Goal: Transaction & Acquisition: Purchase product/service

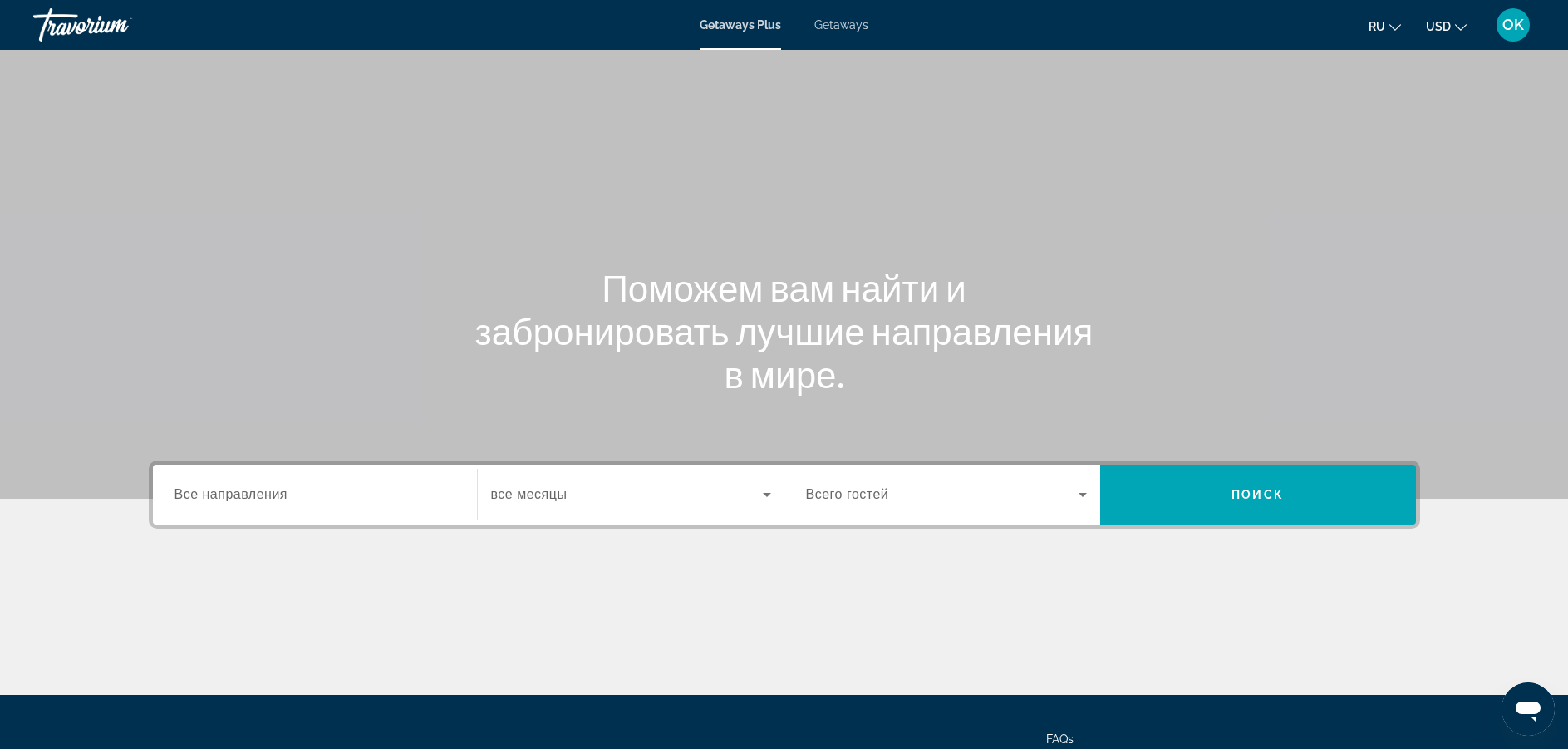
click at [248, 493] on span "Все направления" at bounding box center [232, 494] width 114 height 14
click at [248, 493] on input "Destination Все направления" at bounding box center [315, 495] width 281 height 20
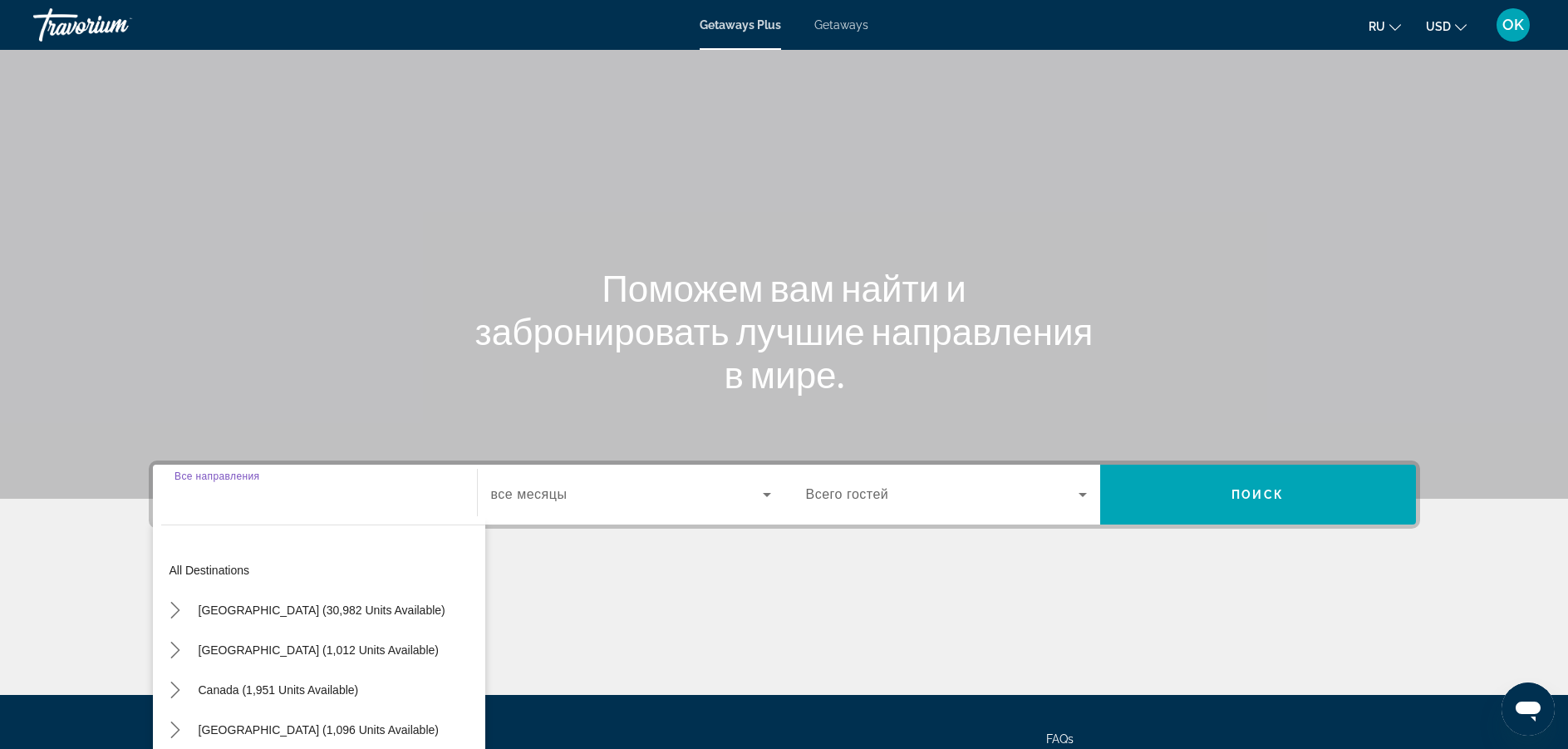
scroll to position [150, 0]
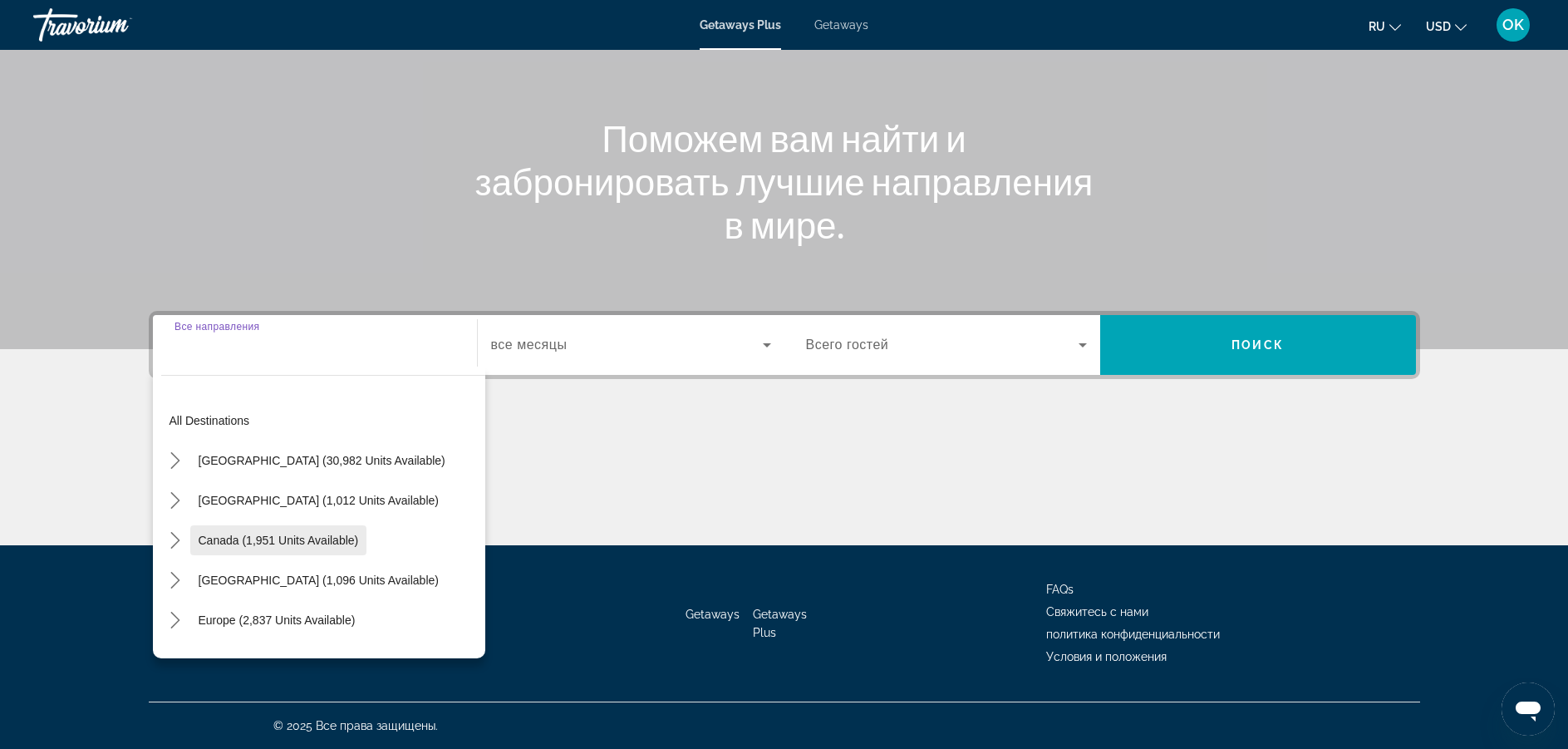
click at [281, 543] on span "Canada (1,951 units available)" at bounding box center [278, 540] width 160 height 14
type input "**********"
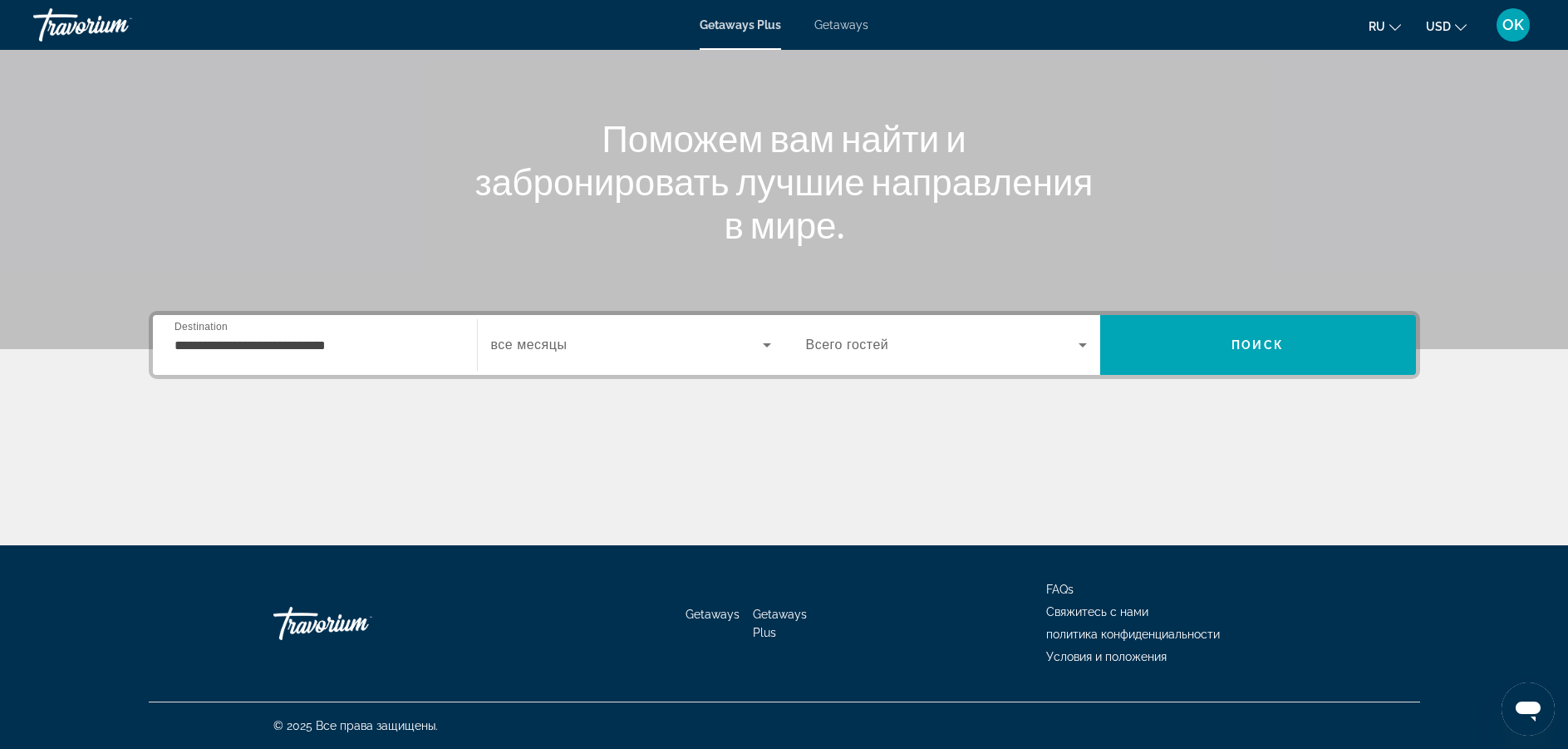
click at [521, 351] on span "все месяцы" at bounding box center [529, 344] width 76 height 14
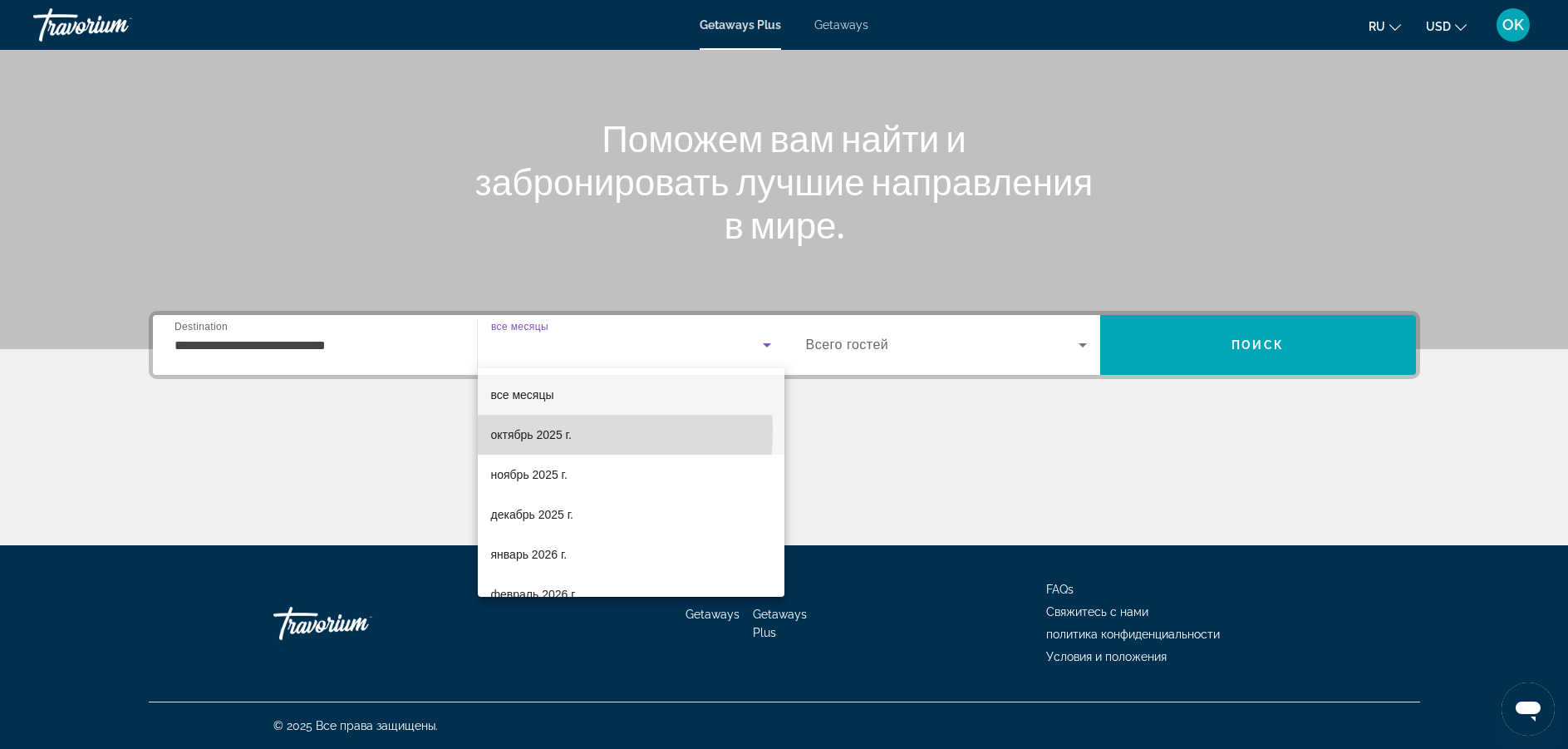
click at [536, 431] on span "октябрь 2025 г." at bounding box center [531, 434] width 80 height 20
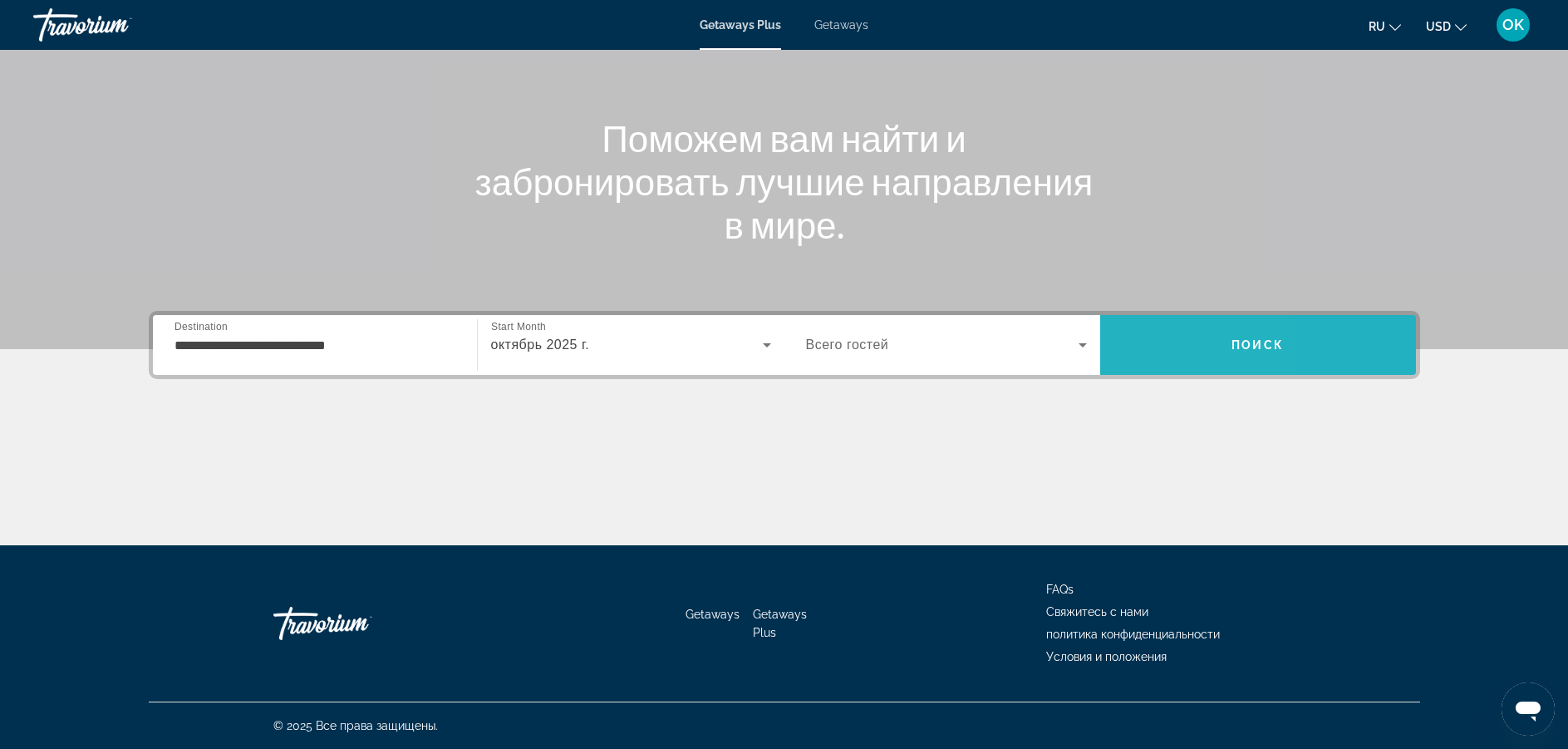
click at [1146, 341] on span "Search" at bounding box center [1258, 344] width 316 height 40
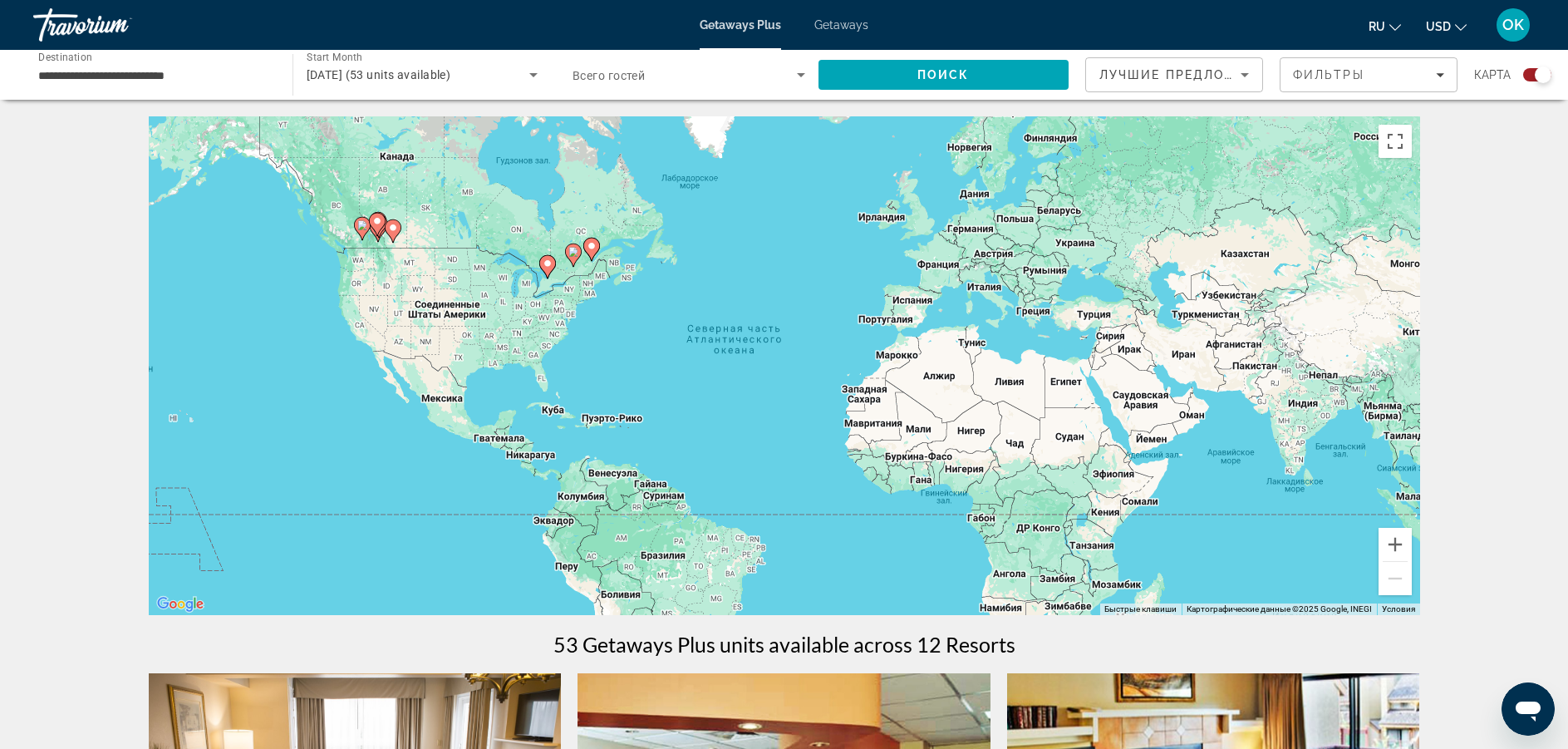
click at [547, 264] on image "Main content" at bounding box center [547, 263] width 10 height 10
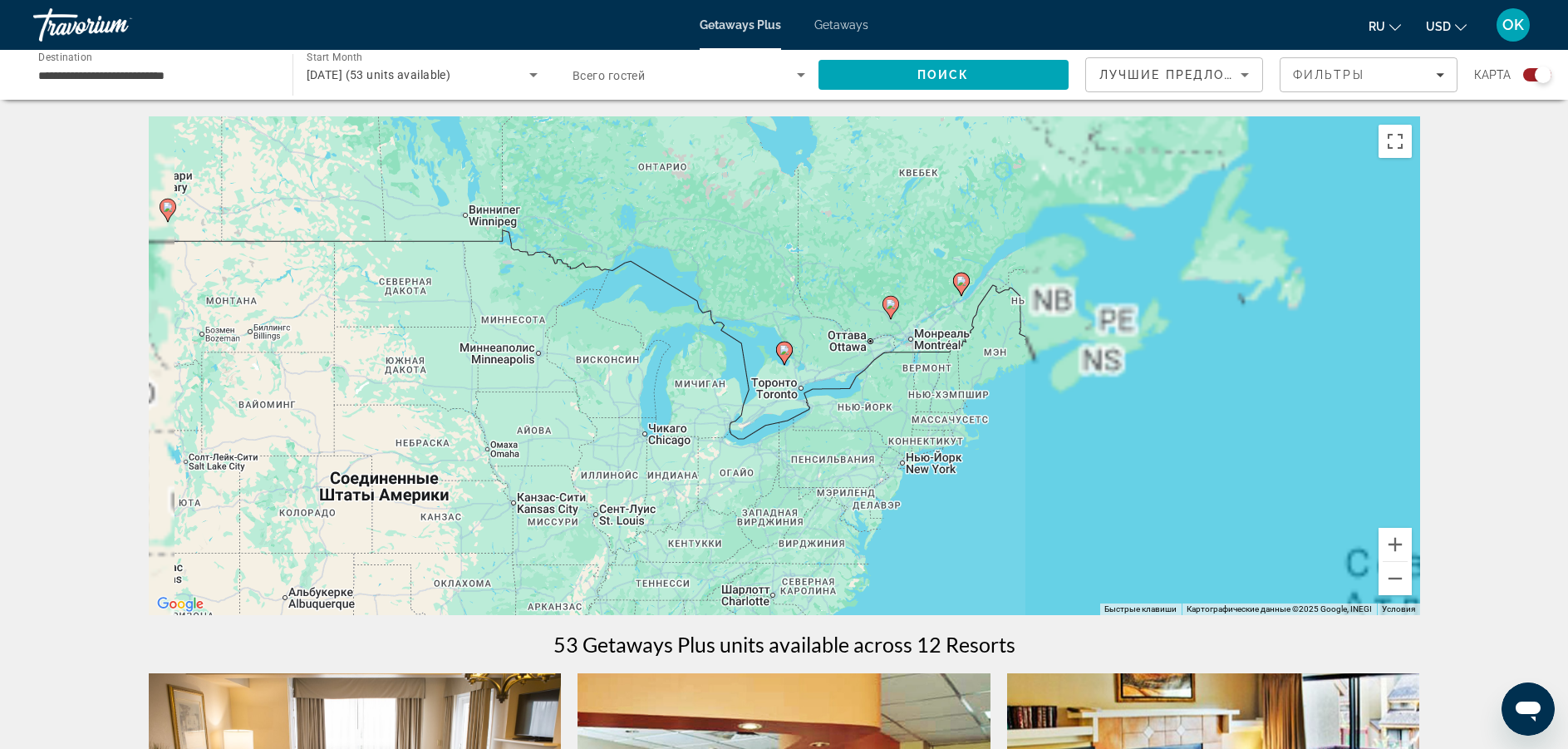
click at [785, 361] on icon "Main content" at bounding box center [783, 353] width 15 height 21
type input "**********"
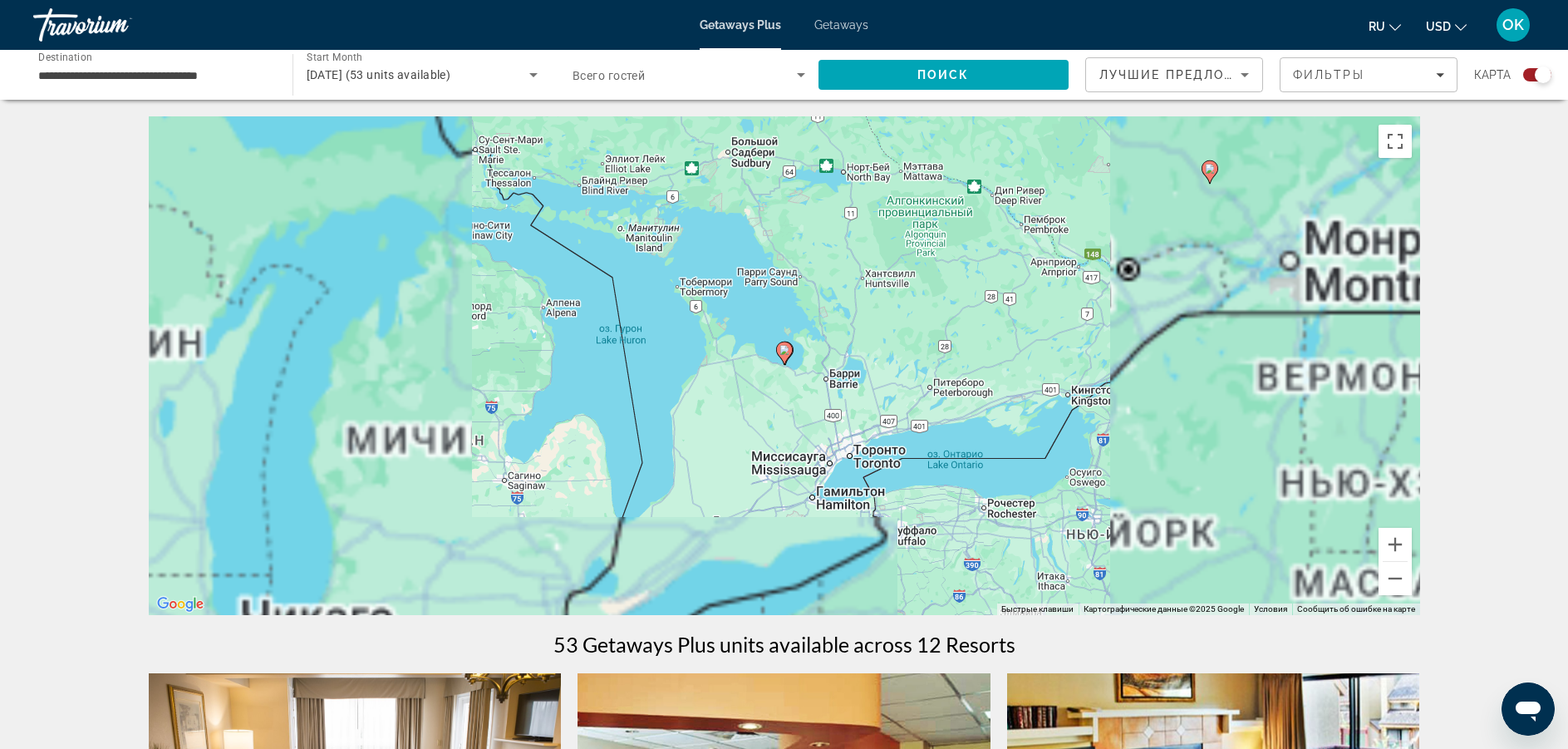
click at [780, 352] on image "Main content" at bounding box center [784, 350] width 10 height 10
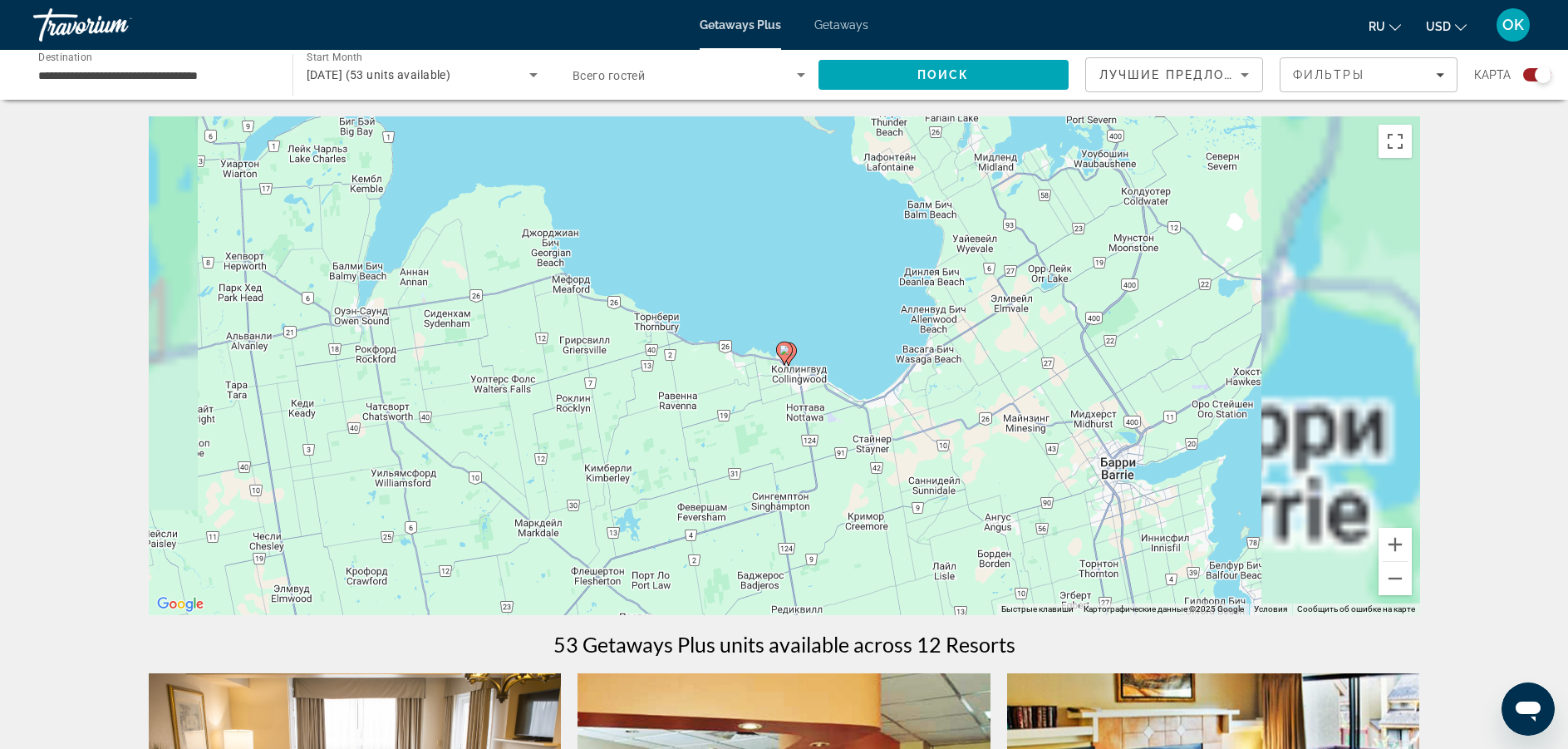
click at [779, 353] on icon "Main content" at bounding box center [783, 353] width 15 height 21
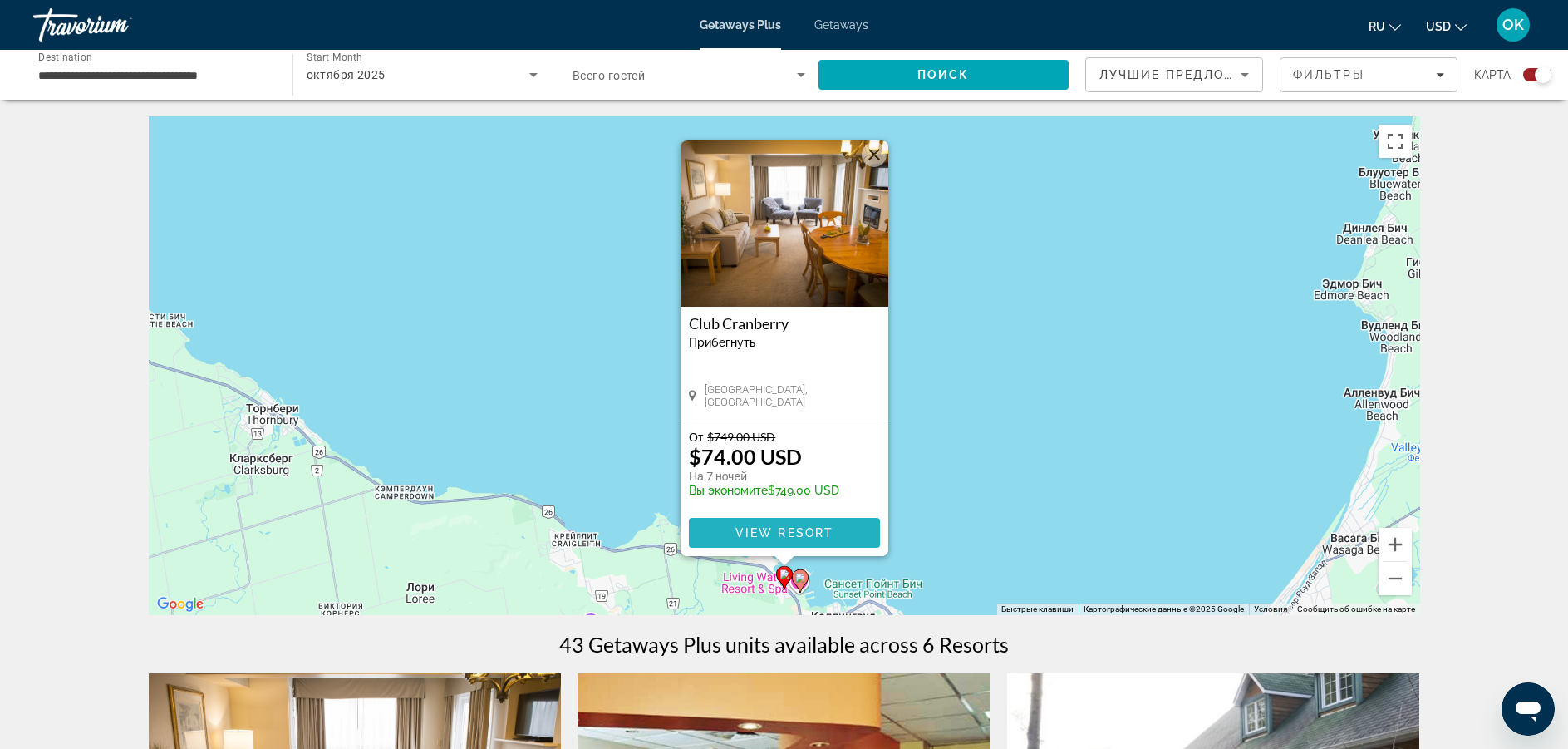
click at [798, 530] on span "View Resort" at bounding box center [783, 533] width 98 height 14
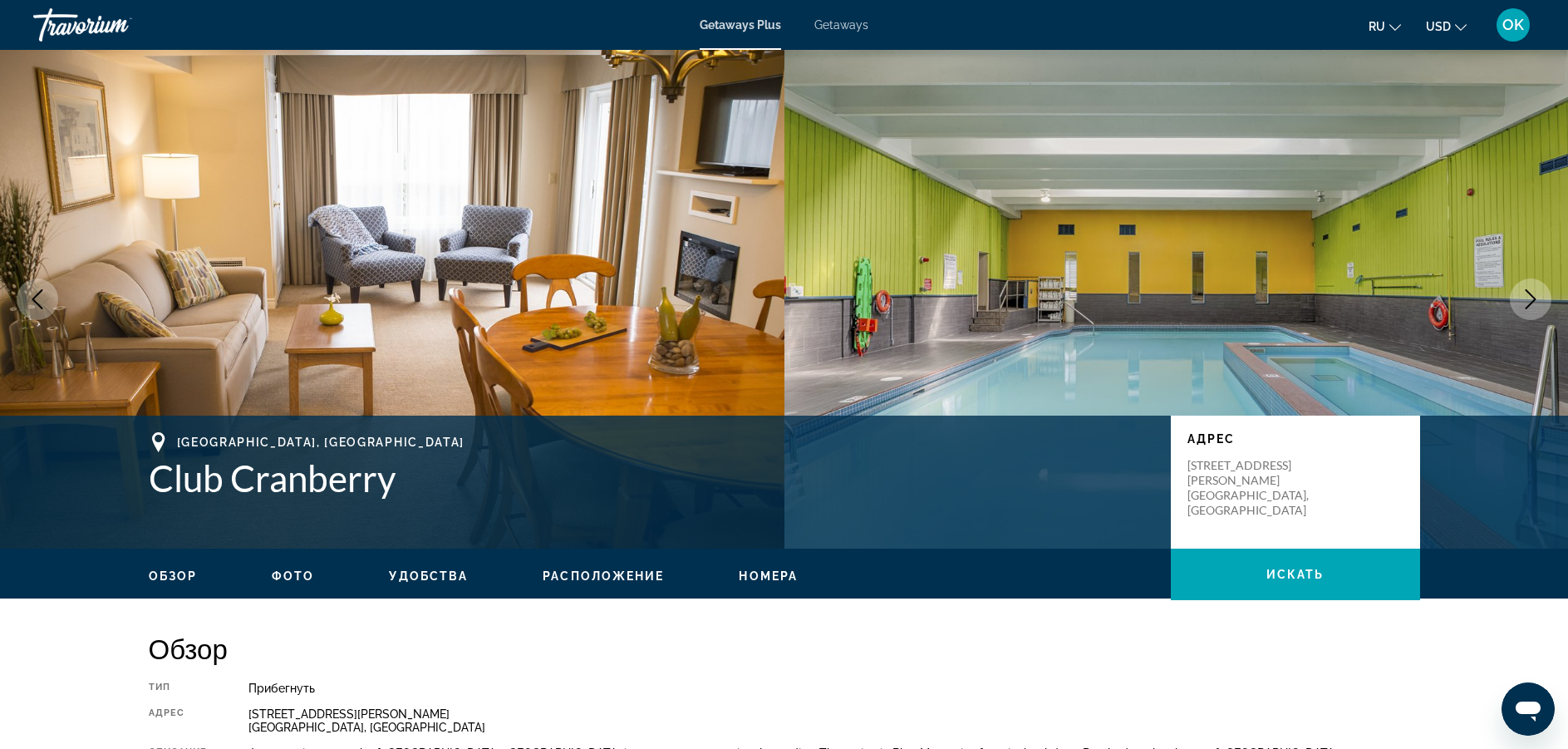
click at [1518, 302] on button "Next image" at bounding box center [1530, 299] width 42 height 42
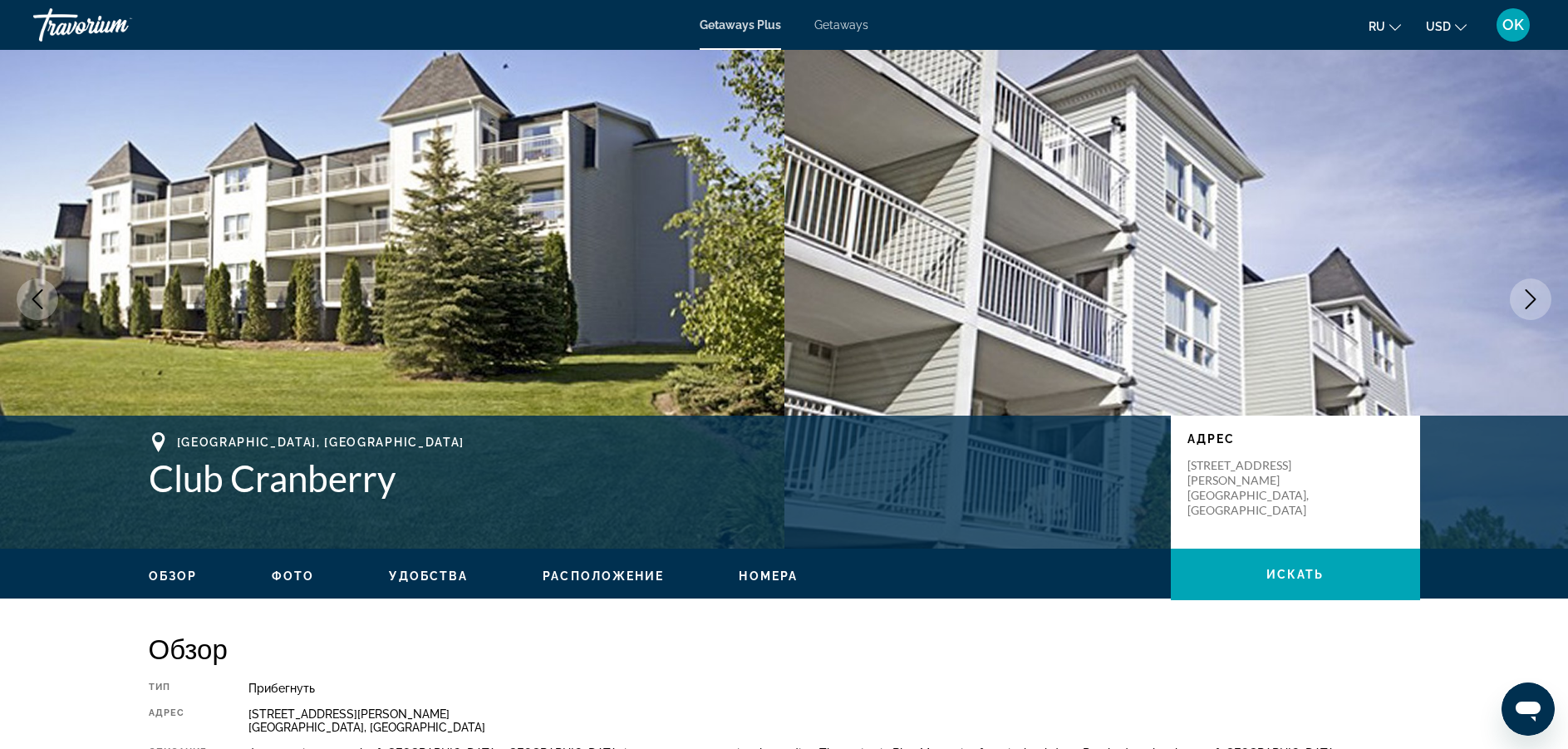
click at [1518, 302] on button "Next image" at bounding box center [1530, 299] width 42 height 42
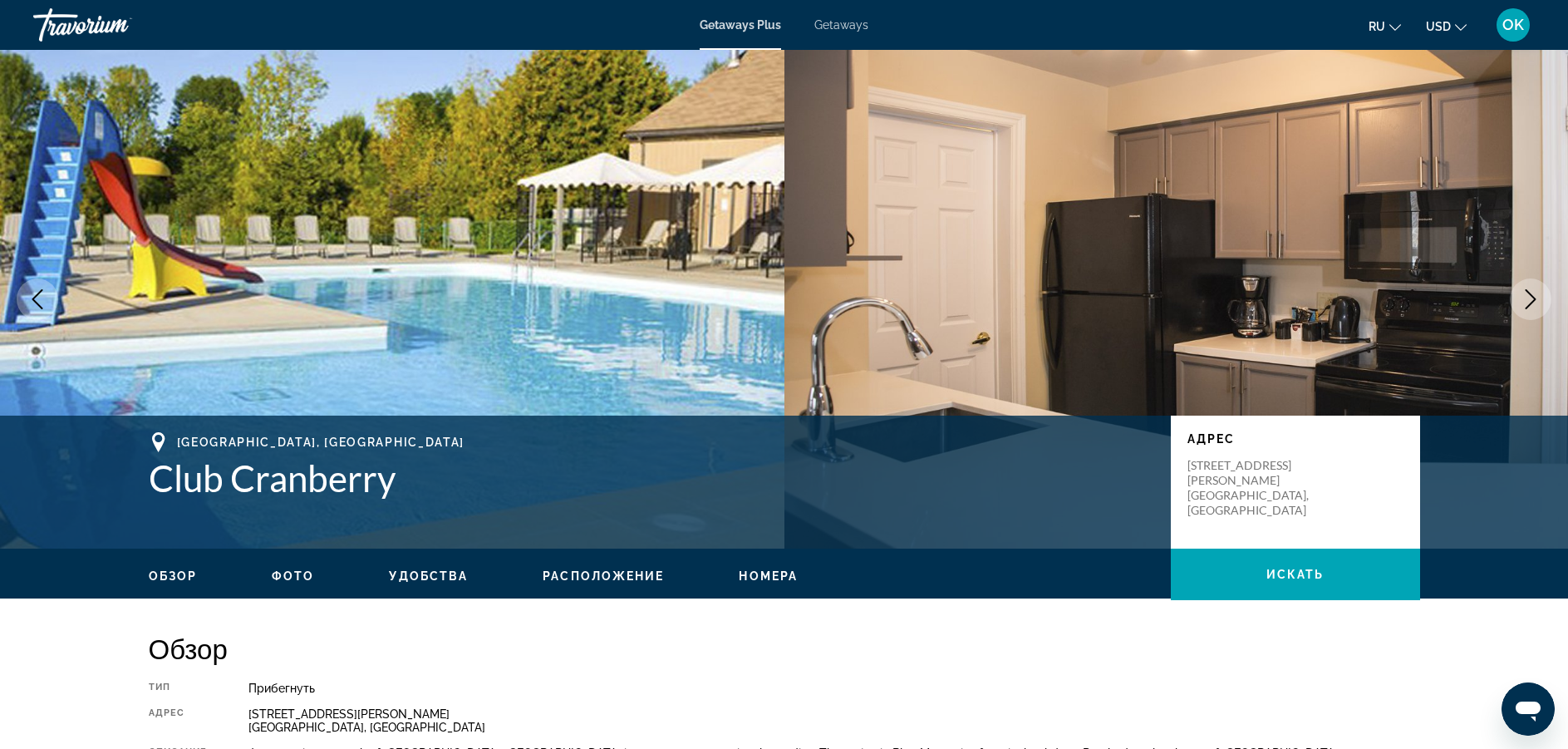
click at [1518, 302] on button "Next image" at bounding box center [1530, 299] width 42 height 42
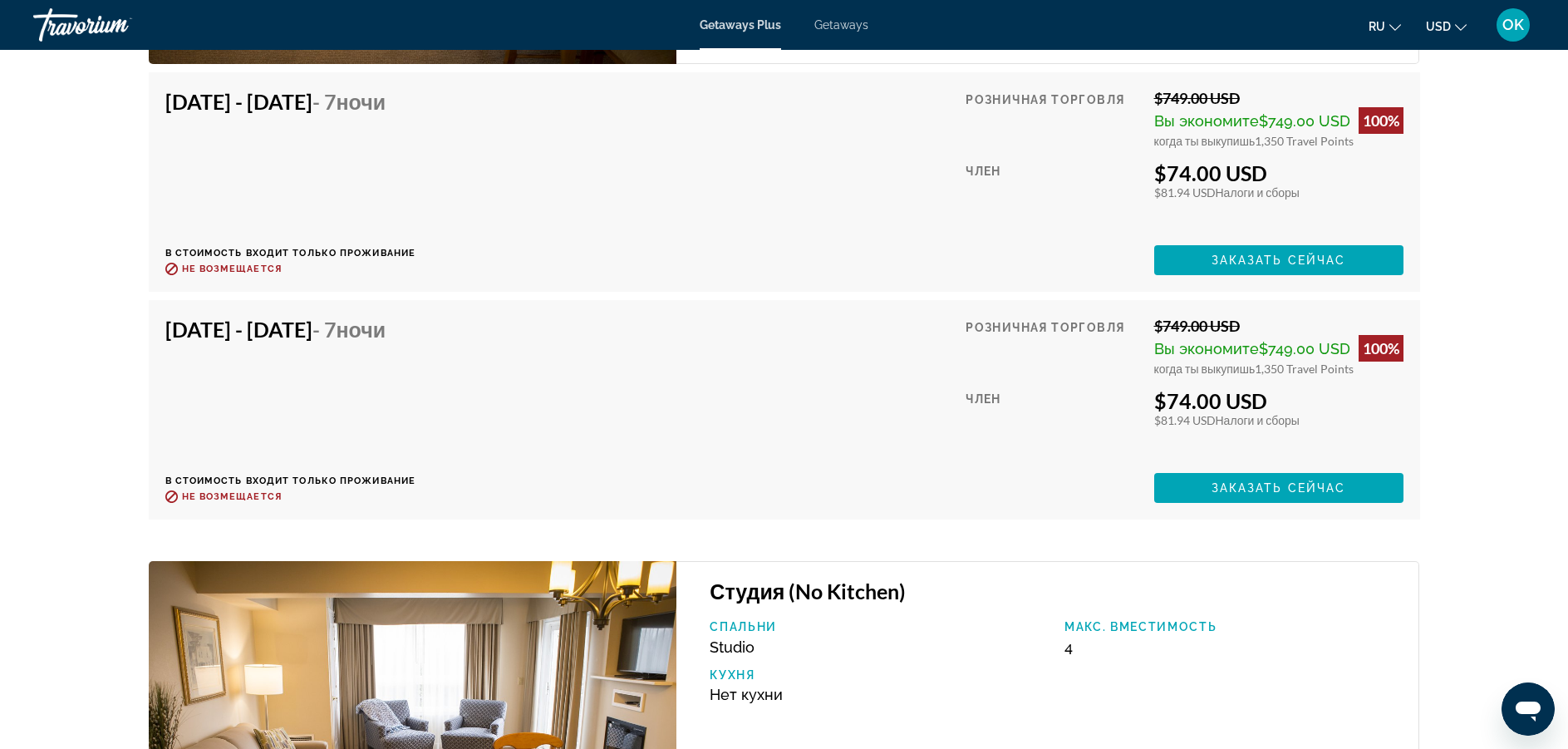
scroll to position [3622, 0]
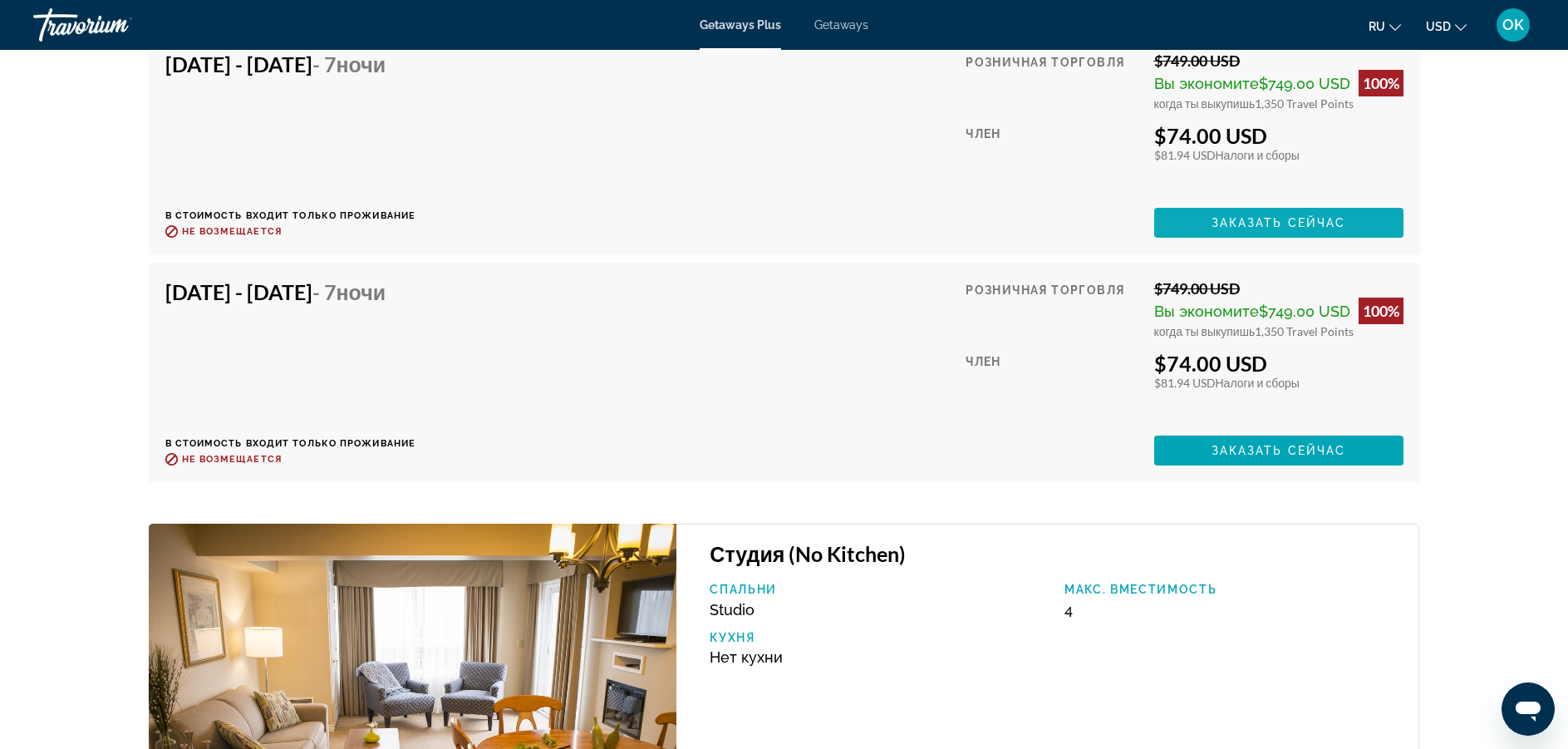
click at [1282, 223] on span "Заказать сейчас" at bounding box center [1278, 223] width 134 height 14
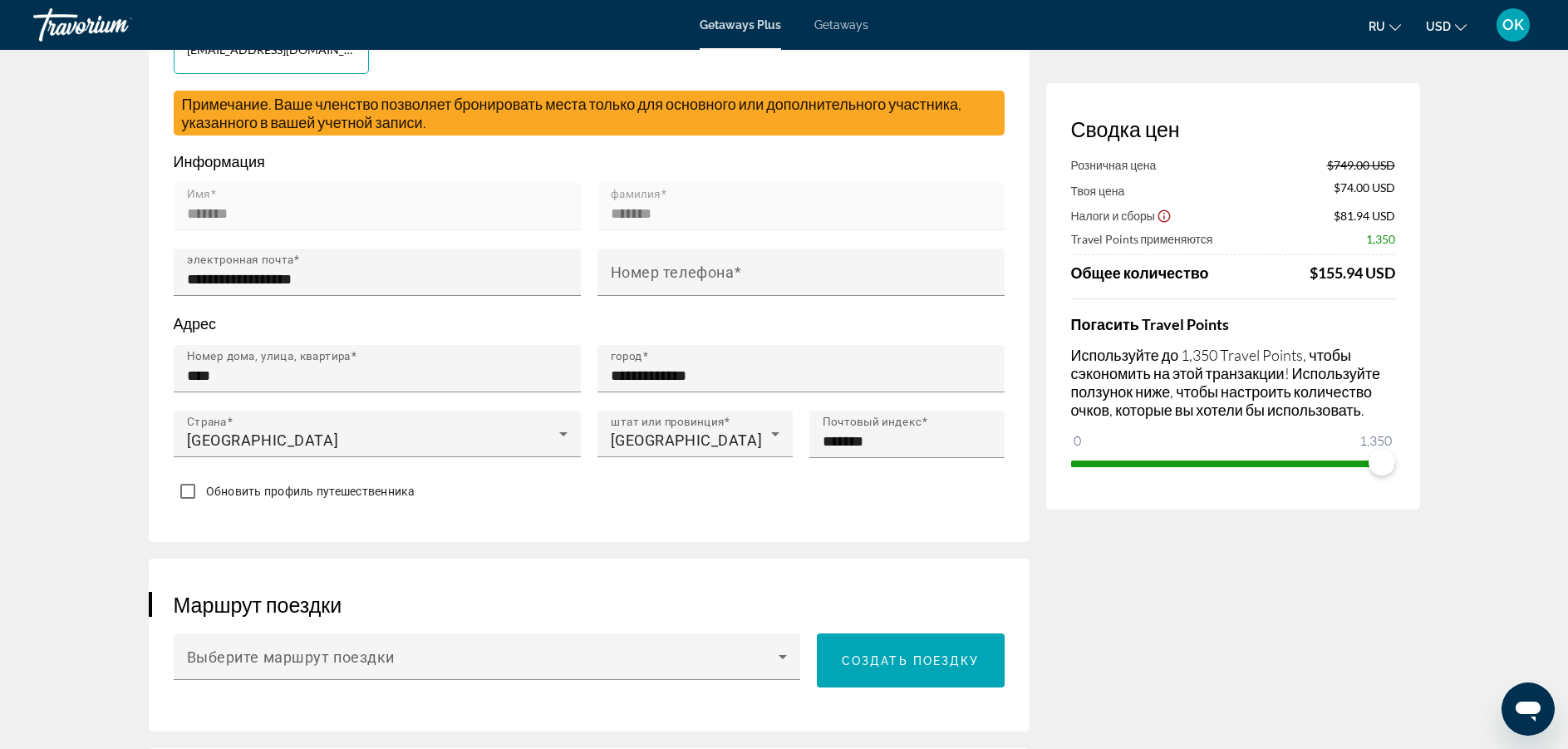
scroll to position [499, 0]
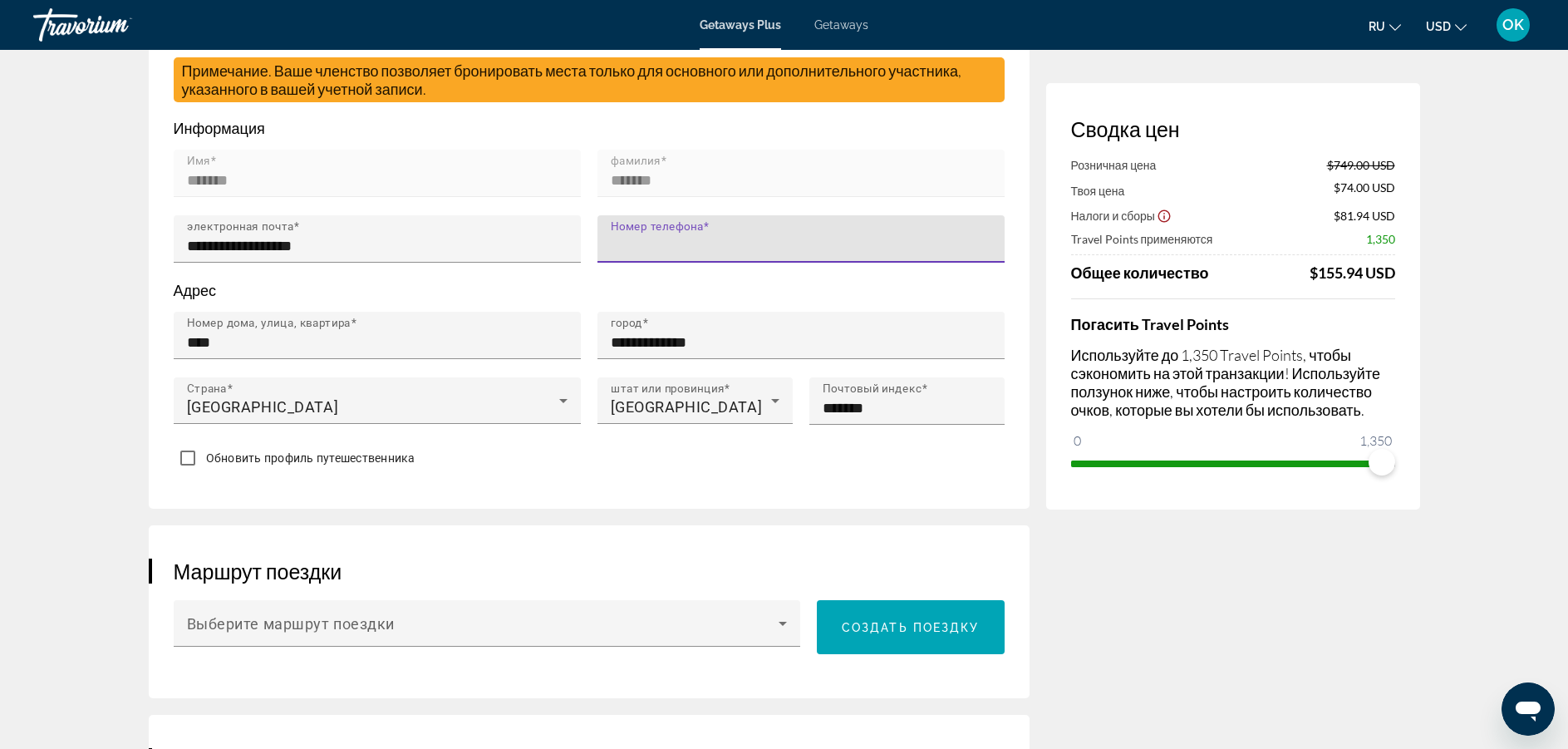
click at [768, 247] on input "Номер телефона" at bounding box center [806, 245] width 391 height 20
type input "**********"
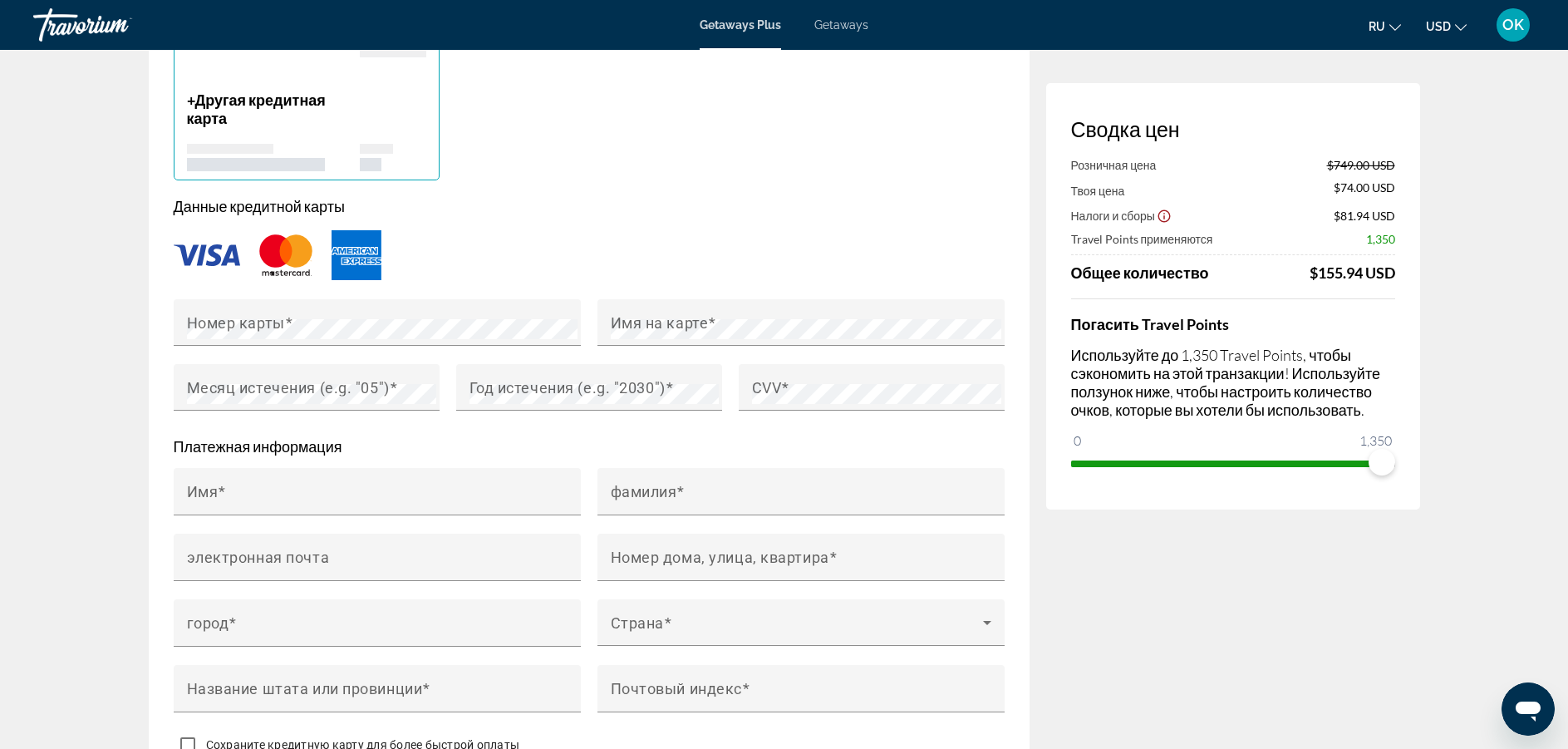
scroll to position [1296, 0]
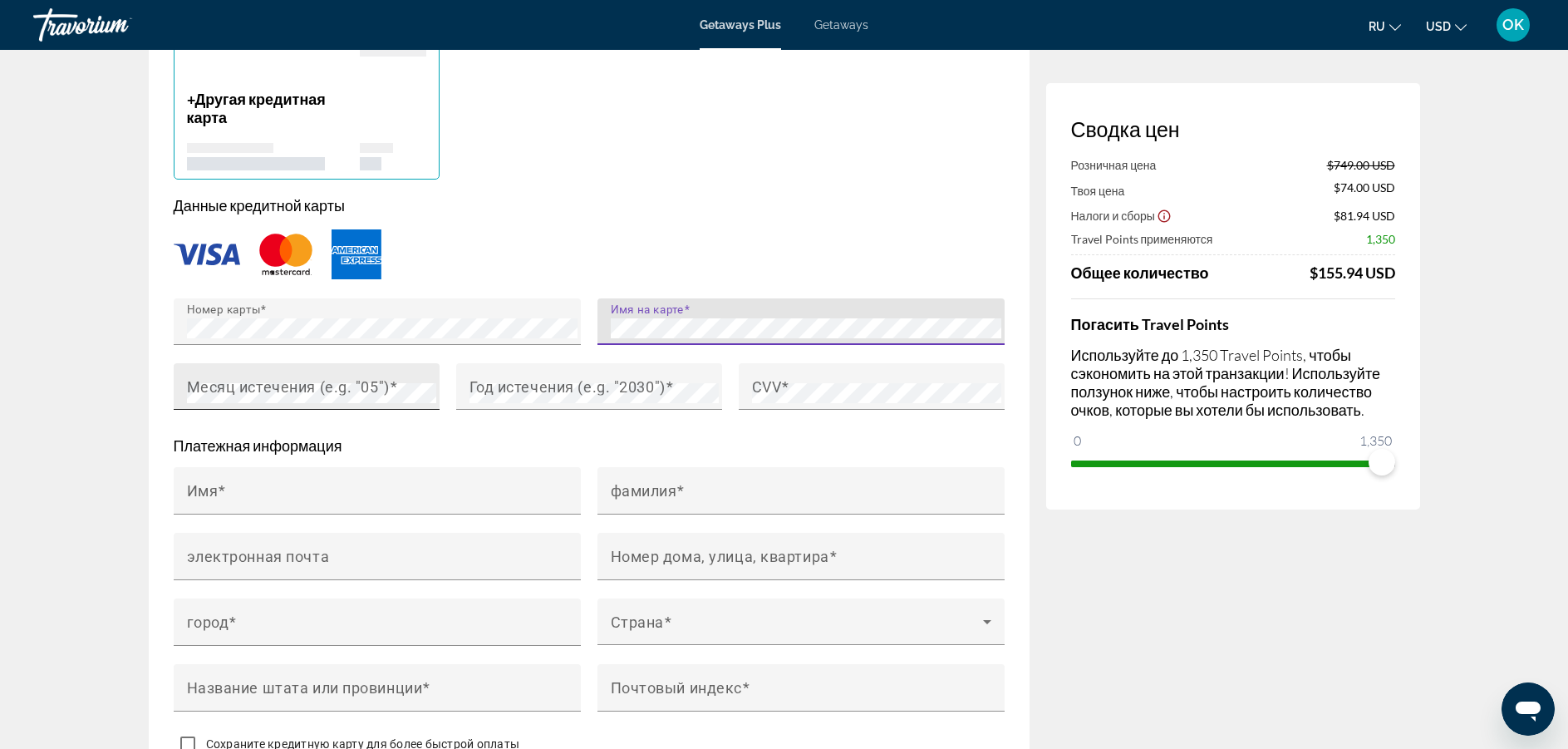
click at [344, 380] on mat-label "Месяц истечения (e.g. "05")" at bounding box center [288, 386] width 203 height 17
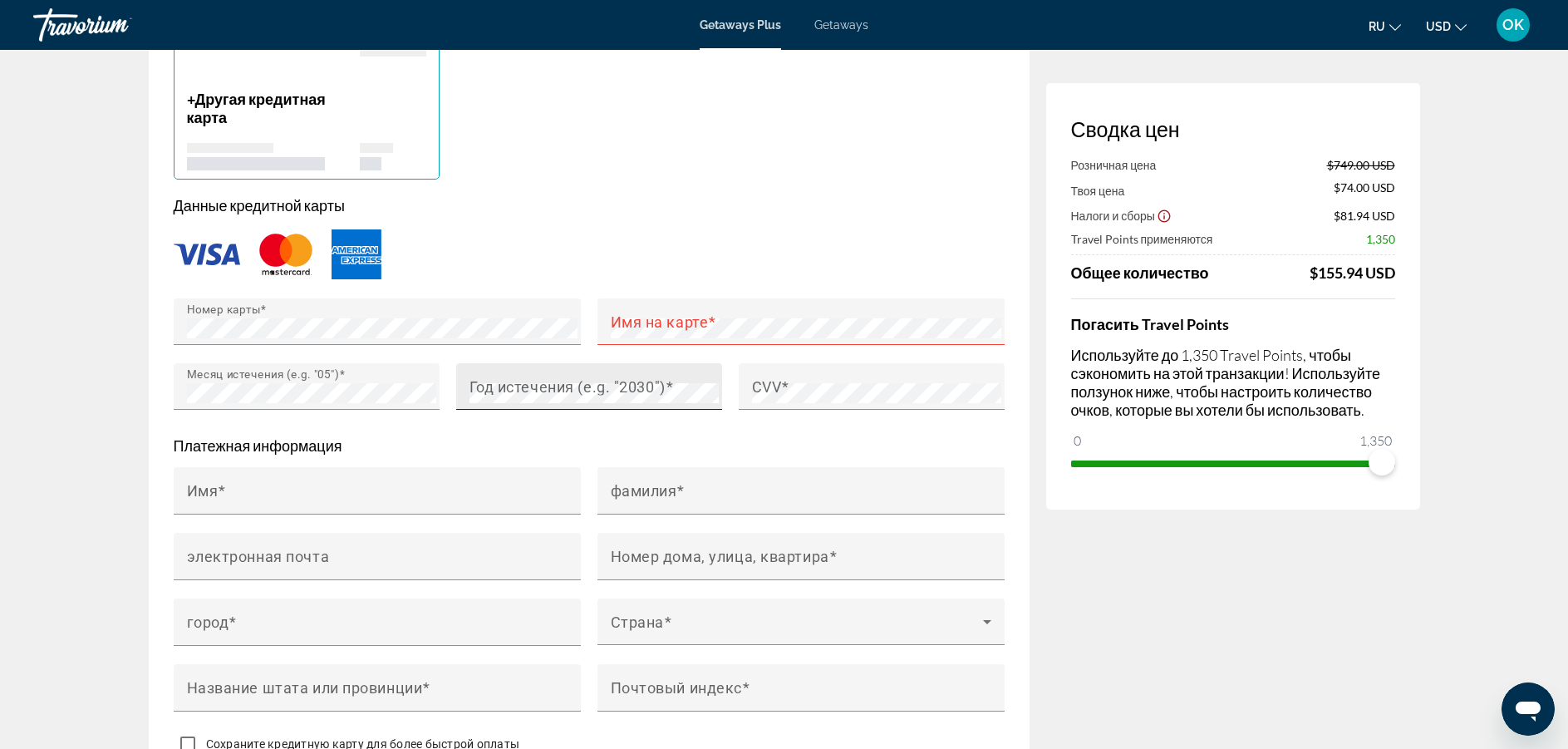
click at [481, 388] on mat-label "Год истечения (e.g. "2030")" at bounding box center [567, 386] width 196 height 17
click at [780, 382] on mat-label "CVV" at bounding box center [767, 386] width 30 height 17
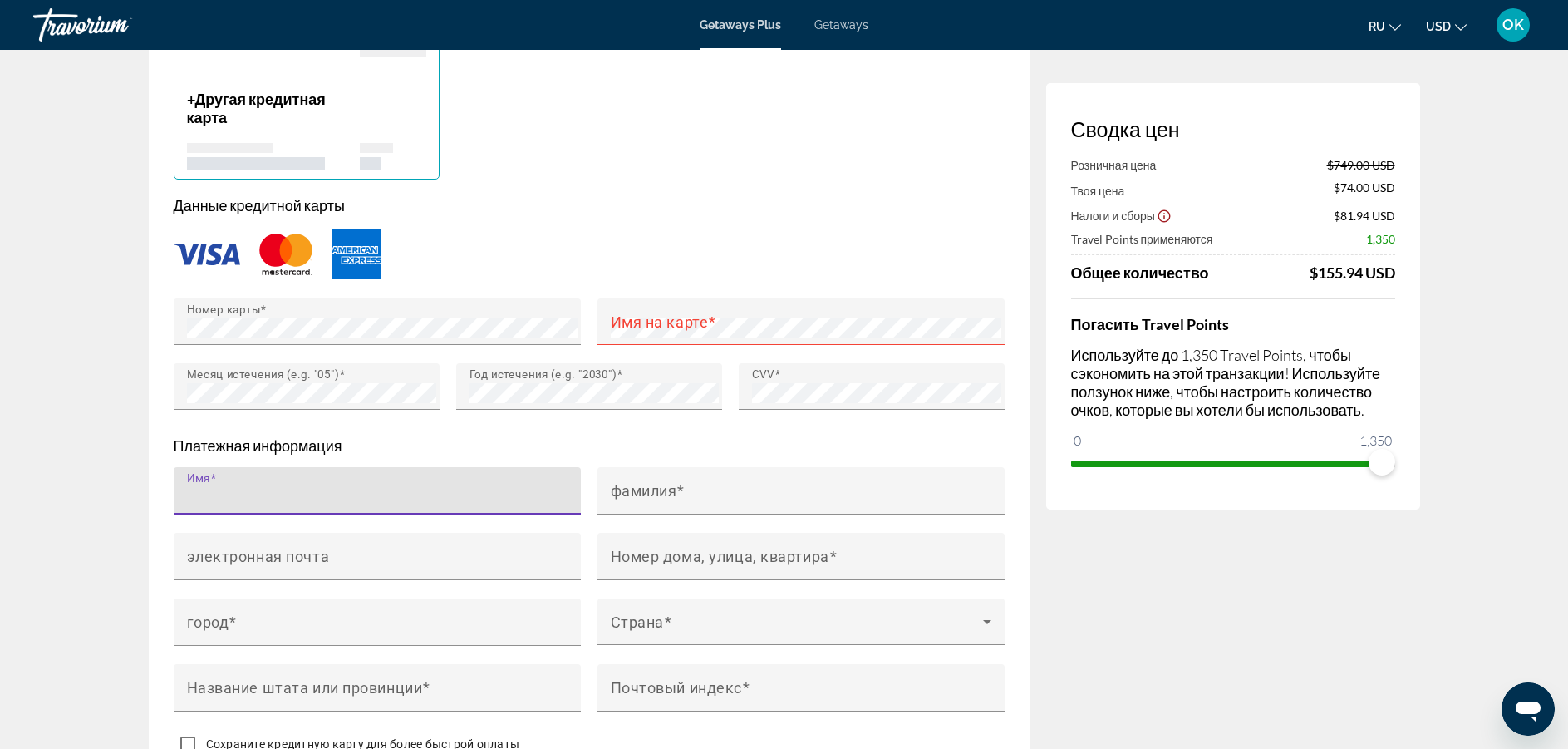
click at [373, 488] on input "Имя" at bounding box center [382, 498] width 391 height 20
type input "*"
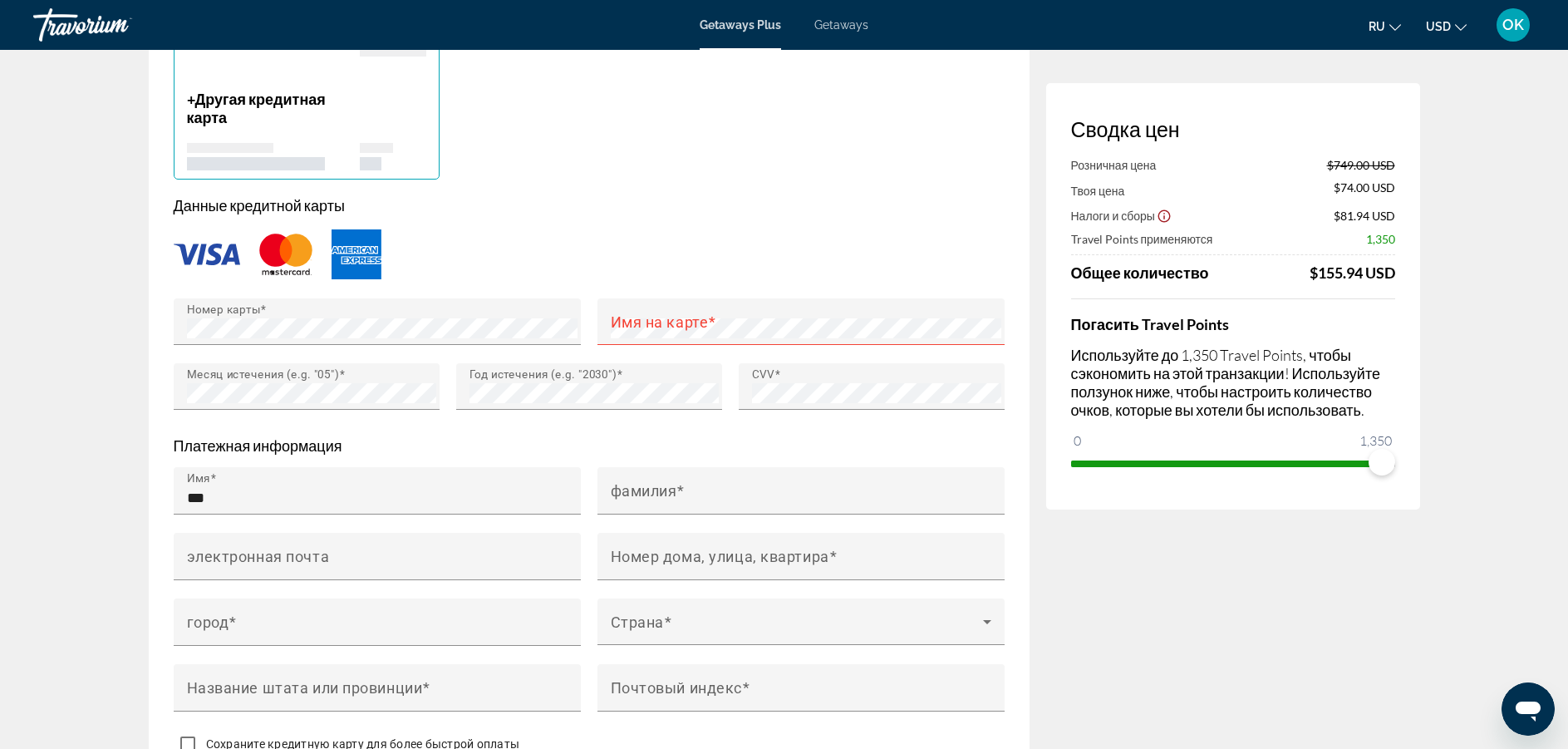
click at [1543, 20] on div "Getaways Plus Getaways ru English Español Français Italiano Português русский U…" at bounding box center [784, 24] width 1568 height 43
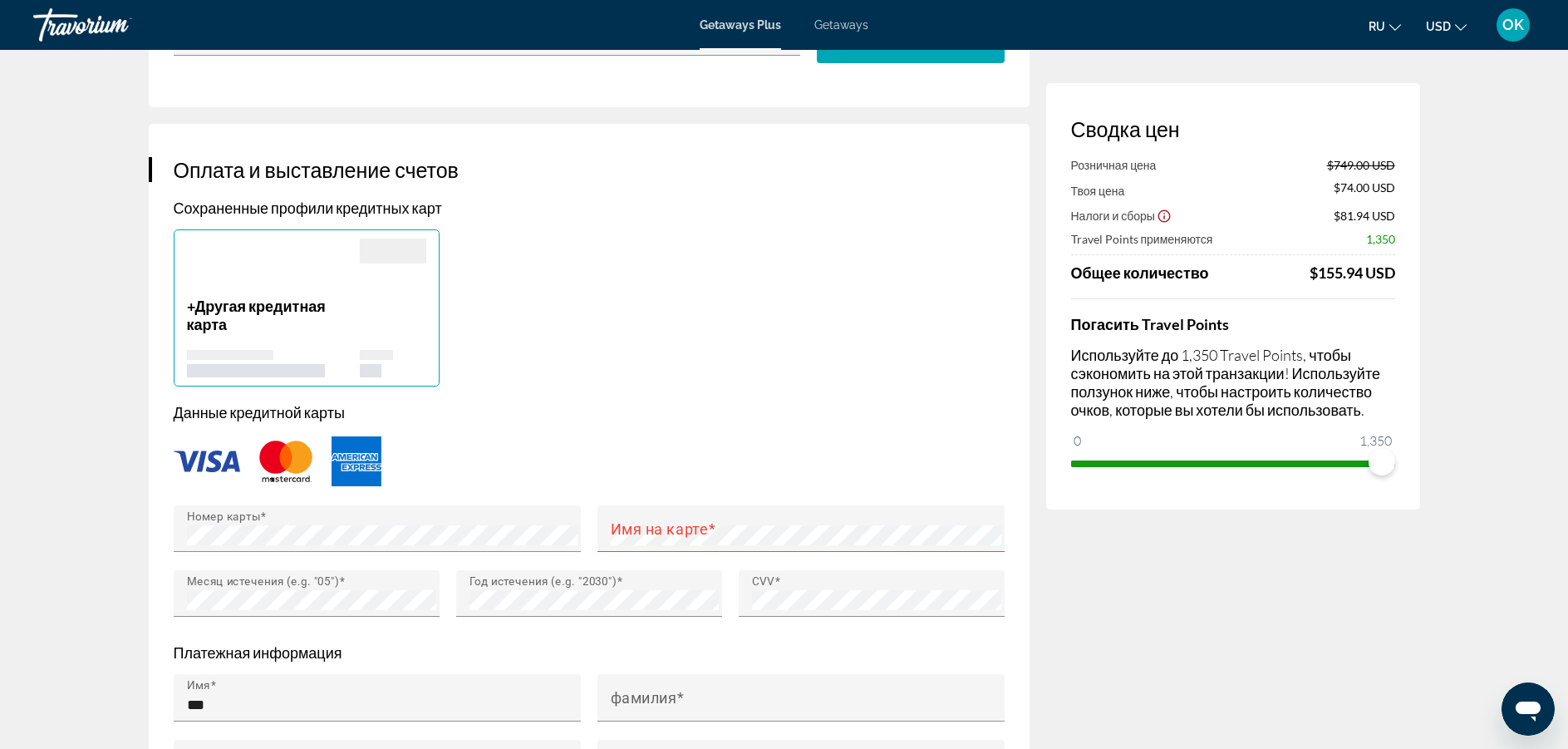
scroll to position [1285, 0]
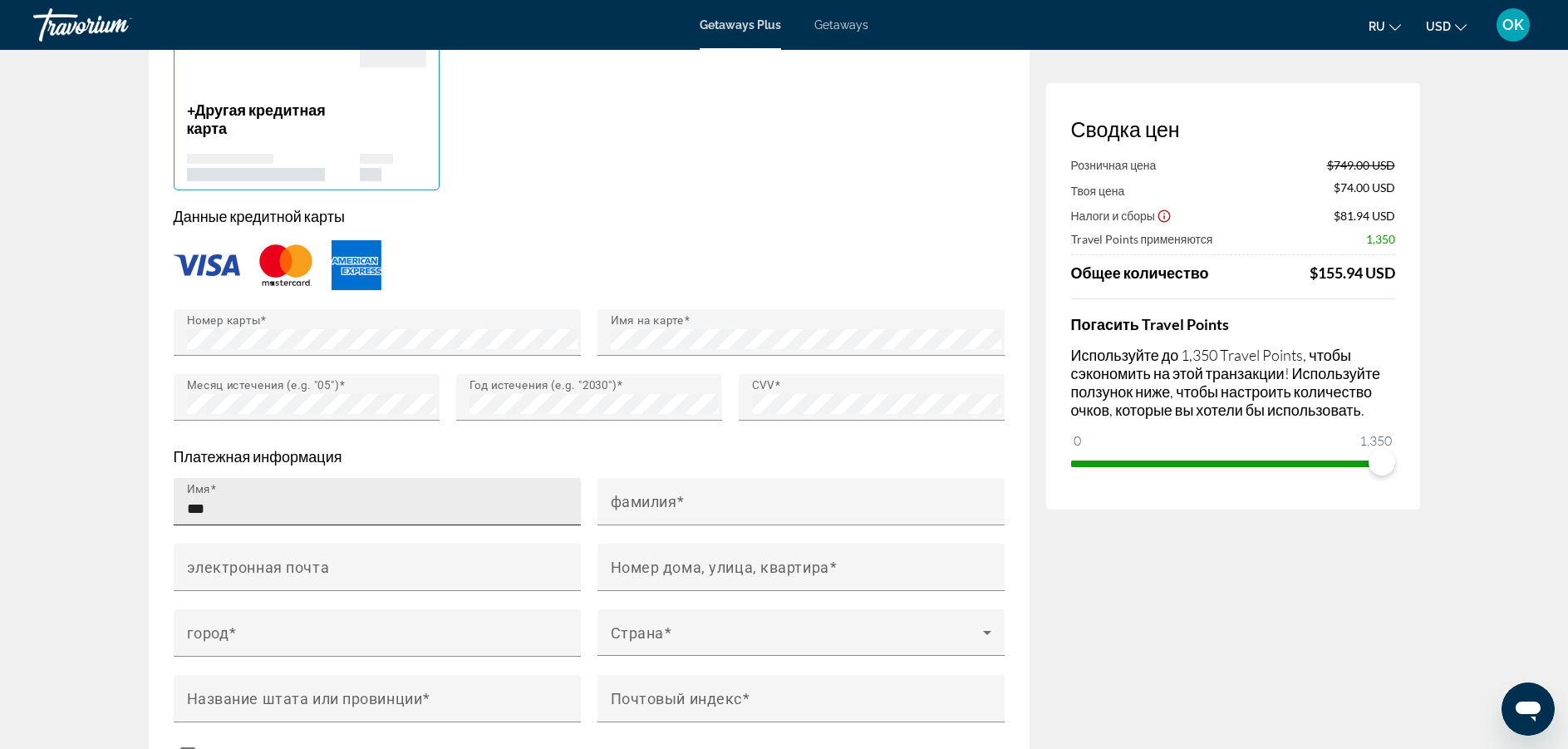
click at [360, 489] on div "Имя ***" at bounding box center [382, 501] width 391 height 47
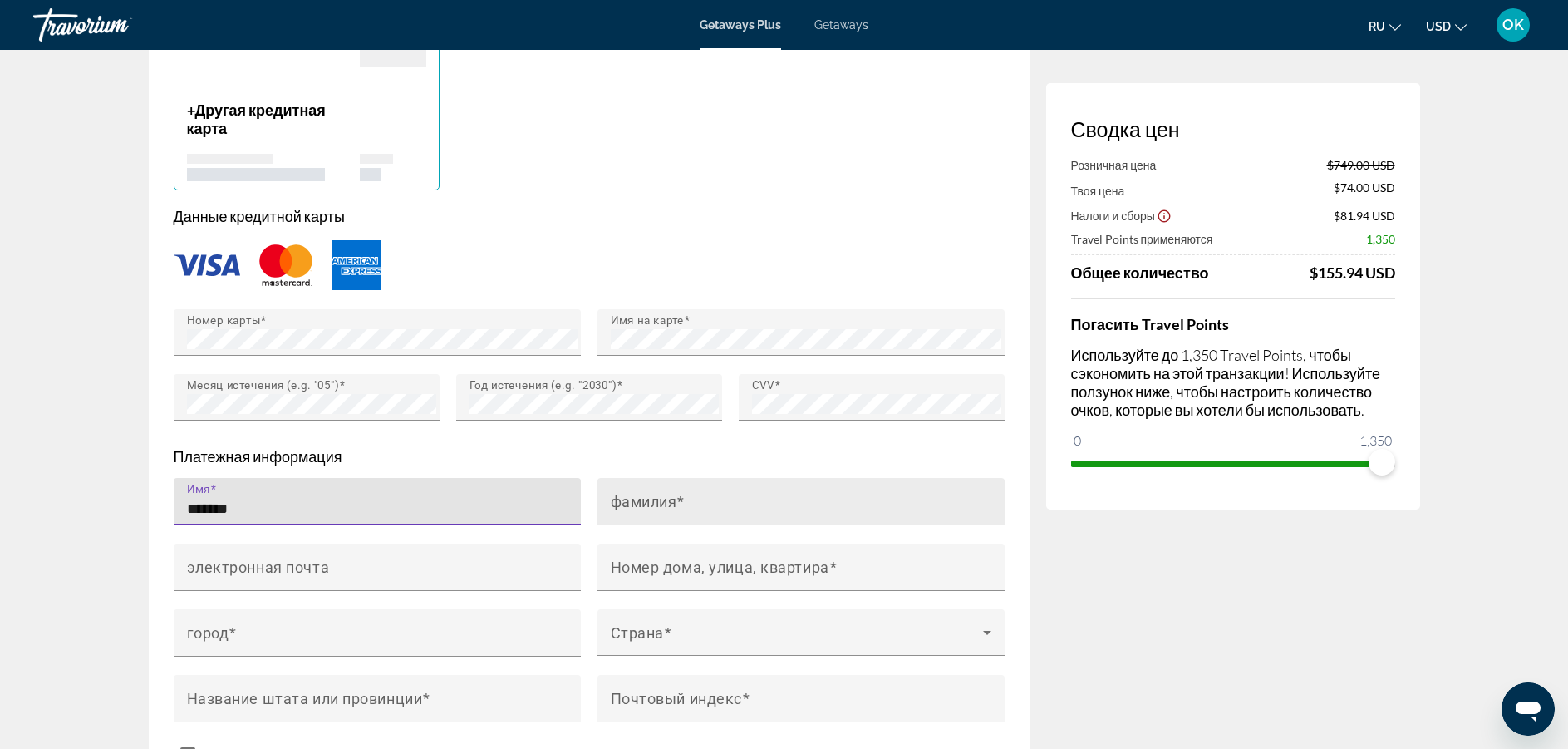
type input "*******"
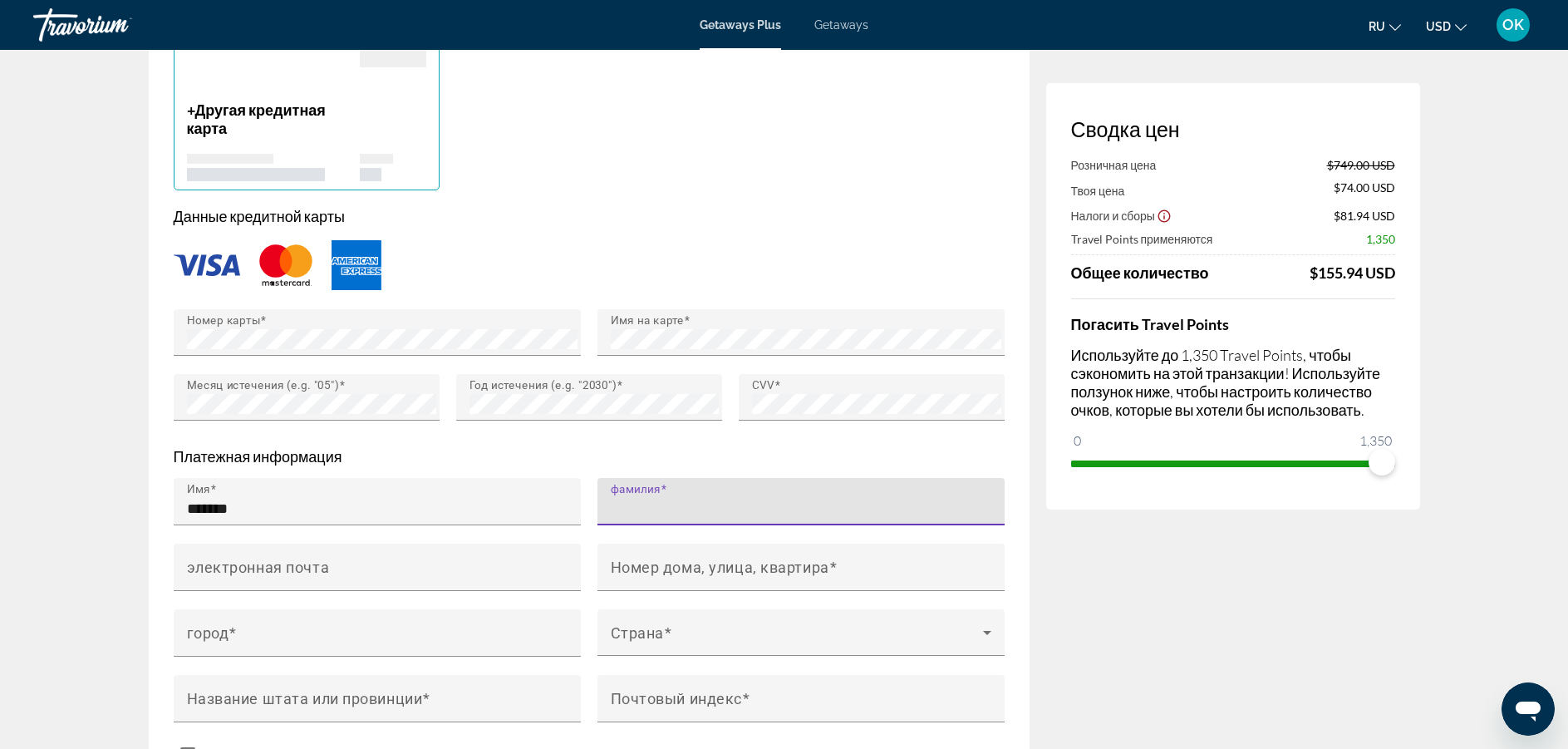
click at [638, 506] on input "фамилия" at bounding box center [806, 508] width 391 height 20
type input "*******"
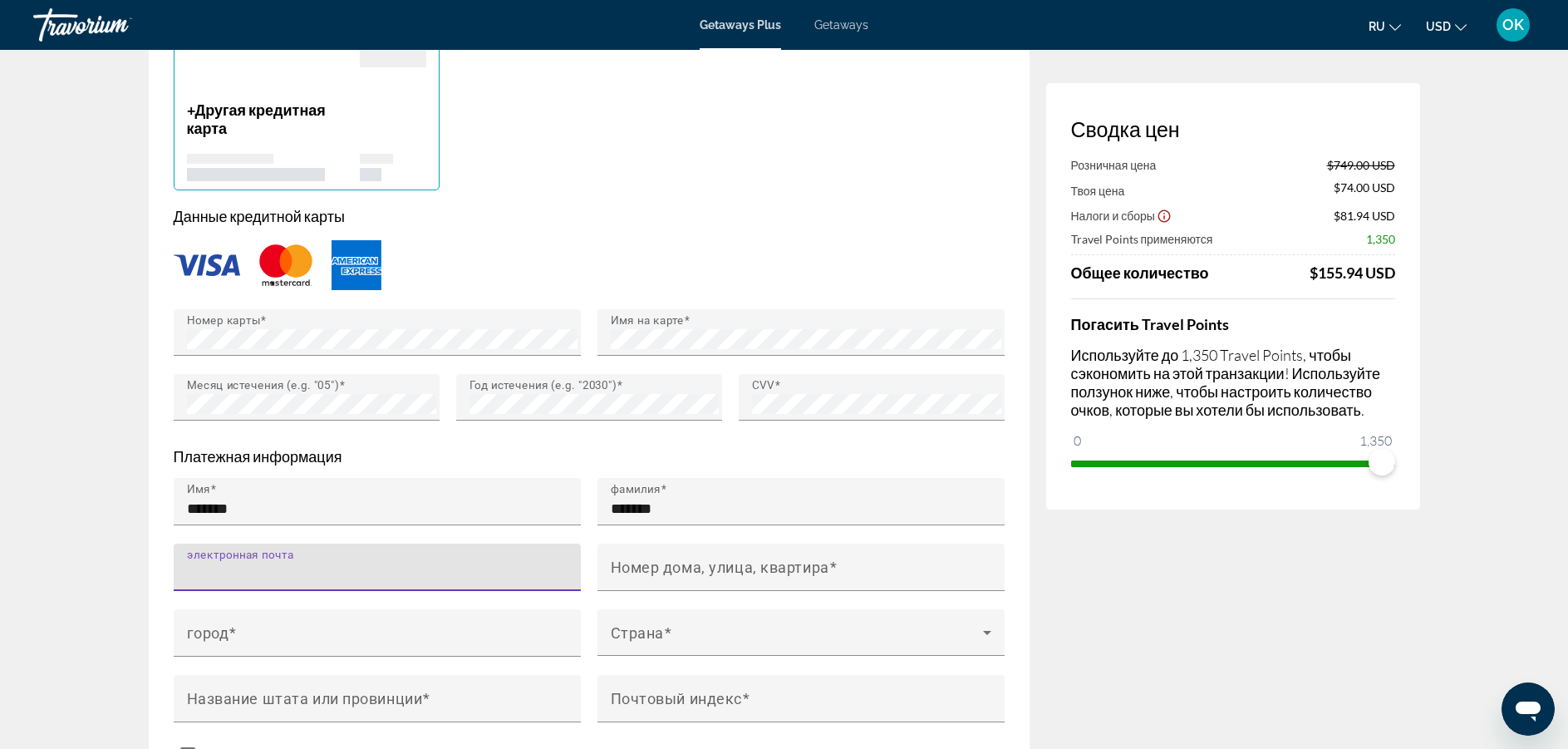
click at [434, 564] on input "электронная почта" at bounding box center [382, 574] width 391 height 20
type input "**********"
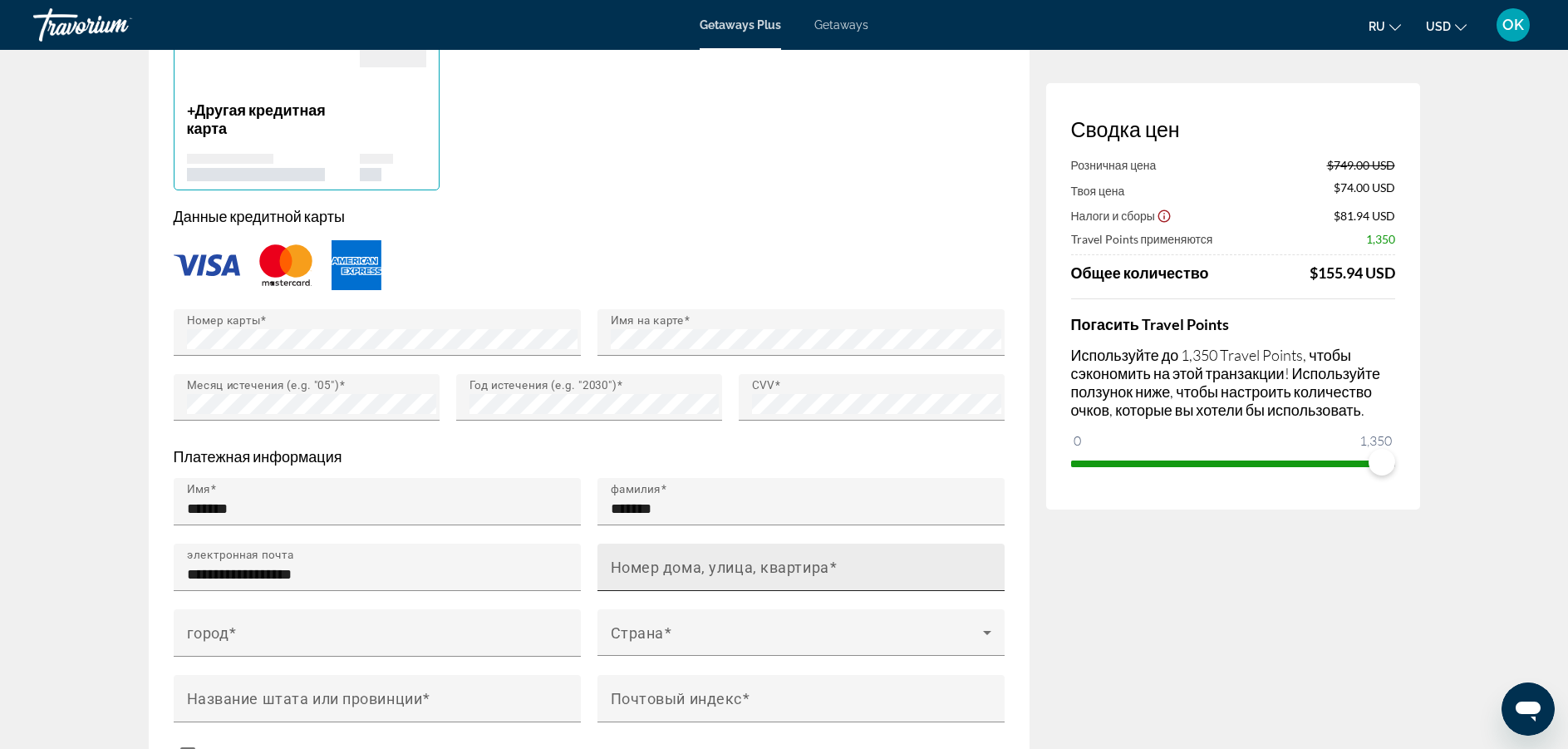
click at [704, 565] on mat-label "Номер дома, улица, квартира" at bounding box center [720, 566] width 218 height 17
click at [704, 565] on input "Номер дома, улица, квартира" at bounding box center [806, 574] width 391 height 20
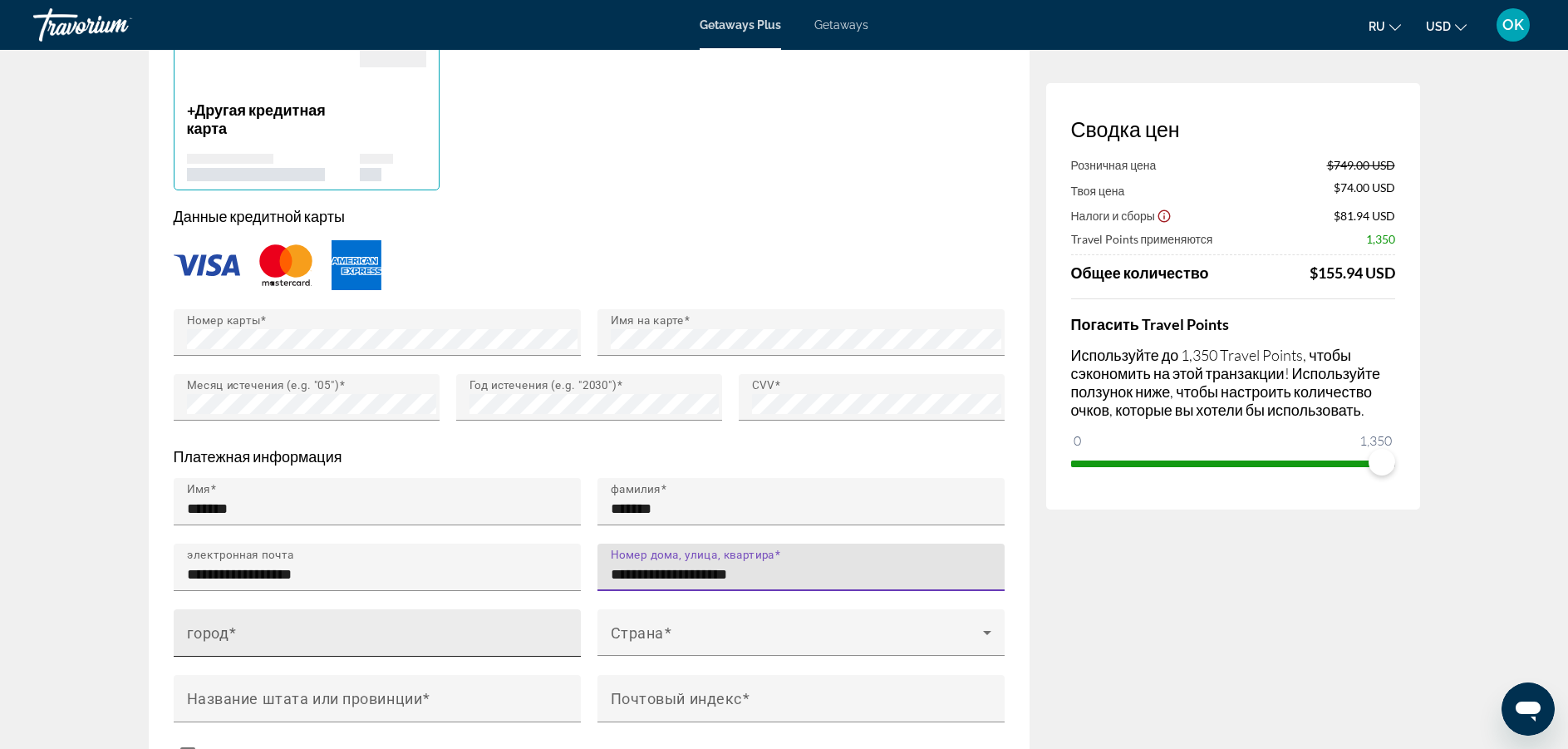
type input "**********"
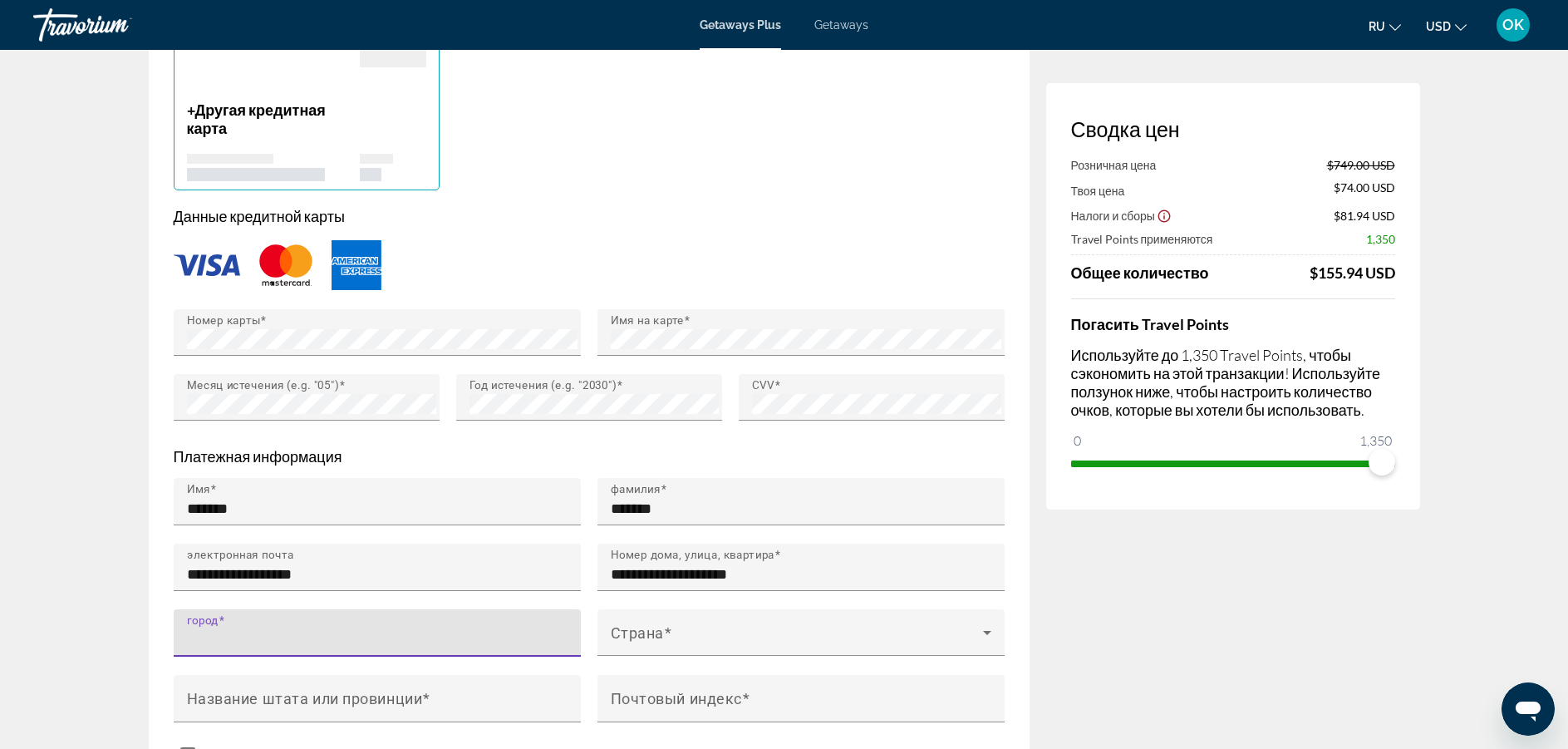
click at [367, 640] on input "город" at bounding box center [382, 640] width 391 height 20
type input "**********"
click at [609, 661] on div "Main content" at bounding box center [800, 664] width 407 height 18
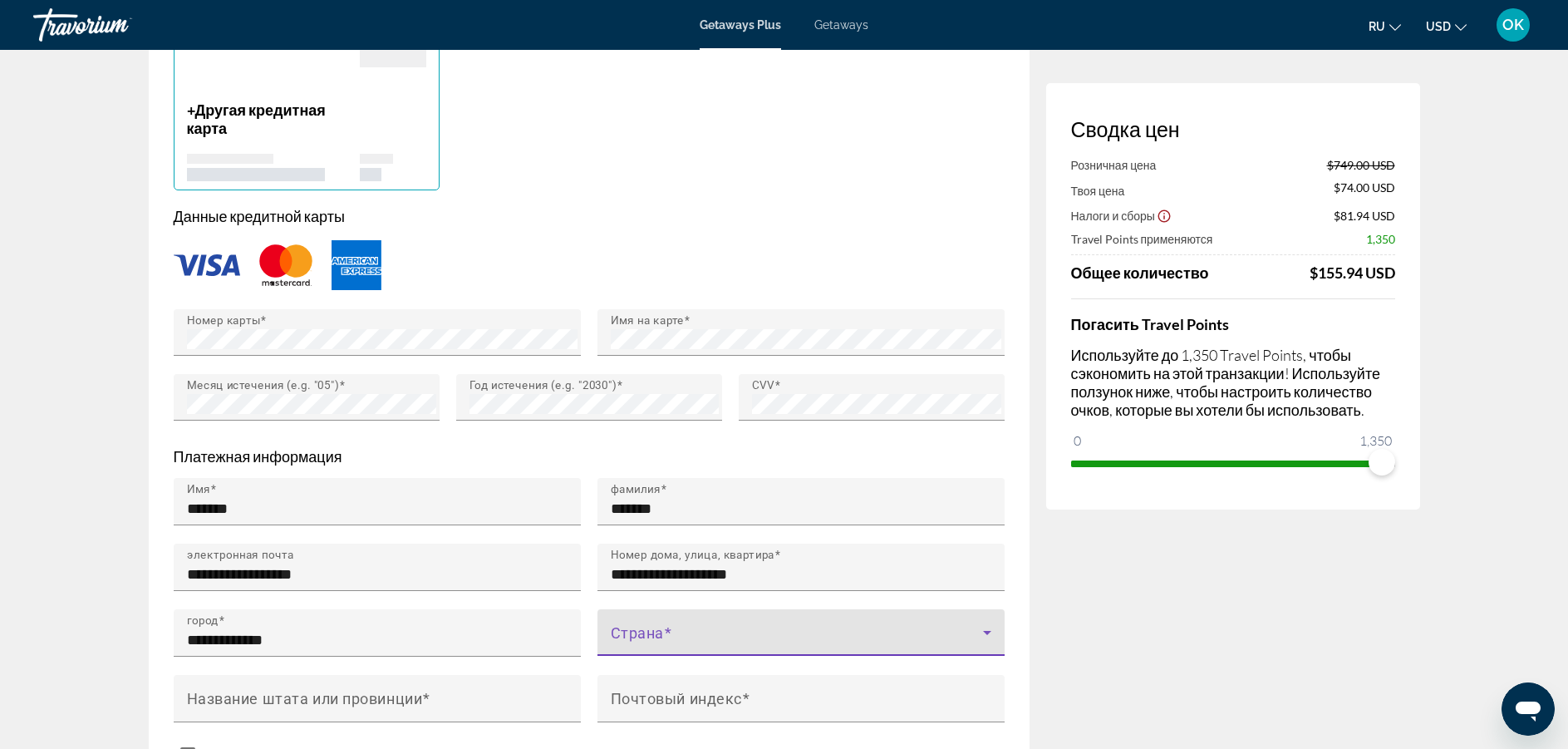
click at [642, 632] on span "Main content" at bounding box center [797, 639] width 372 height 20
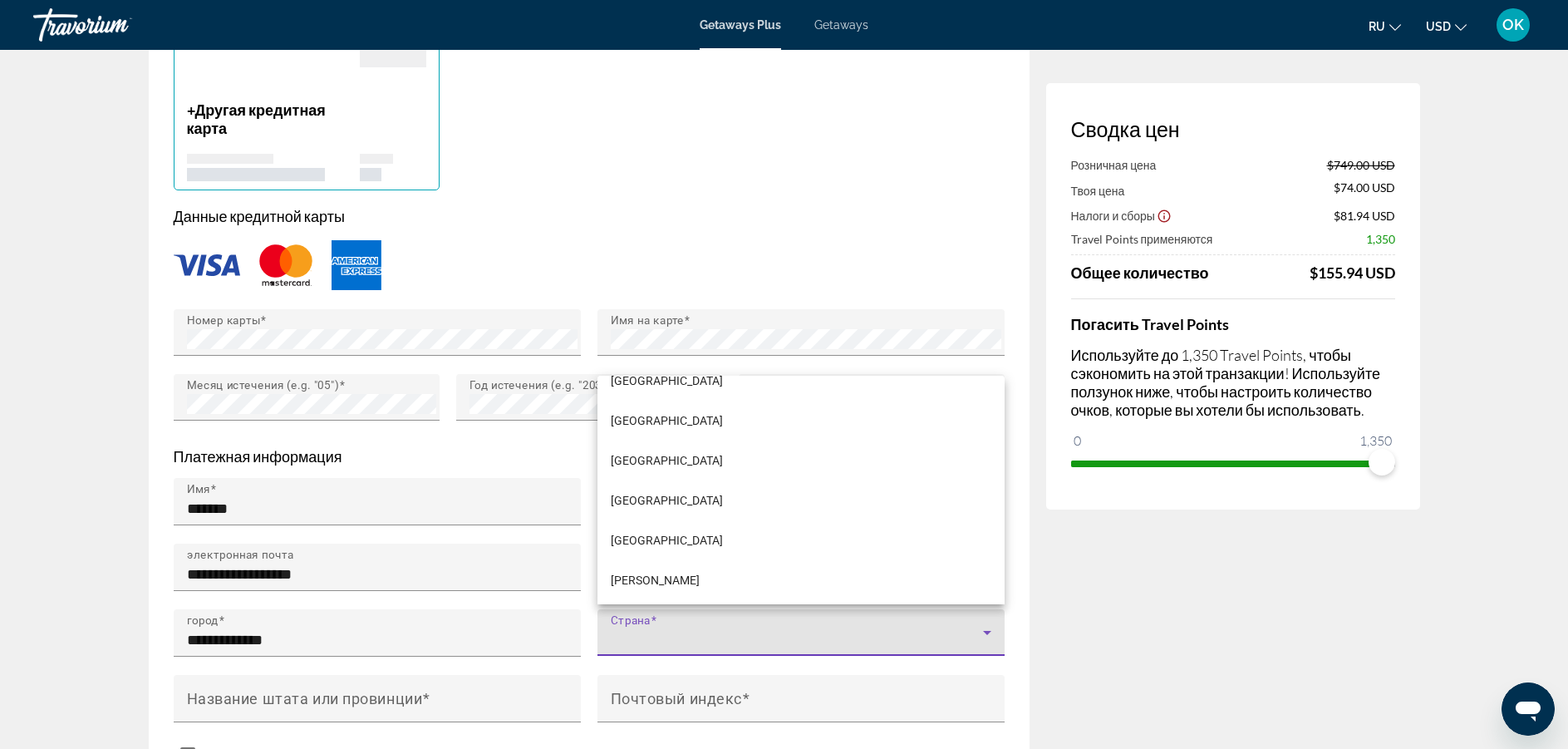
scroll to position [1605, 0]
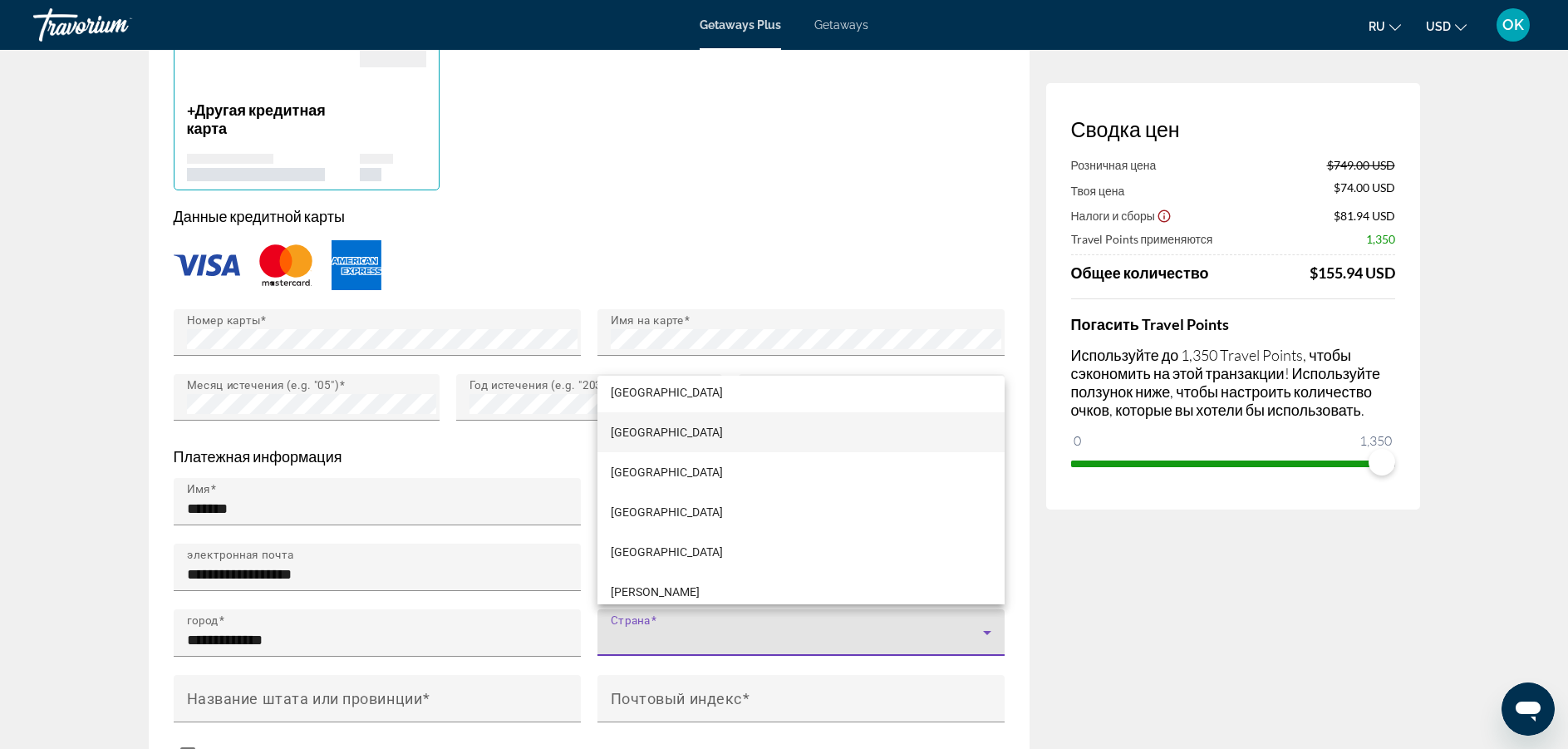
click at [624, 425] on span "Canada" at bounding box center [667, 432] width 112 height 20
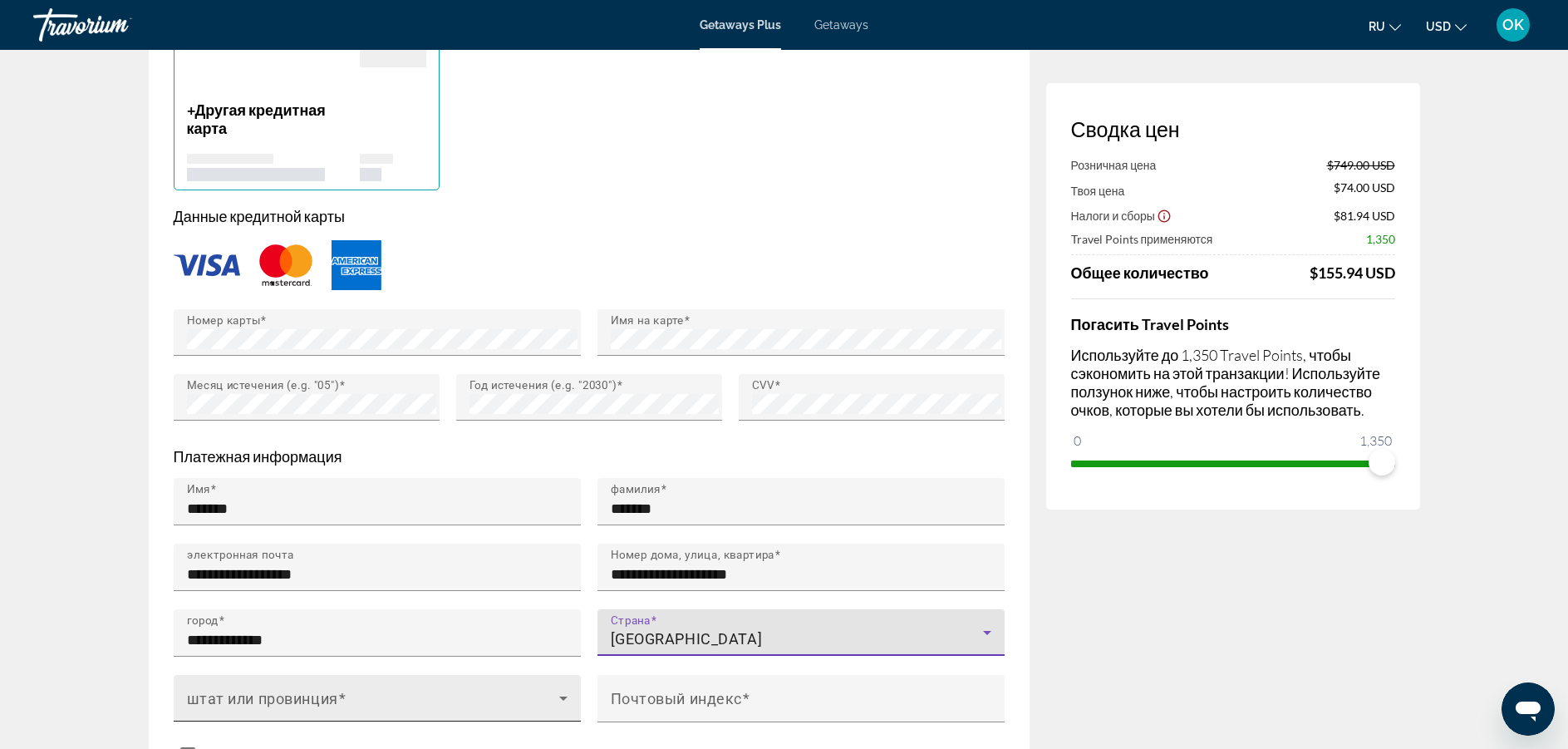
click at [259, 695] on span "Main content" at bounding box center [372, 705] width 372 height 20
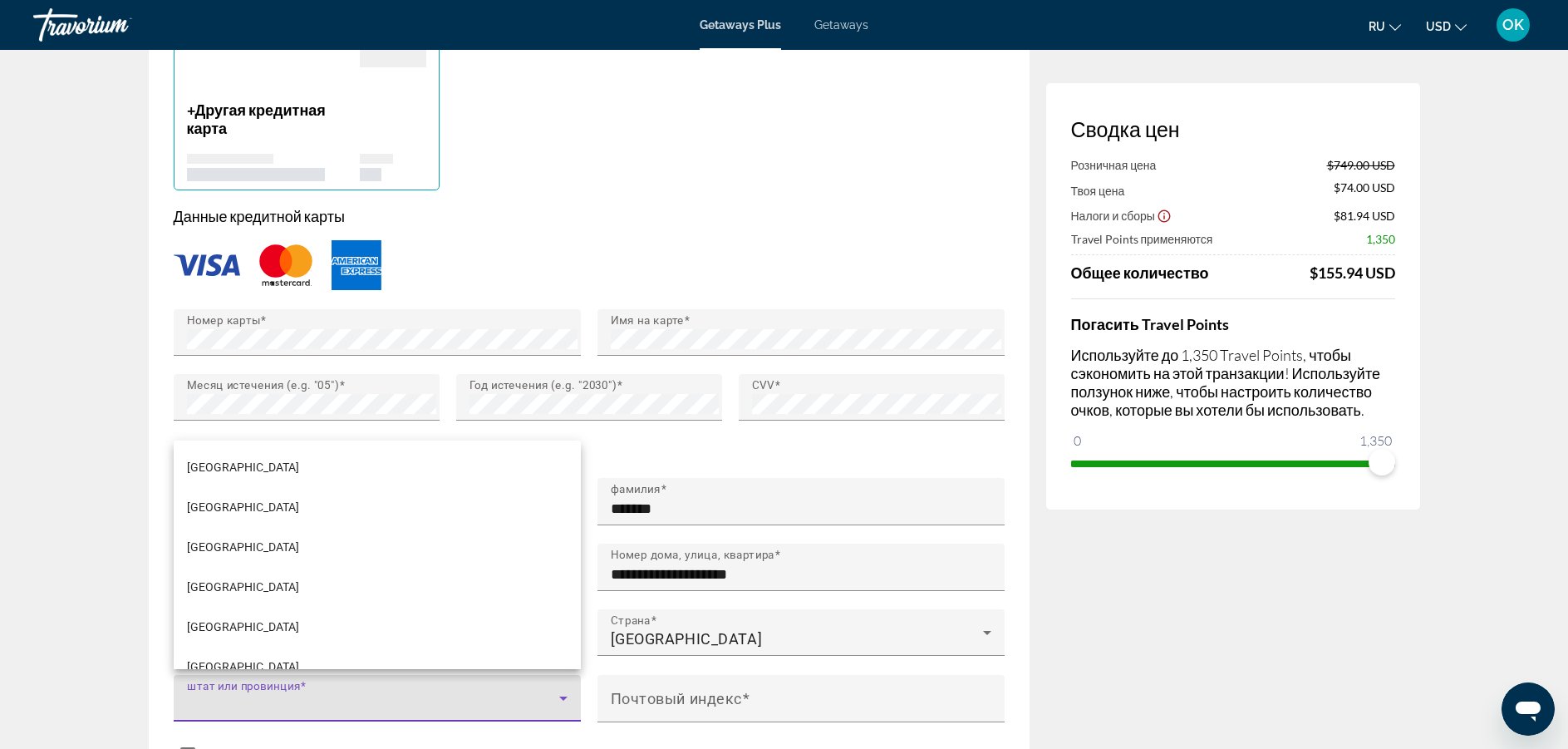
scroll to position [233, 0]
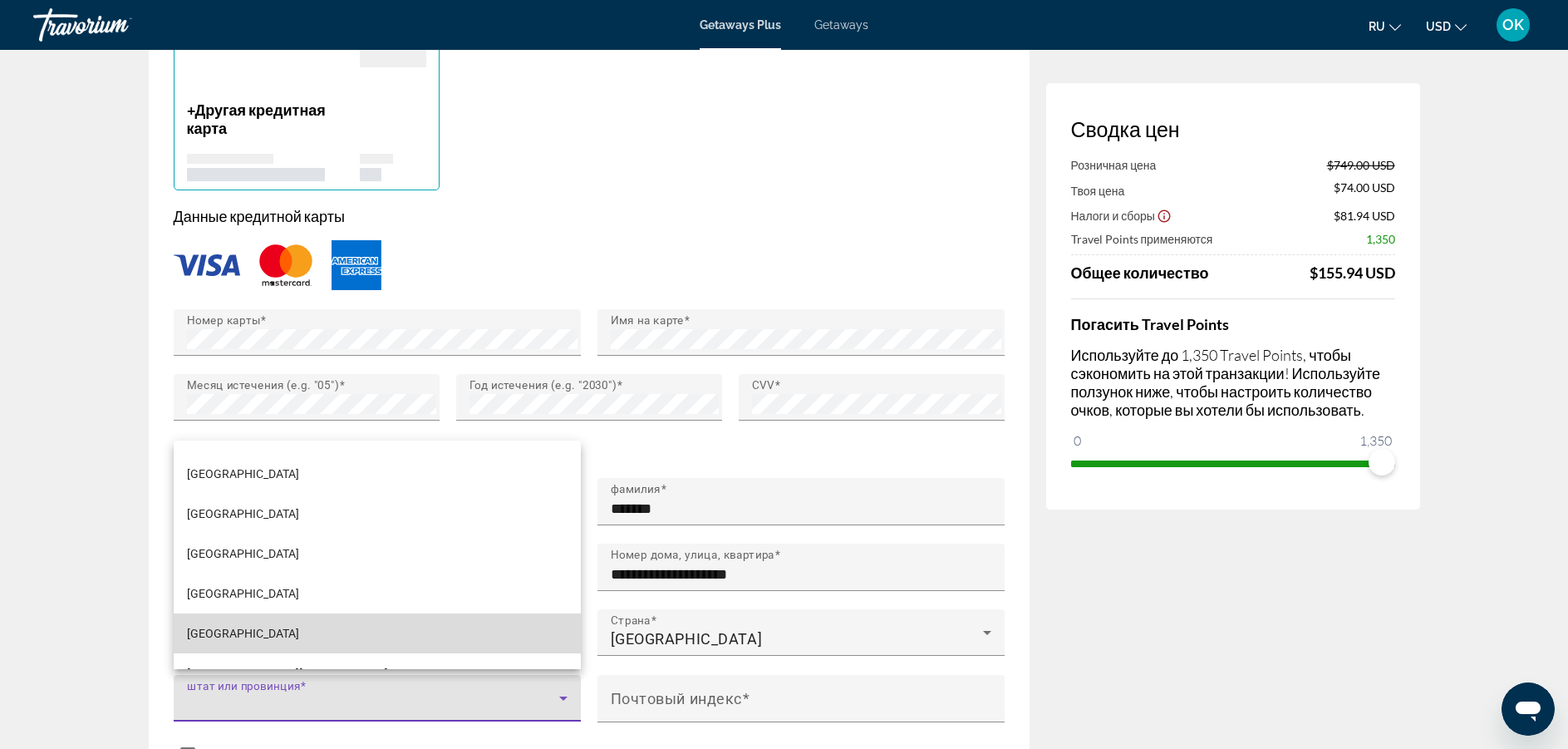
click at [472, 624] on mat-option "Ontario" at bounding box center [377, 632] width 407 height 40
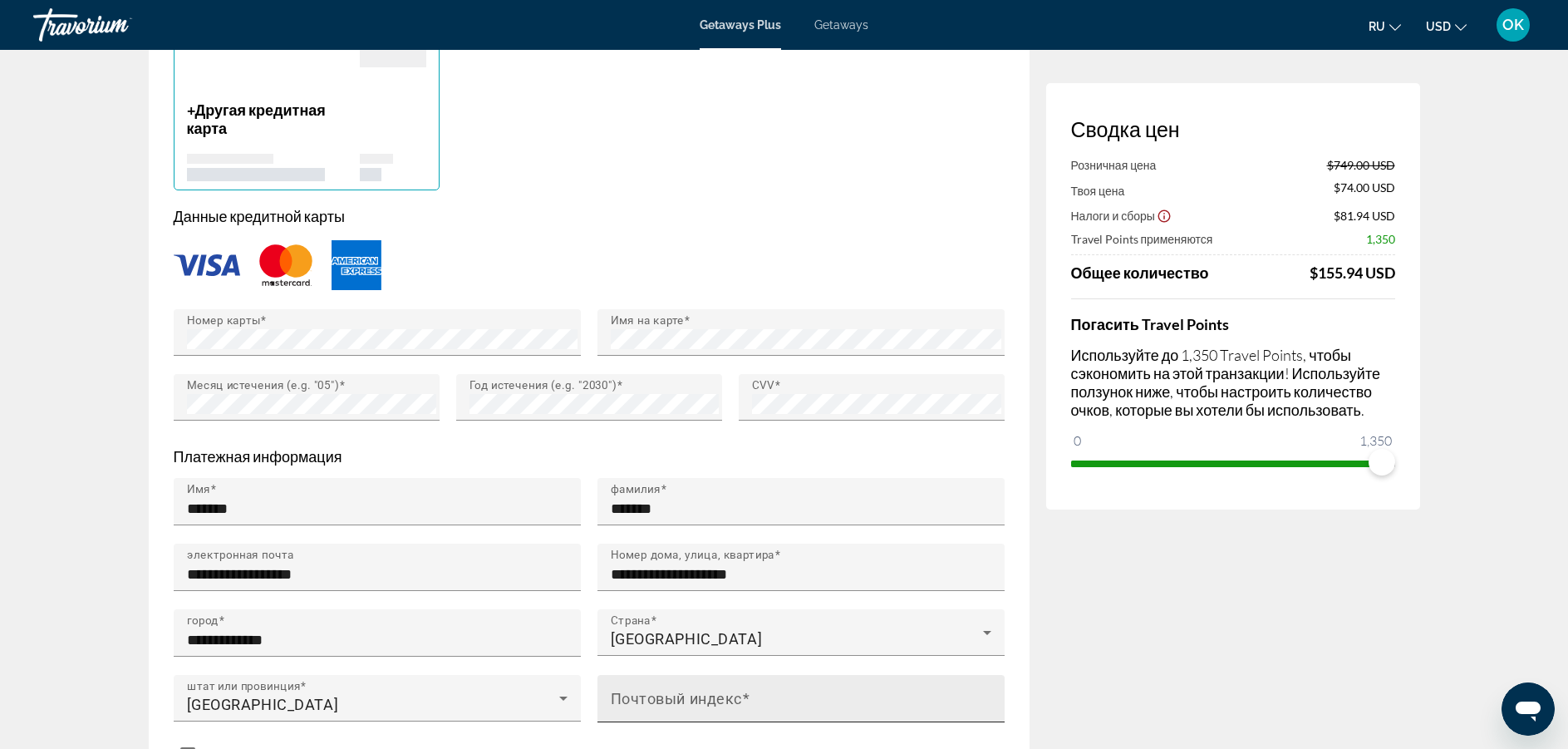
click at [737, 690] on mat-label "Почтовый индекс" at bounding box center [677, 698] width 131 height 17
click at [737, 696] on input "Почтовый индекс" at bounding box center [806, 706] width 391 height 20
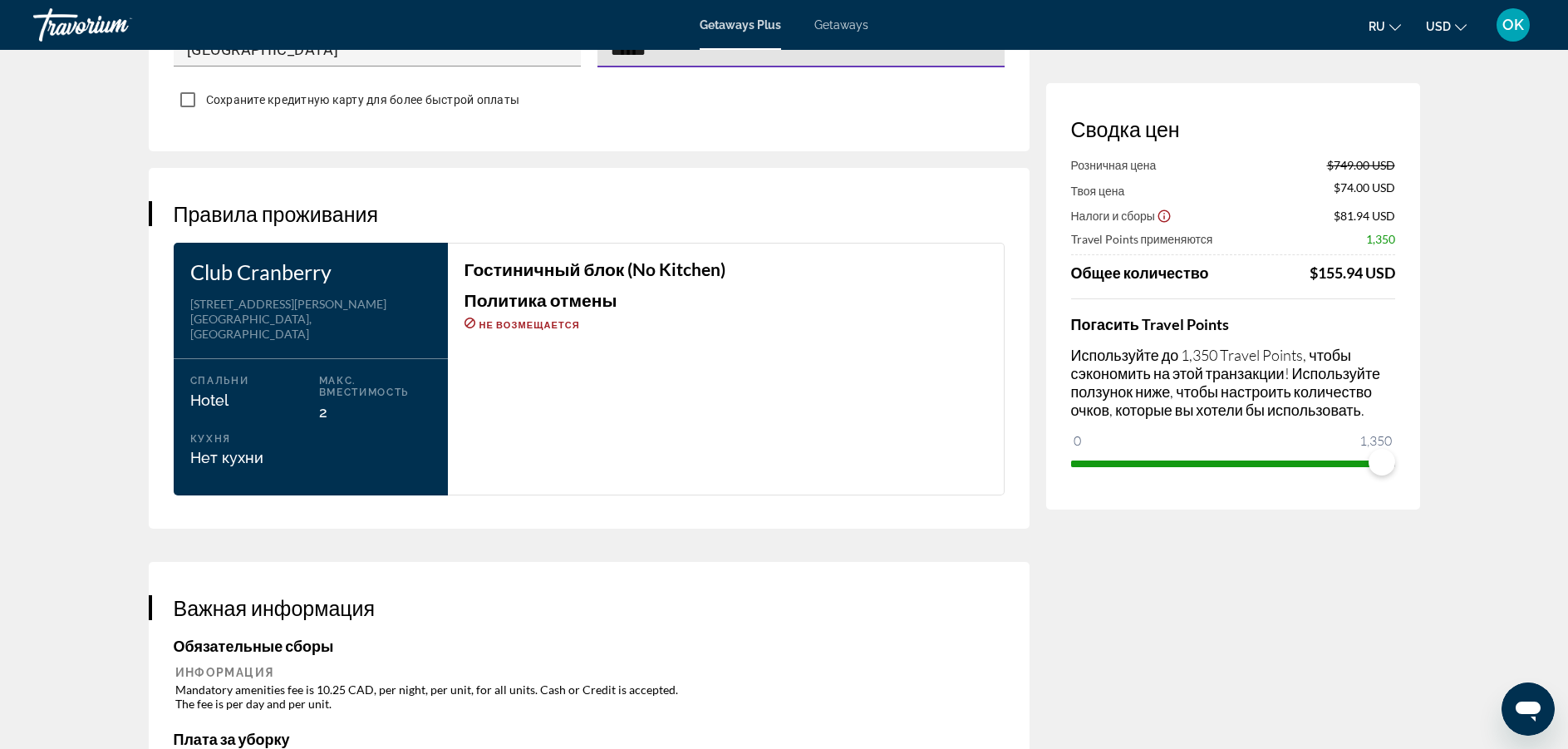
type input "******"
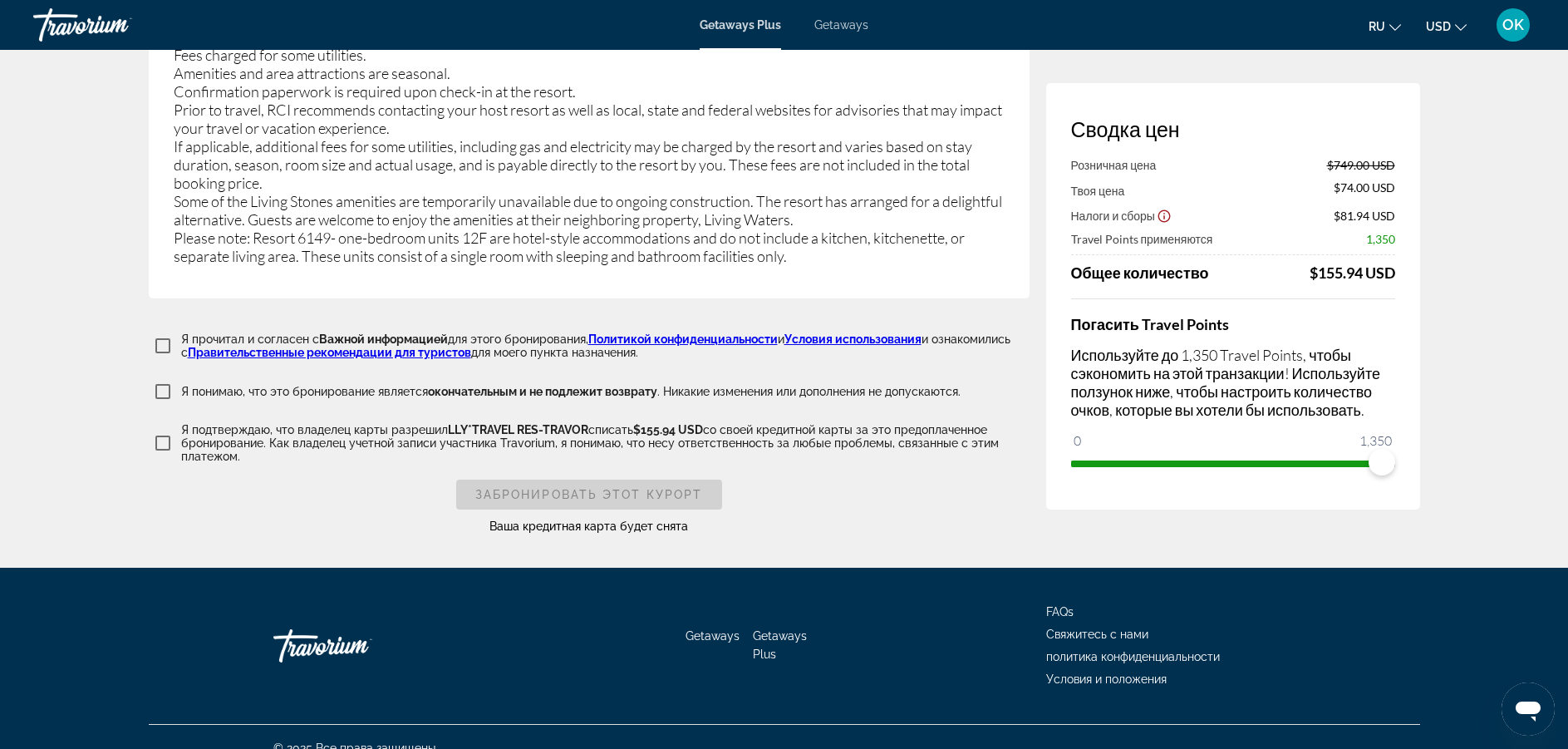
scroll to position [3116, 0]
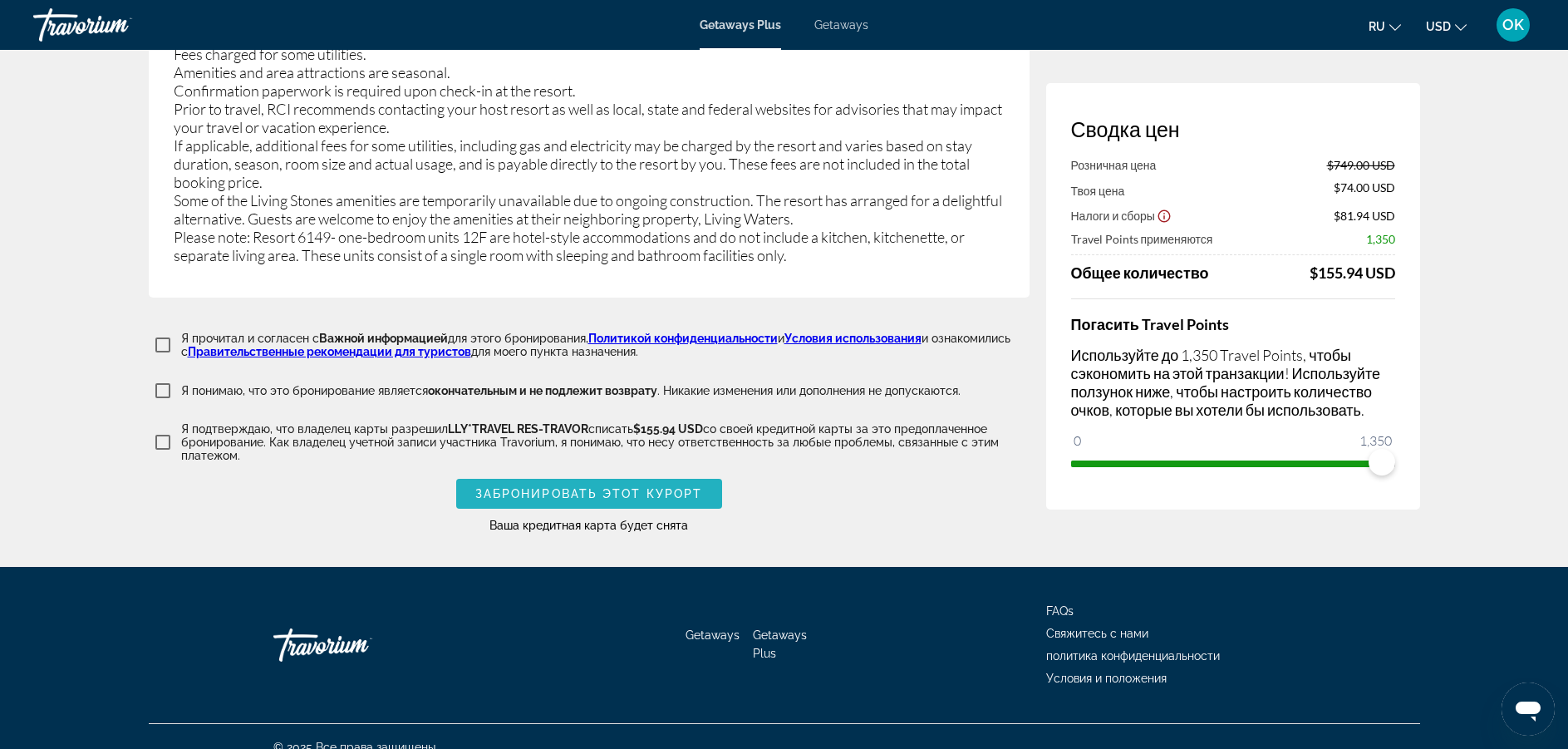
click at [562, 487] on span "Забронировать этот курорт" at bounding box center [590, 494] width 228 height 14
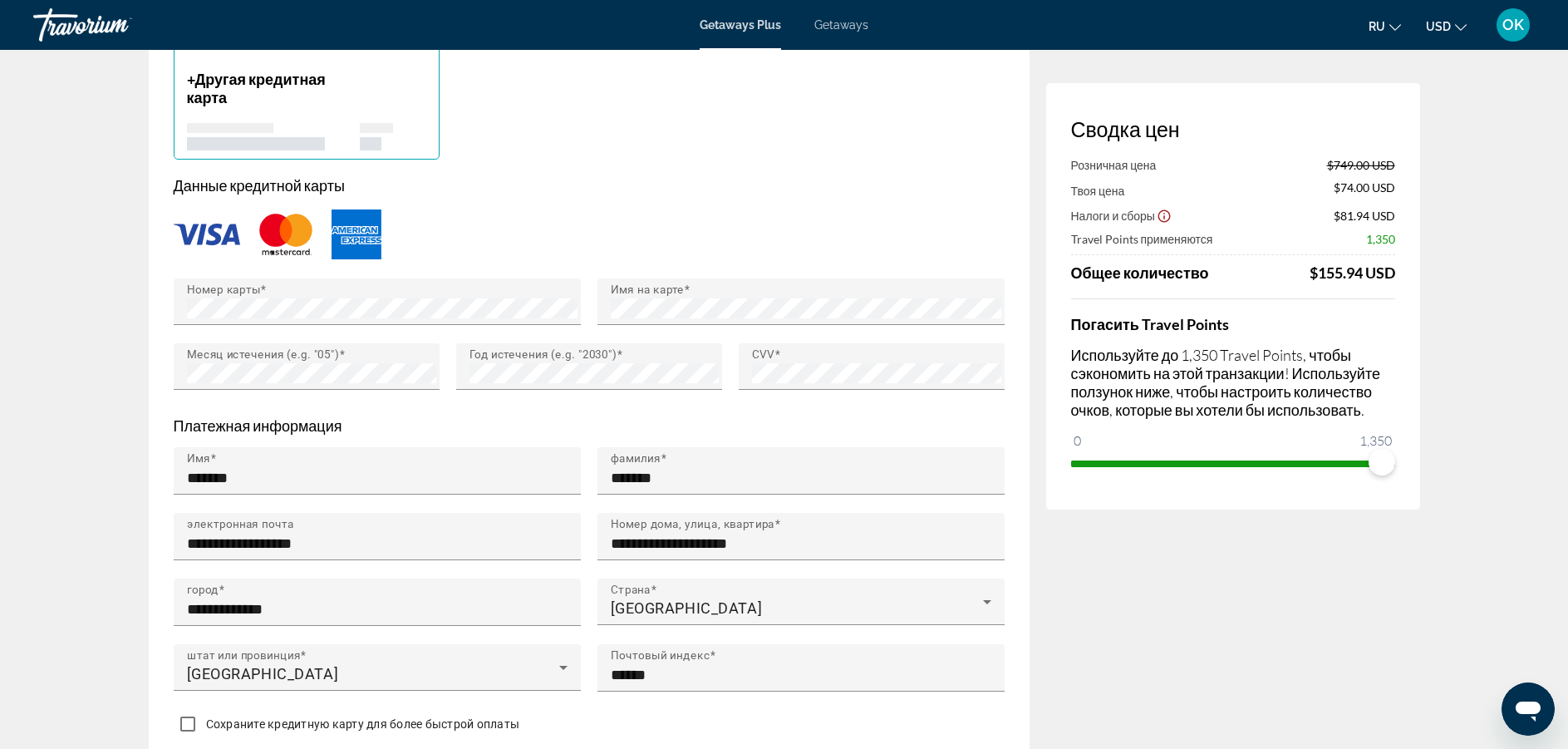
scroll to position [1396, 0]
click at [1543, 709] on icon "Открыть окно обмена сообщениями" at bounding box center [1527, 708] width 30 height 30
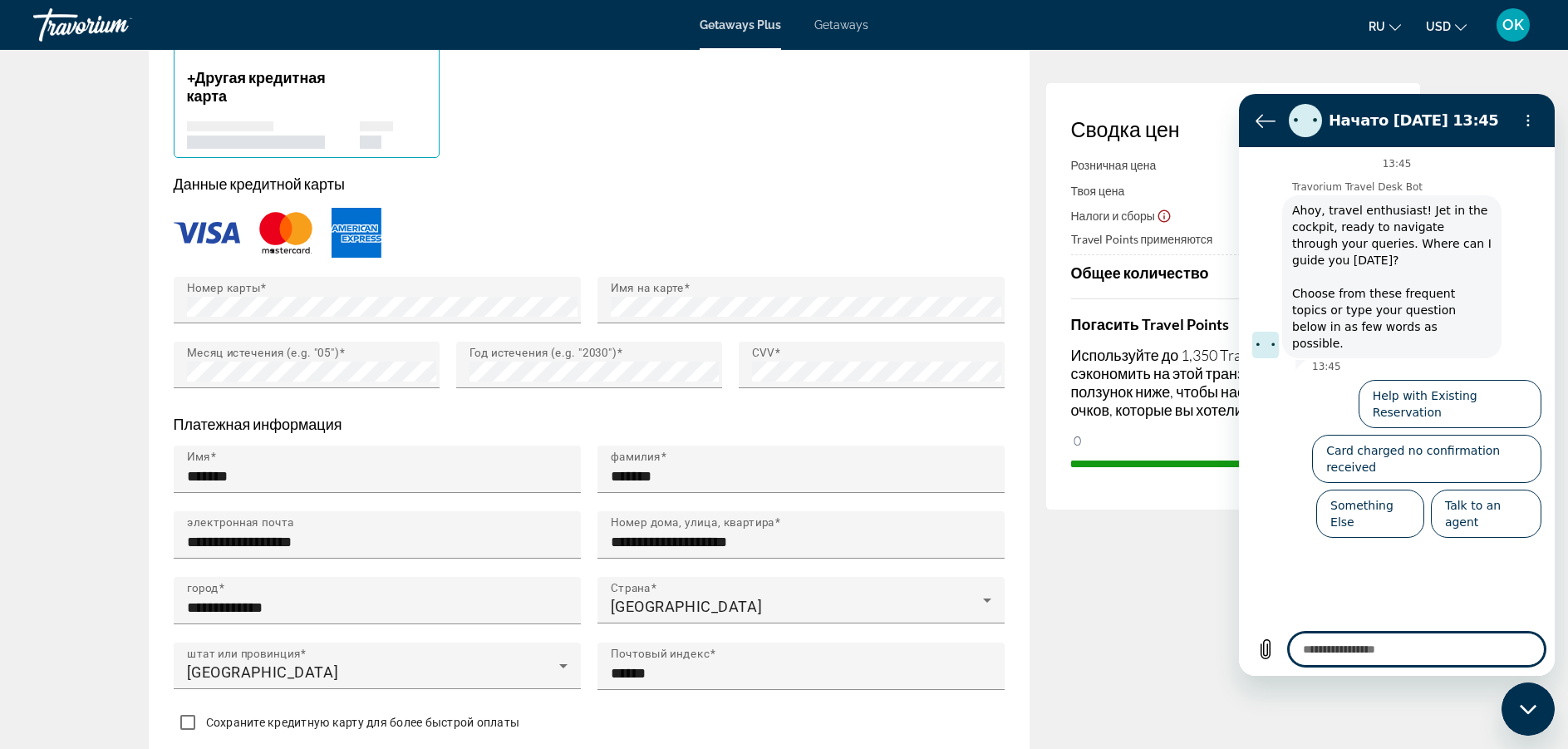
scroll to position [0, 0]
click at [1078, 570] on div "Сводка цен Розничная цена $749.00 USD Твоя цена $74.00 USD Налоги и сборы $81.9…" at bounding box center [1233, 568] width 374 height 3525
click at [1051, 564] on div "Сводка цен Розничная цена $749.00 USD Твоя цена $74.00 USD Налоги и сборы $81.9…" at bounding box center [1233, 568] width 374 height 3525
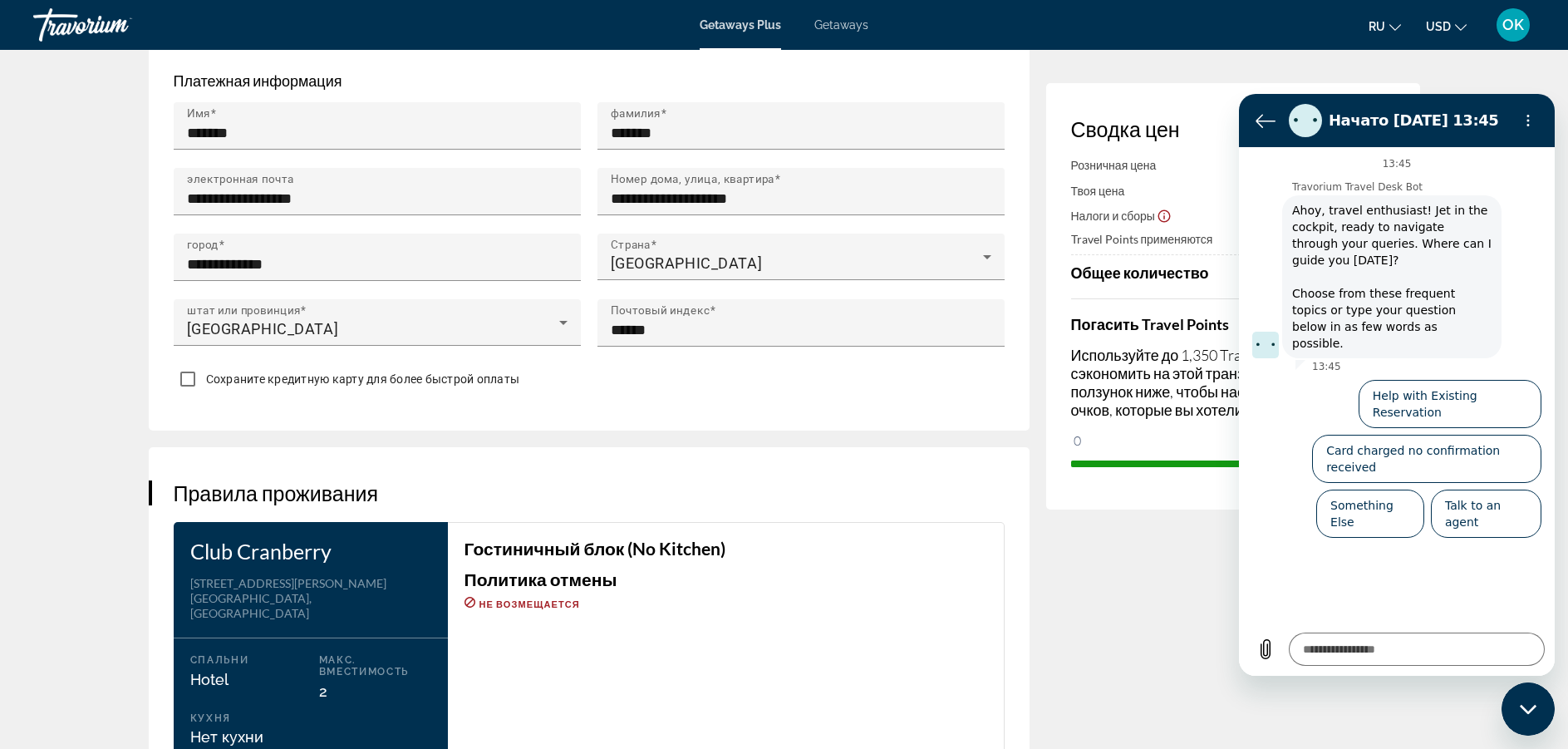
scroll to position [1762, 0]
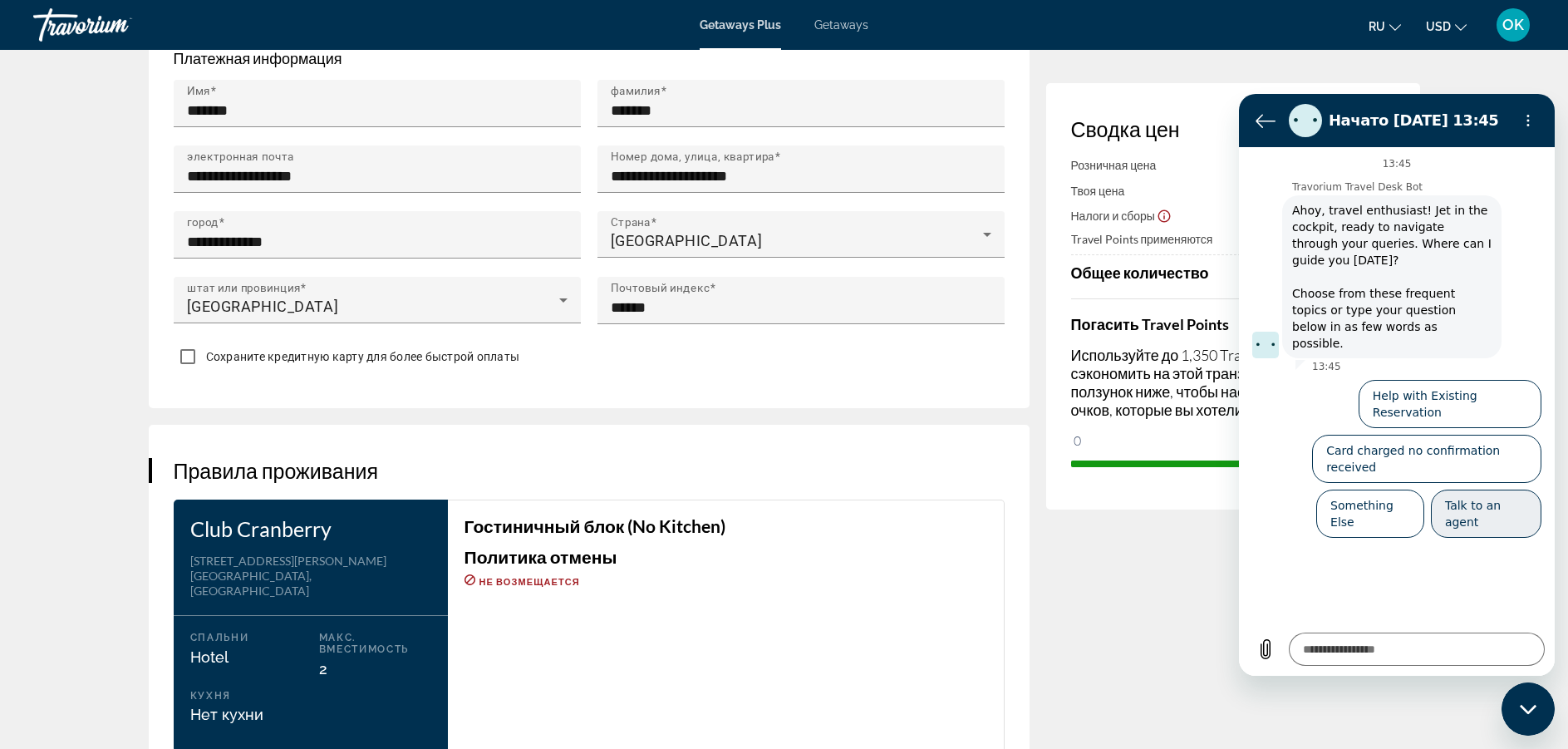
click at [1460, 489] on button "Talk to an agent" at bounding box center [1486, 513] width 110 height 48
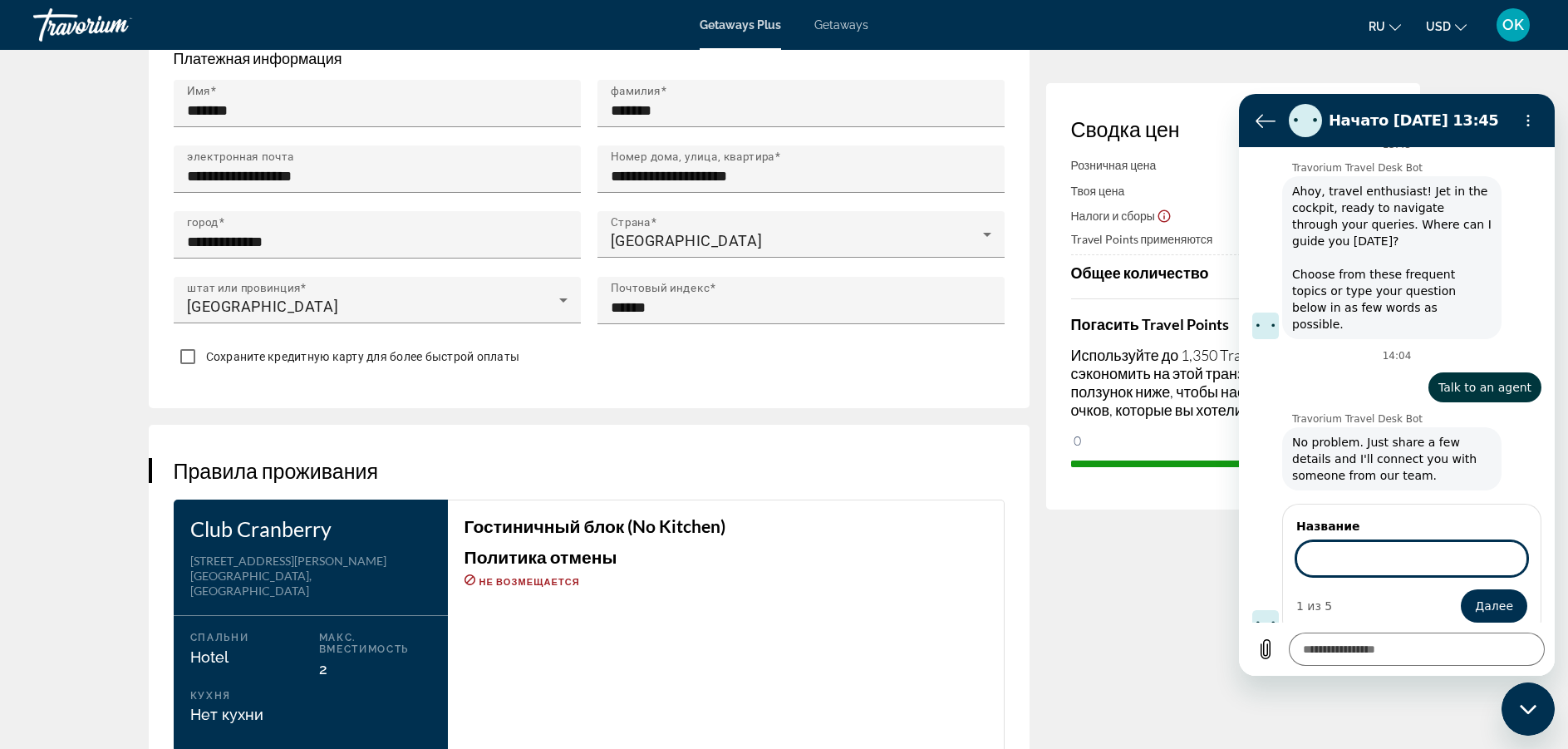
scroll to position [17, 0]
click at [1340, 563] on form "Название 1 из 5 Далее" at bounding box center [1411, 571] width 231 height 104
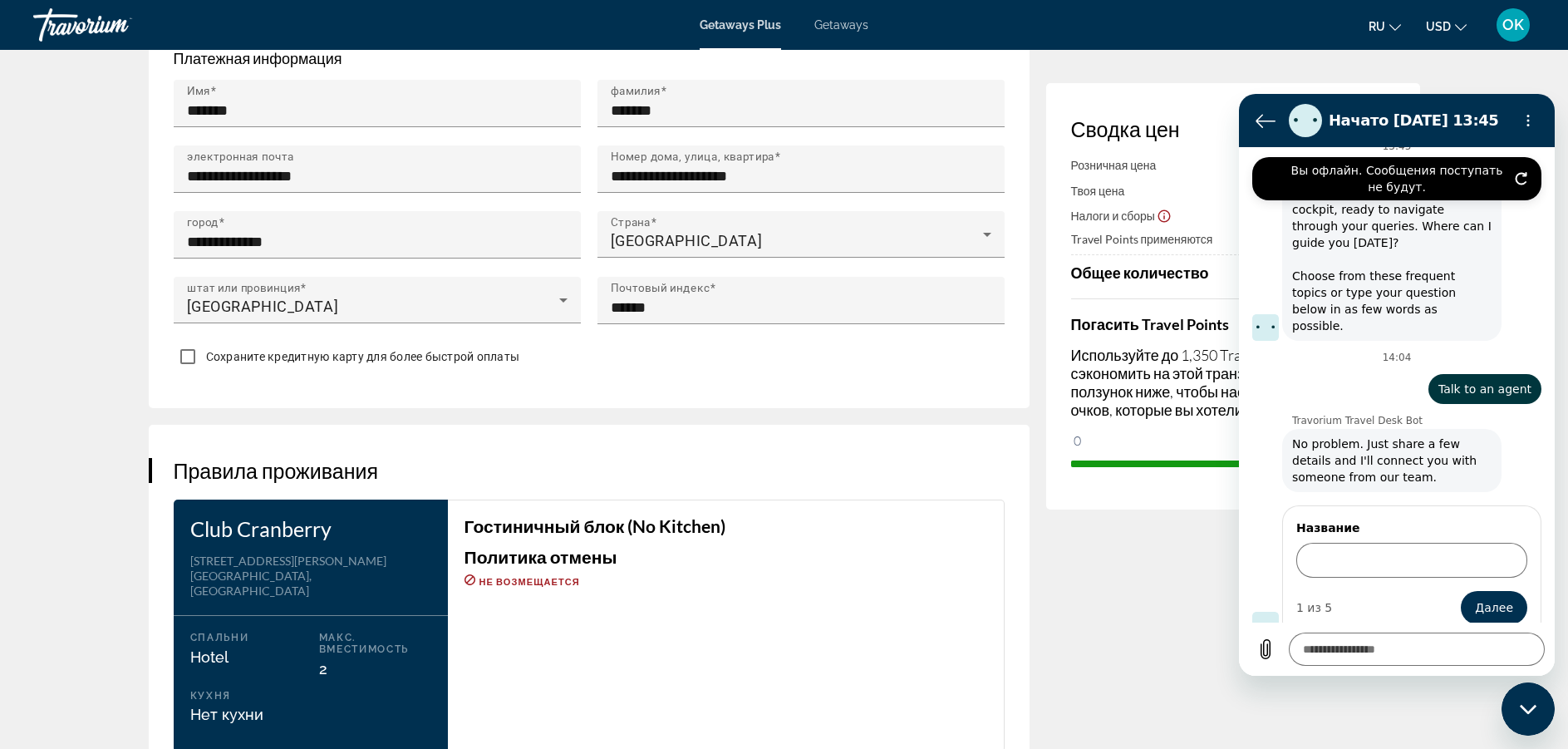
type textarea "*"
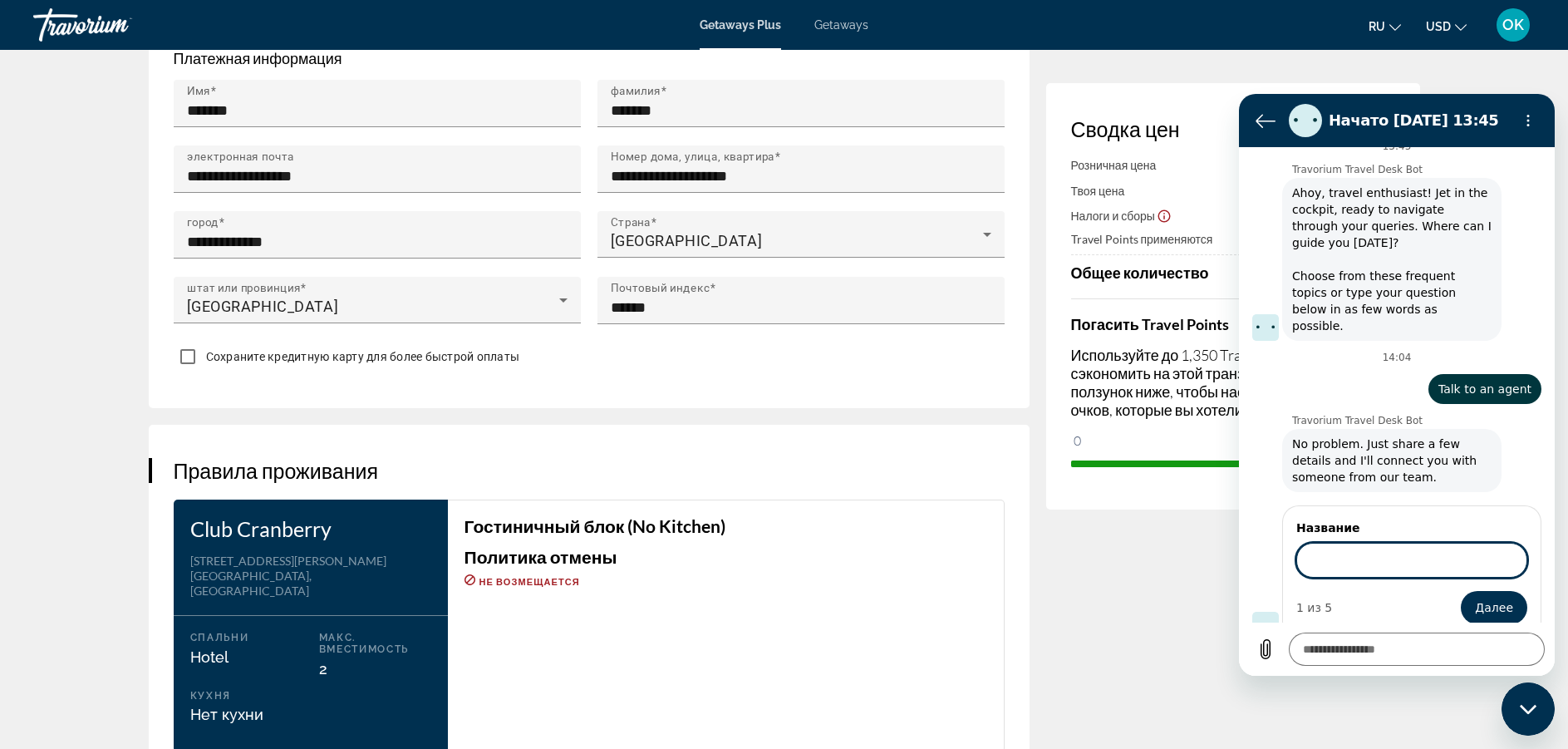
click at [1374, 542] on input "Название" at bounding box center [1411, 560] width 231 height 35
click at [1128, 577] on div "Сводка цен Розничная цена $749.00 USD Твоя цена $74.00 USD Налоги и сборы $81.9…" at bounding box center [1233, 203] width 374 height 3525
click at [1277, 124] on button "Вернуться к списку разговоров" at bounding box center [1265, 120] width 33 height 33
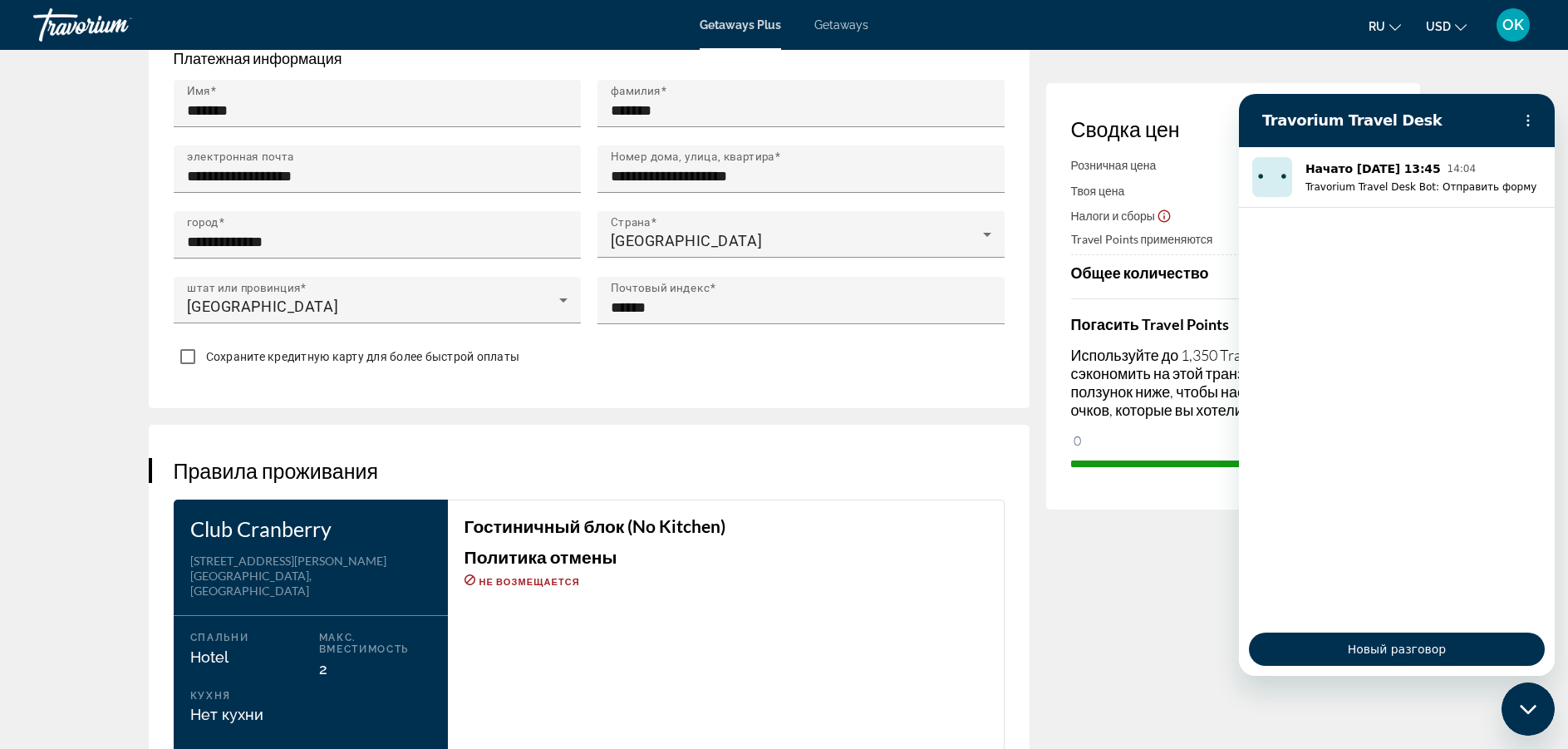
click at [660, 583] on div "Гостиничный блок (No Kitchen) Политика отмены Не возмещается" at bounding box center [726, 625] width 557 height 252
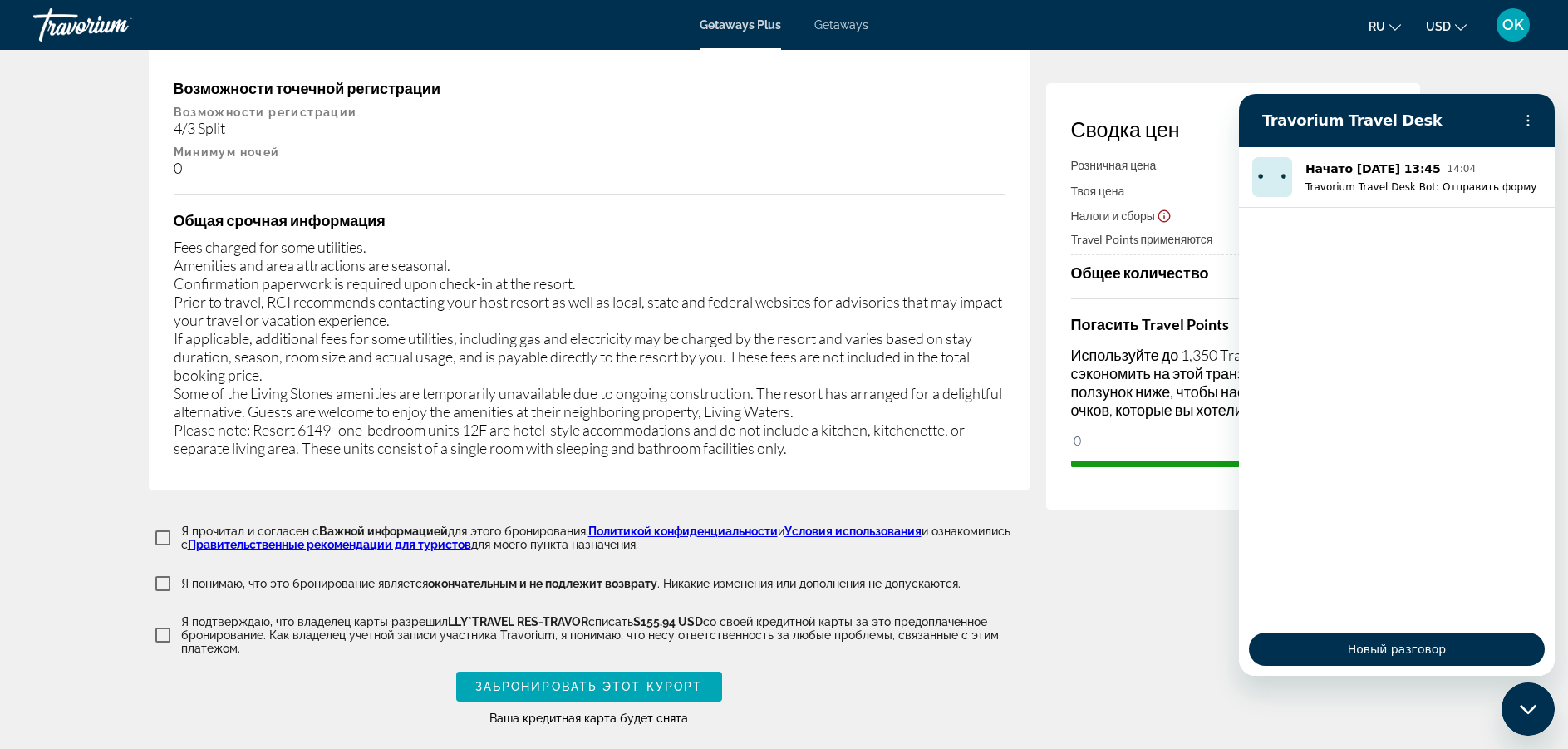
scroll to position [3058, 0]
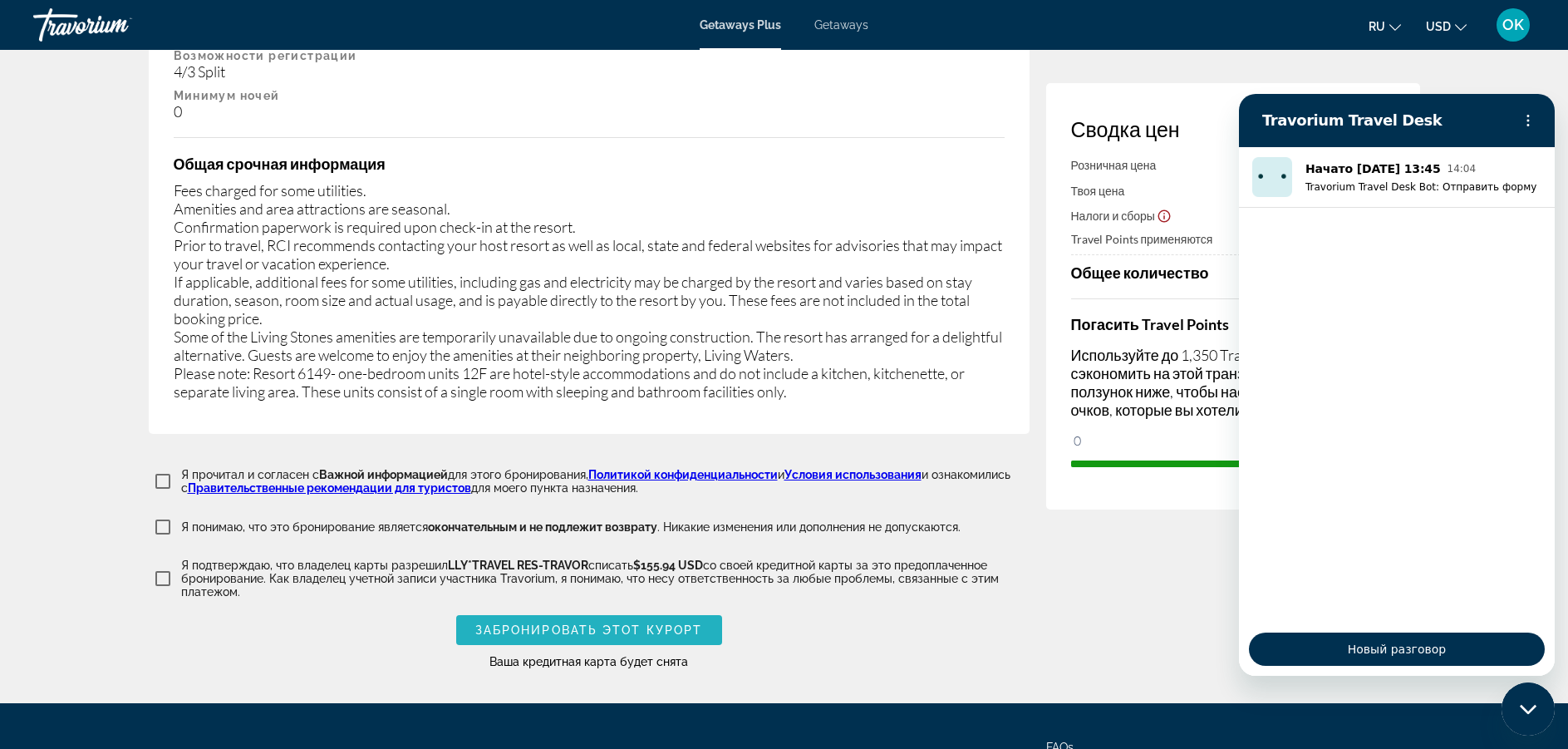
click at [668, 623] on span "Забронировать этот курорт" at bounding box center [590, 630] width 228 height 14
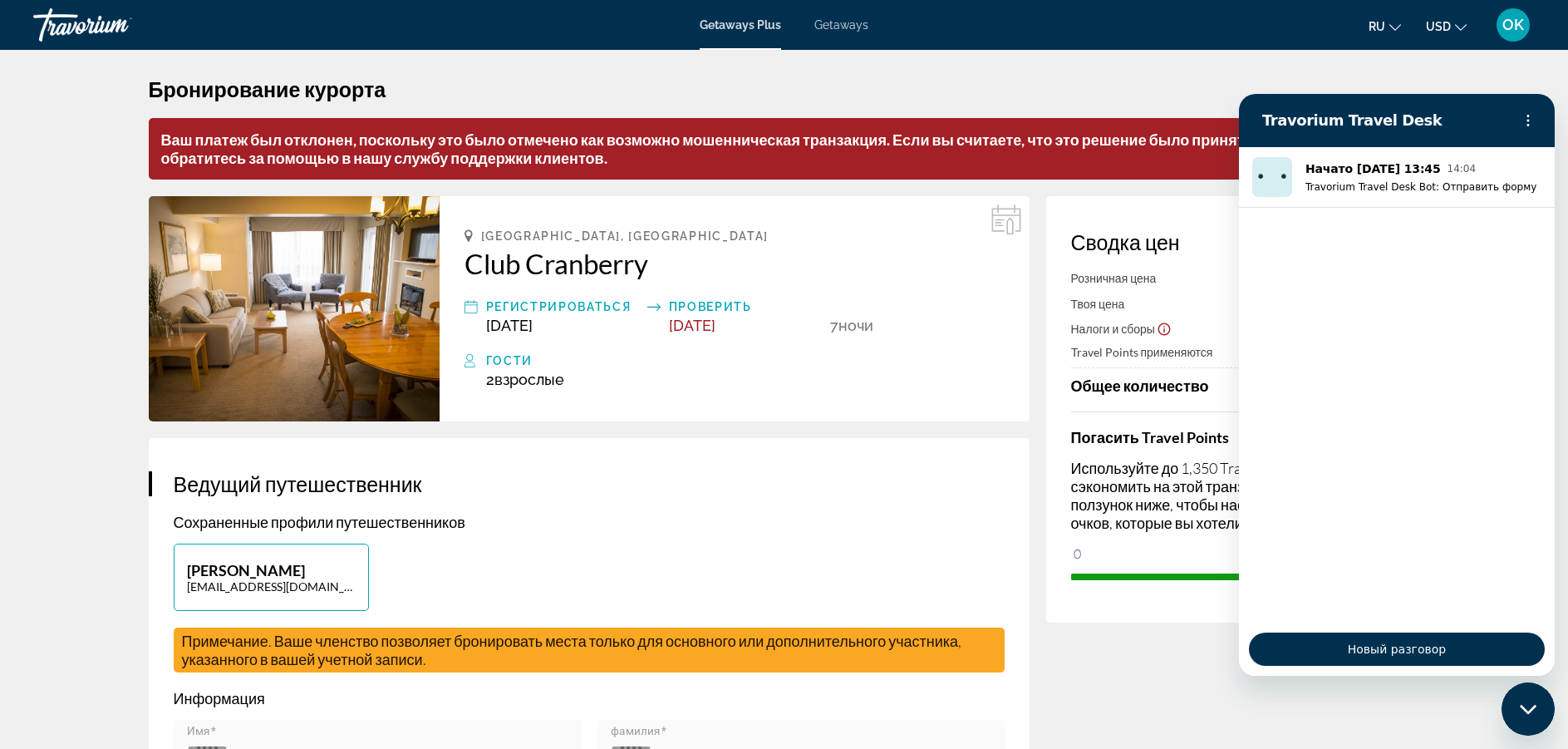
scroll to position [0, 0]
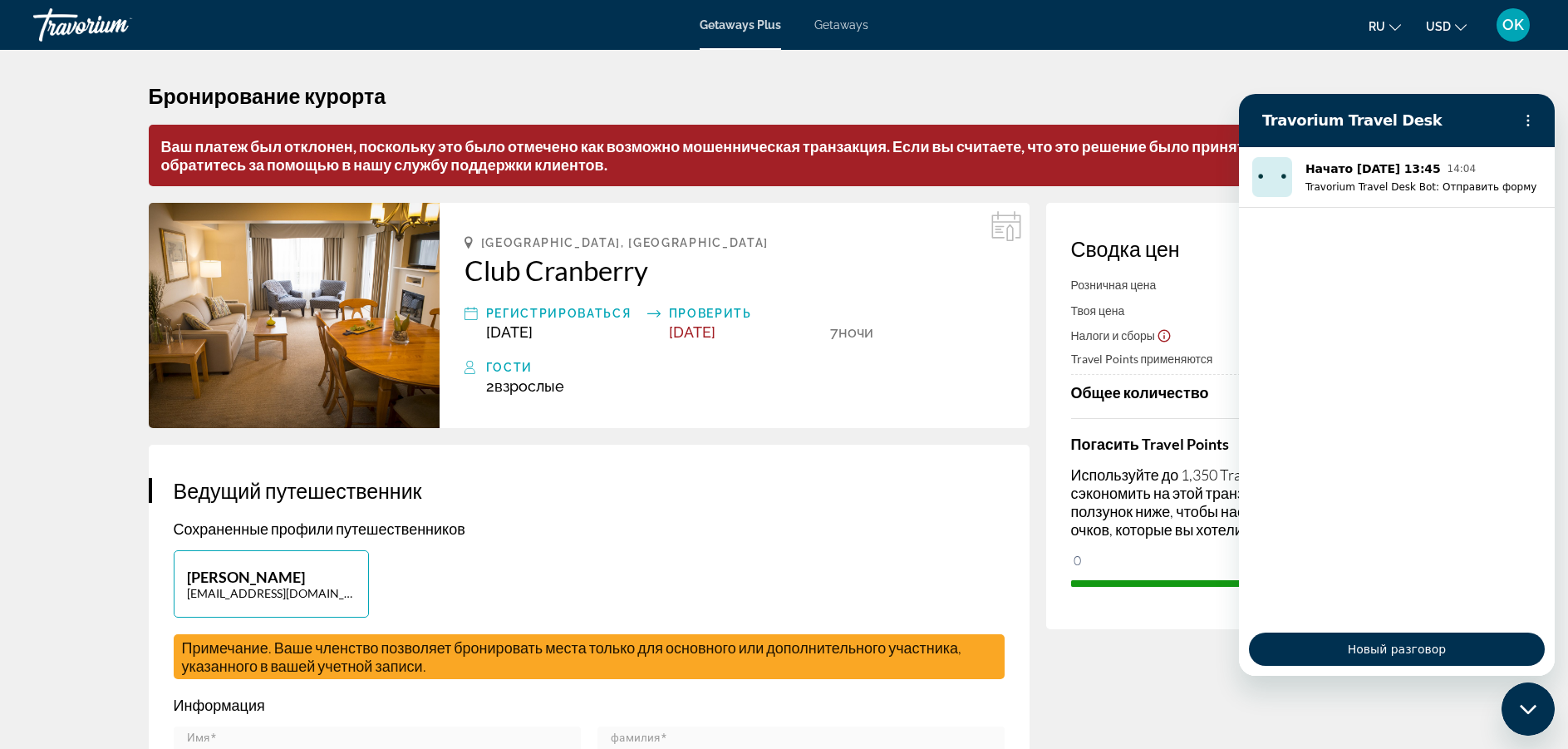
click at [525, 533] on p "Сохраненные профили путешественников" at bounding box center [590, 528] width 831 height 18
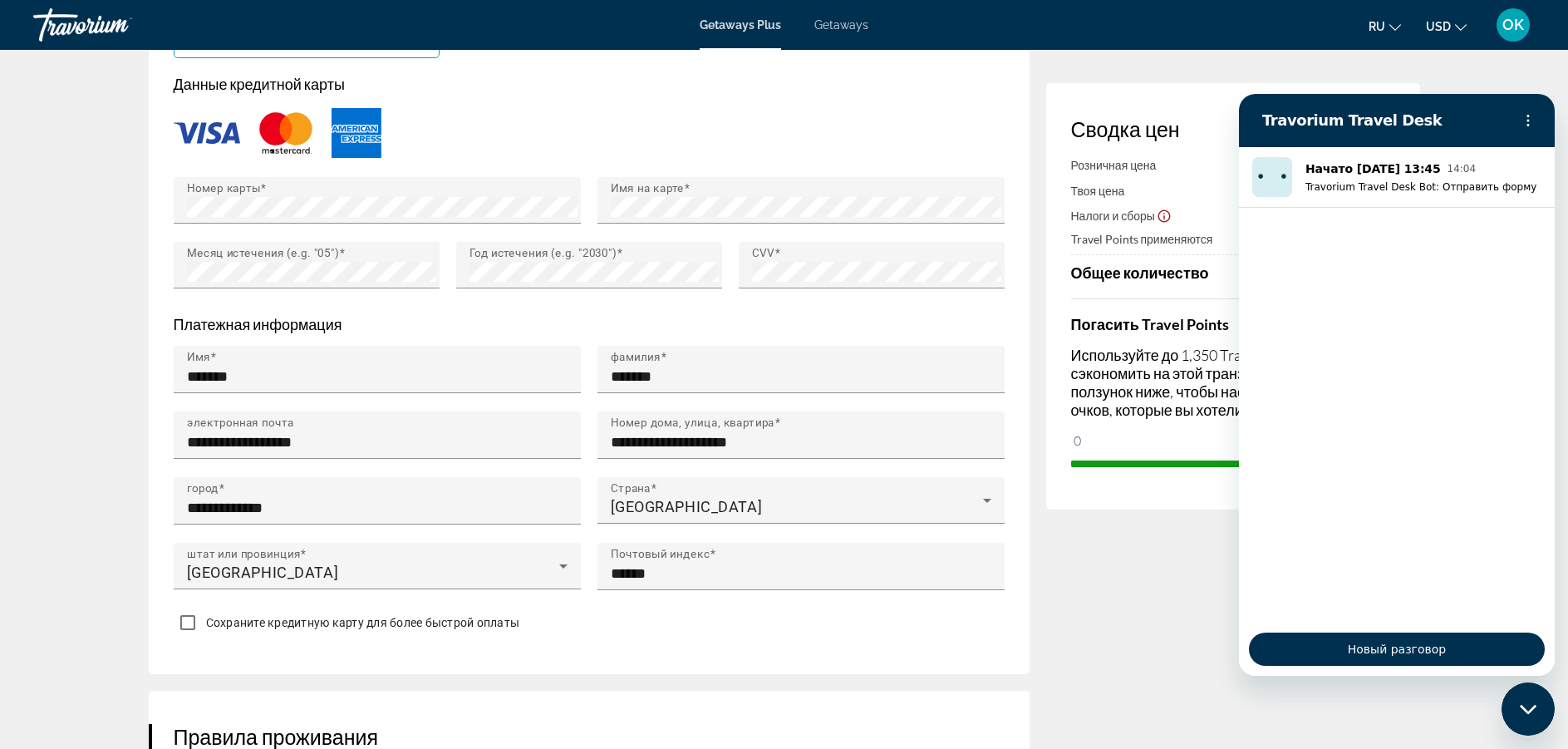
scroll to position [1462, 0]
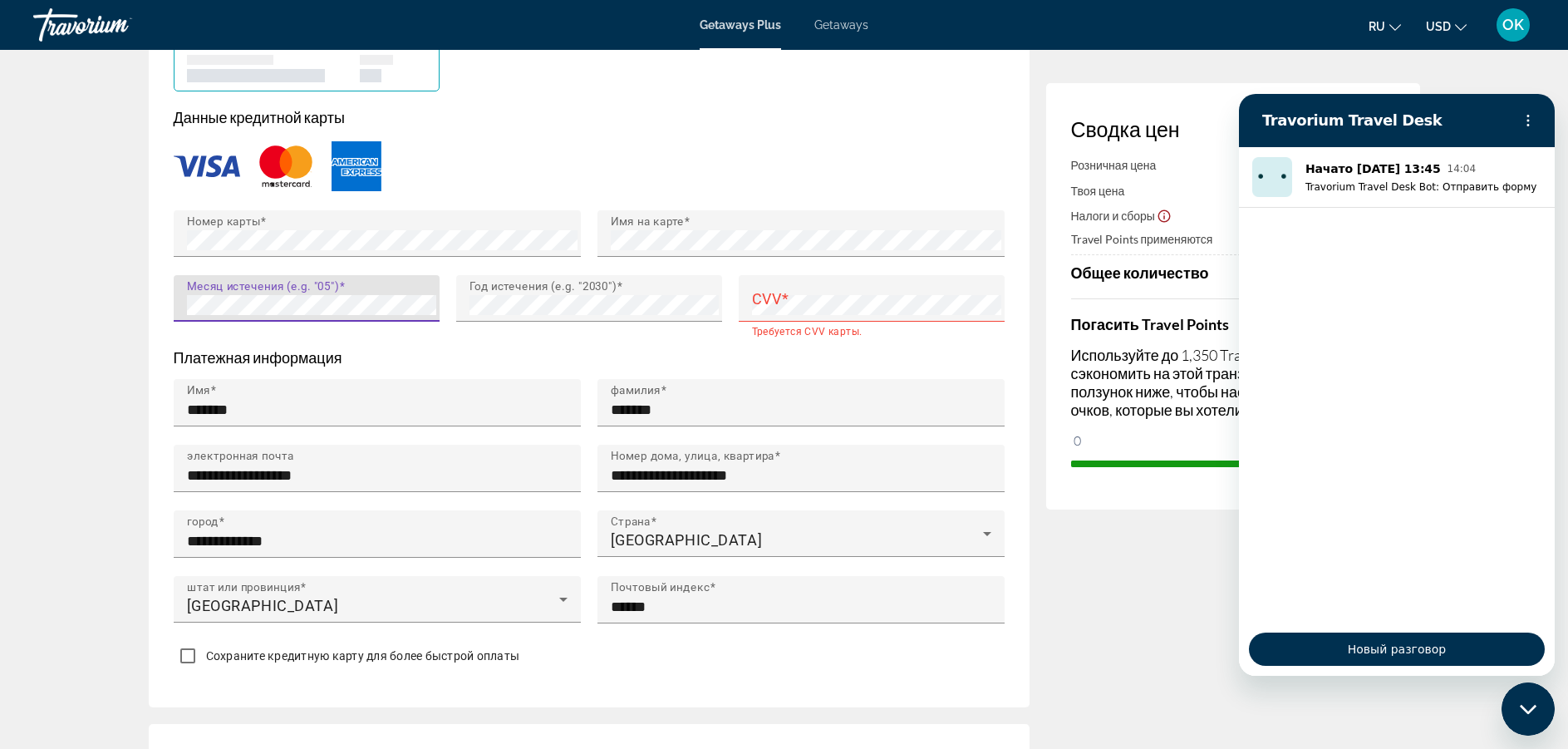
click at [266, 312] on div "Месяц истечения (e.g. "05")" at bounding box center [311, 299] width 249 height 46
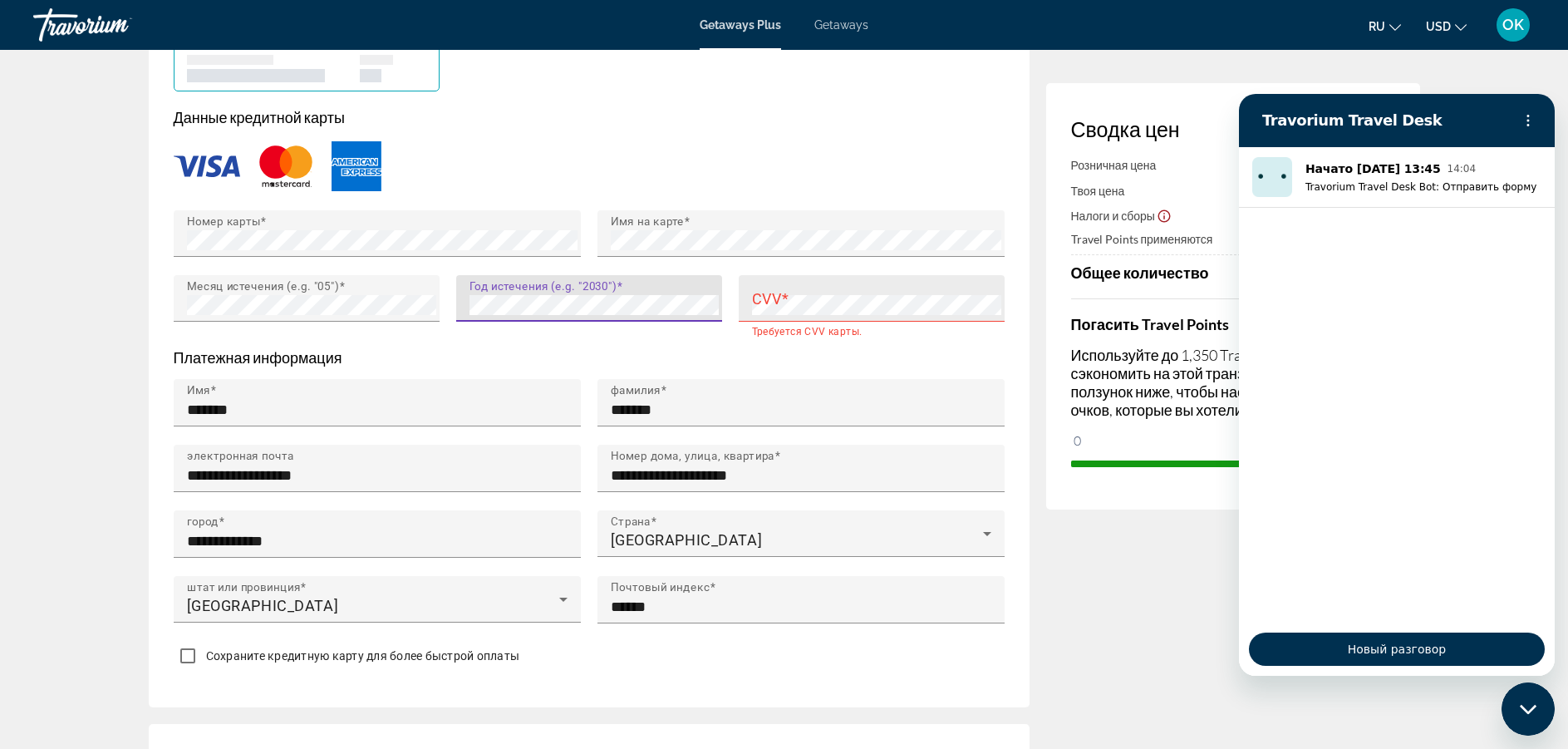
click at [771, 296] on mat-label "CVV" at bounding box center [767, 298] width 30 height 17
click at [548, 648] on div "Сохраните кредитную карту для более быстрой оплаты" at bounding box center [590, 658] width 831 height 33
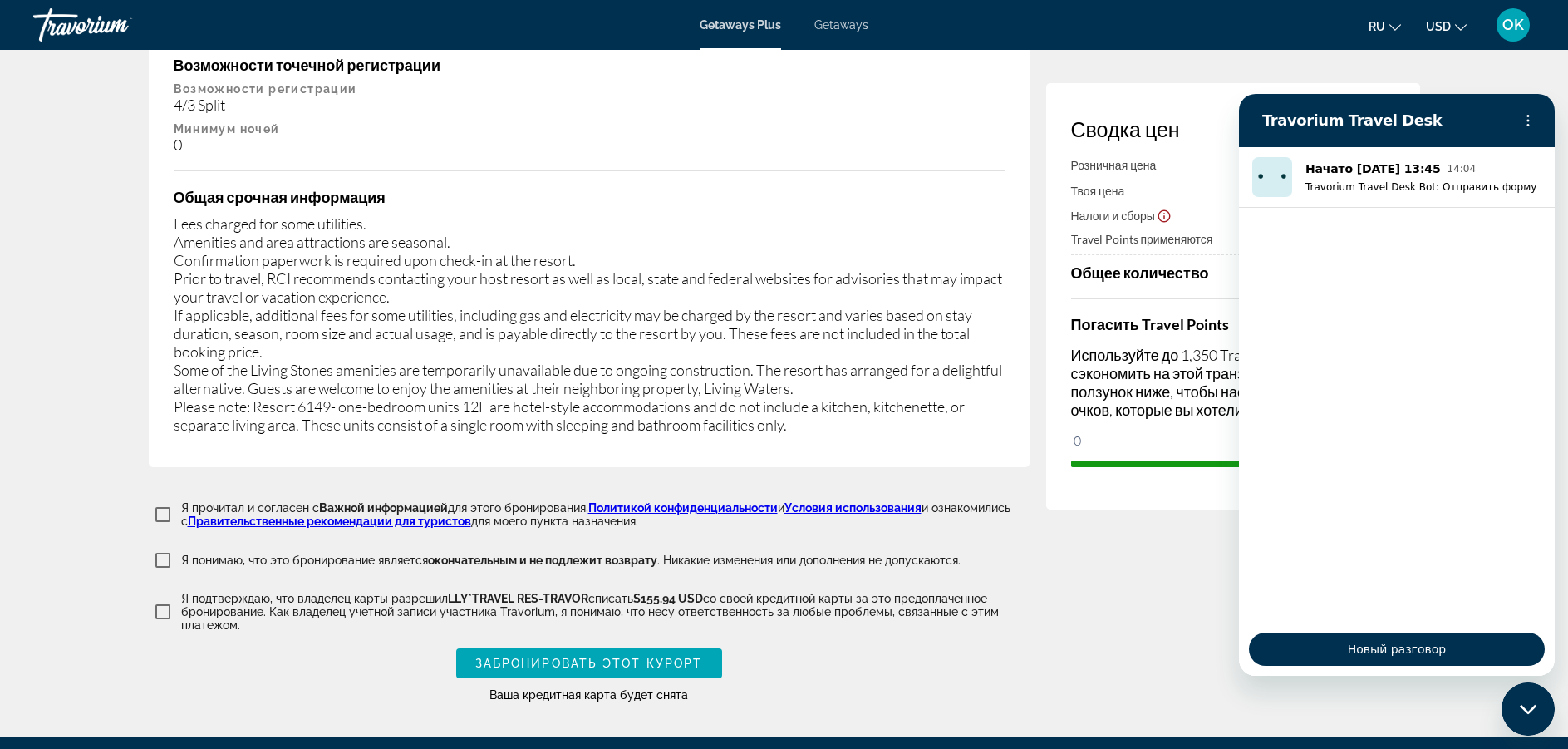
scroll to position [3058, 0]
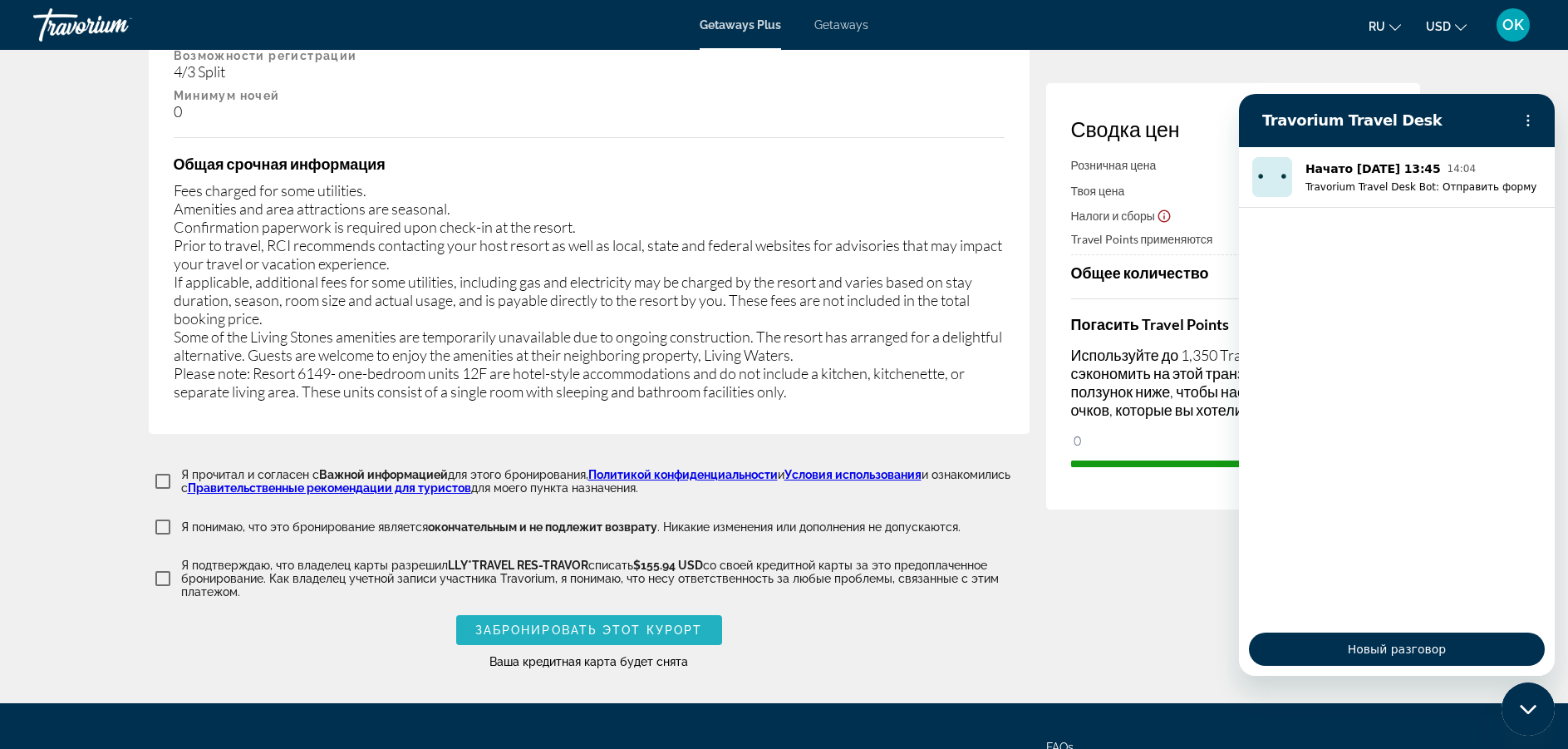
click at [607, 623] on span "Забронировать этот курорт" at bounding box center [590, 630] width 228 height 14
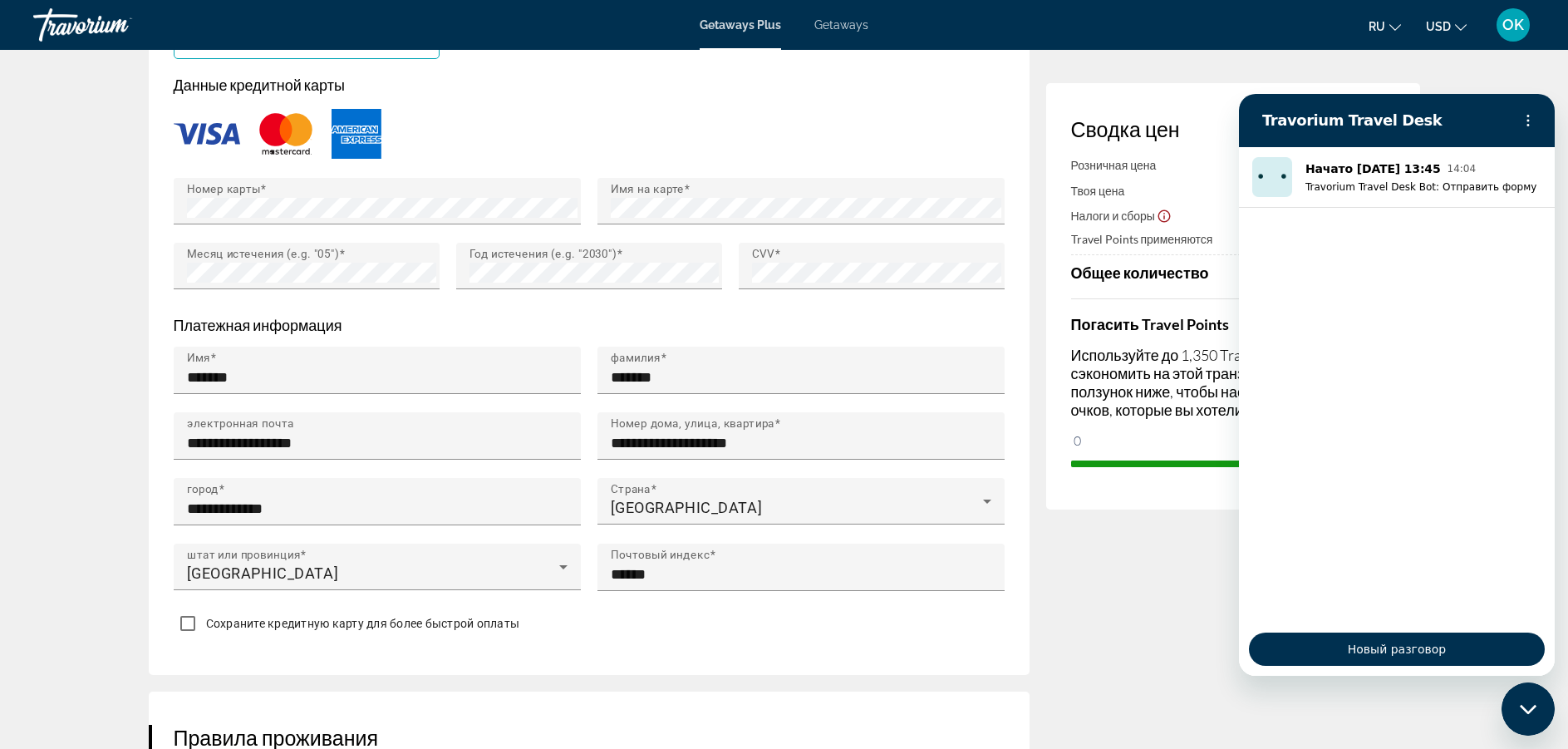
scroll to position [1495, 0]
click at [634, 646] on div "**********" at bounding box center [589, 235] width 881 height 879
click at [787, 665] on div "**********" at bounding box center [589, 235] width 881 height 879
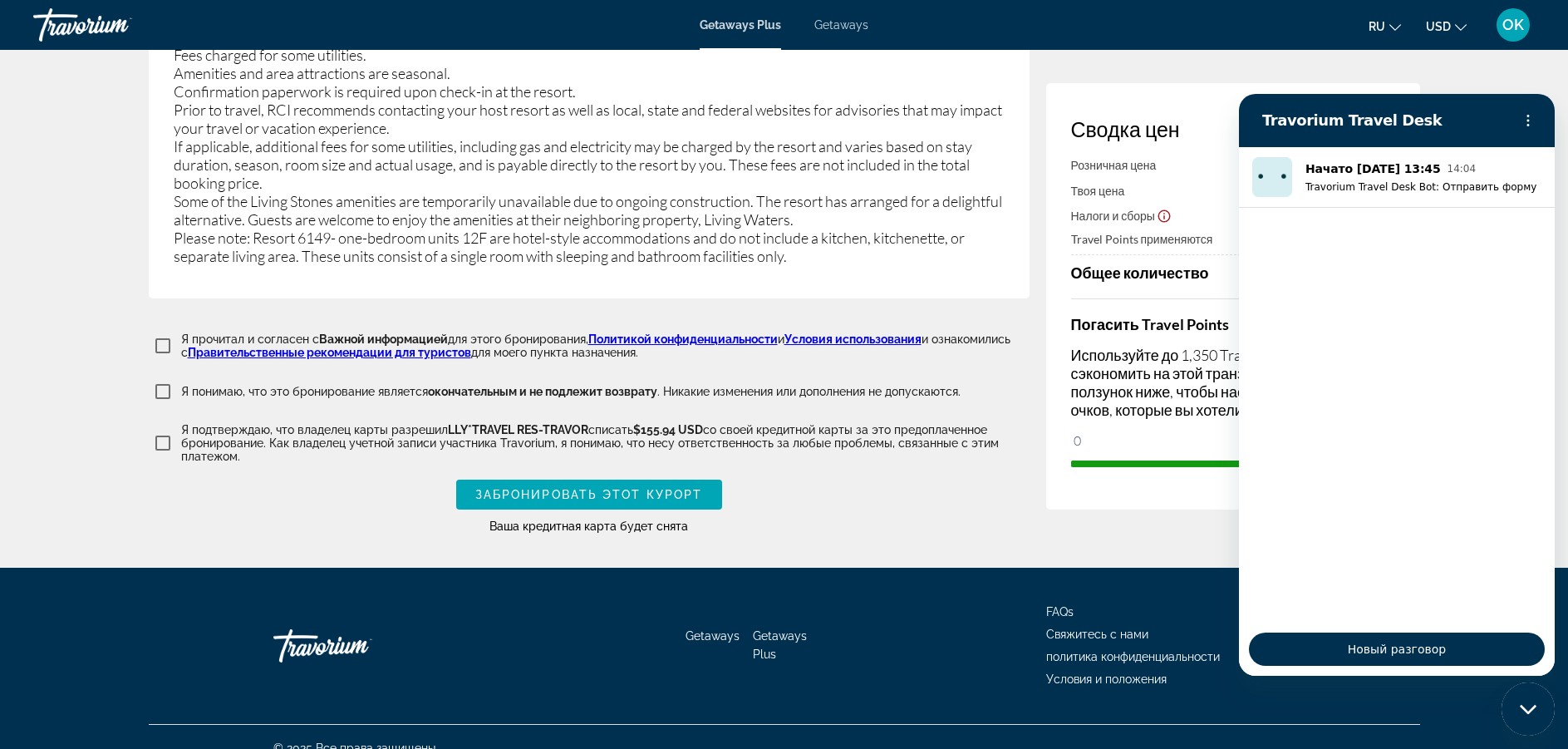
scroll to position [3194, 0]
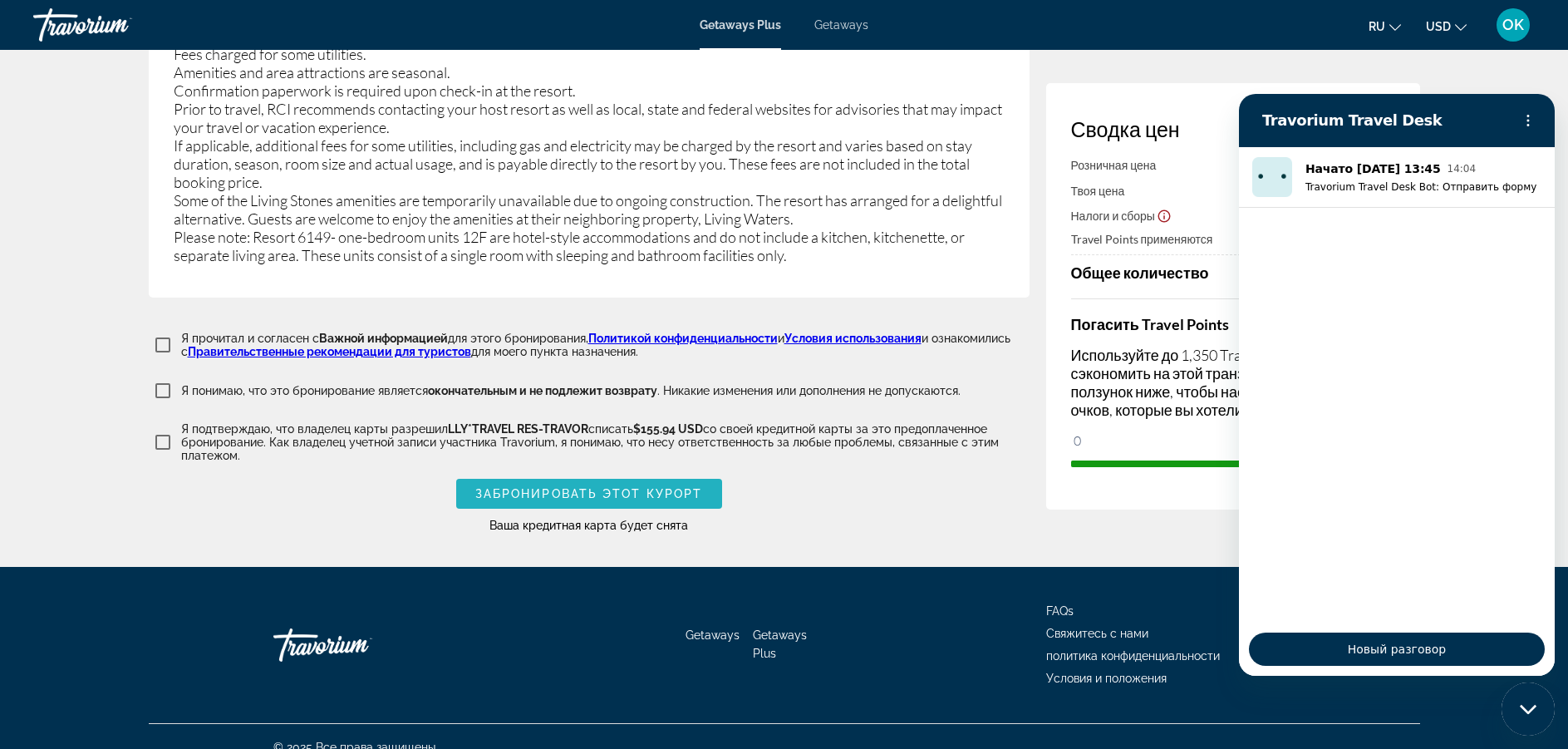
click at [644, 474] on span "Main content" at bounding box center [589, 493] width 266 height 40
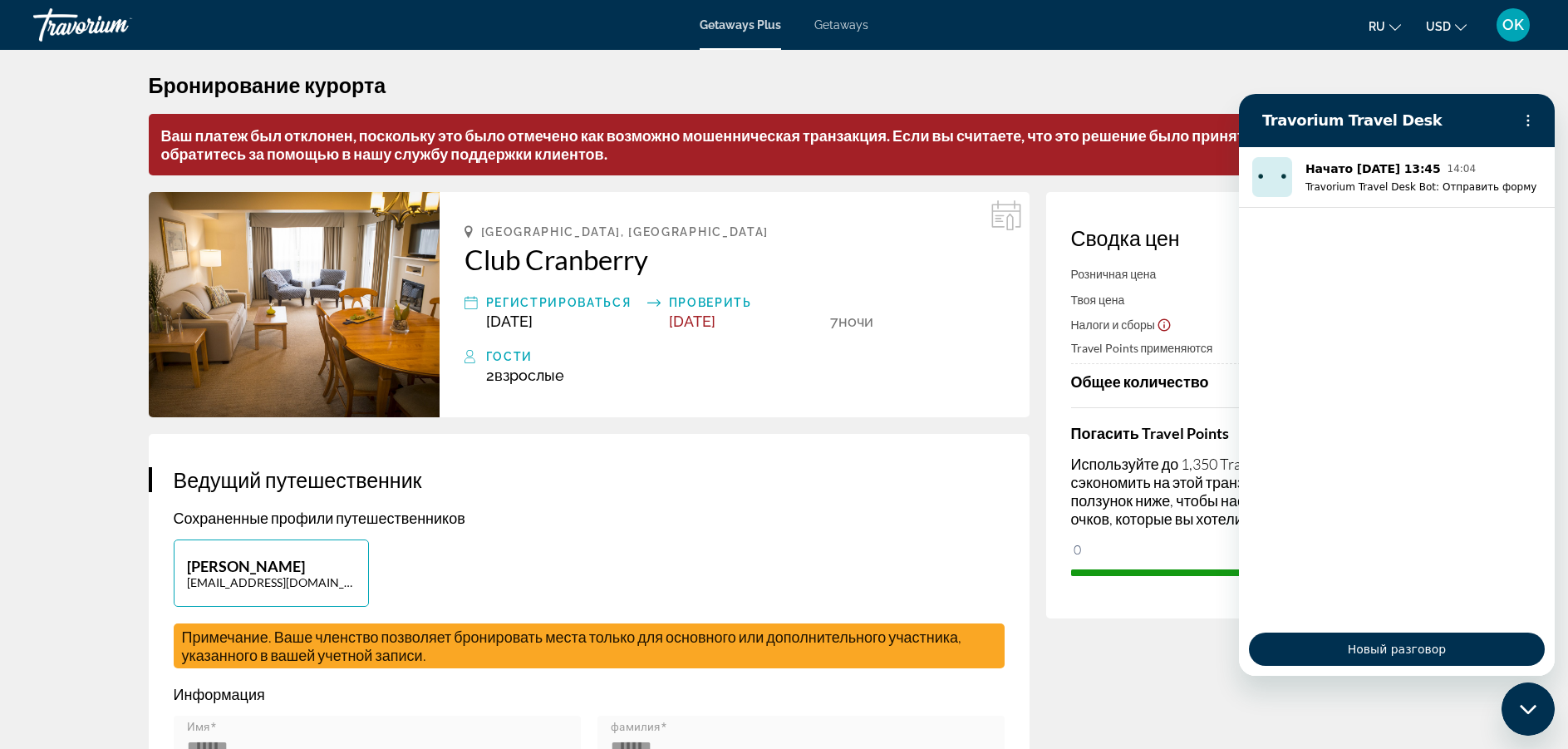
scroll to position [0, 0]
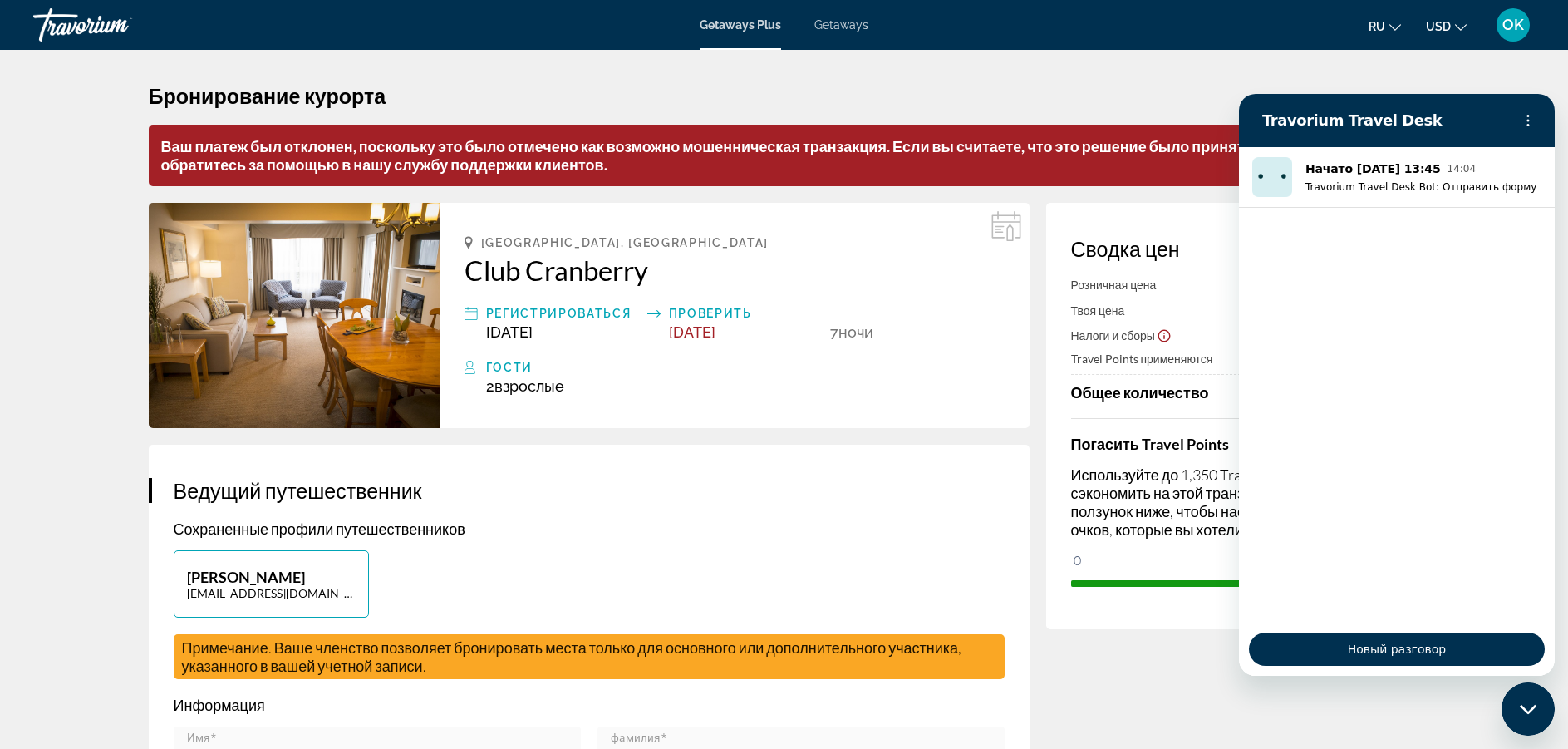
click at [429, 535] on p "Сохраненные профили путешественников" at bounding box center [590, 528] width 831 height 18
click at [273, 520] on p "Сохраненные профили путешественников" at bounding box center [590, 528] width 831 height 18
click at [1531, 124] on icon "Меню параметров" at bounding box center [1528, 121] width 14 height 14
click at [412, 607] on div "Oleksii Kirilin a6667640@gmail.com" at bounding box center [589, 591] width 848 height 84
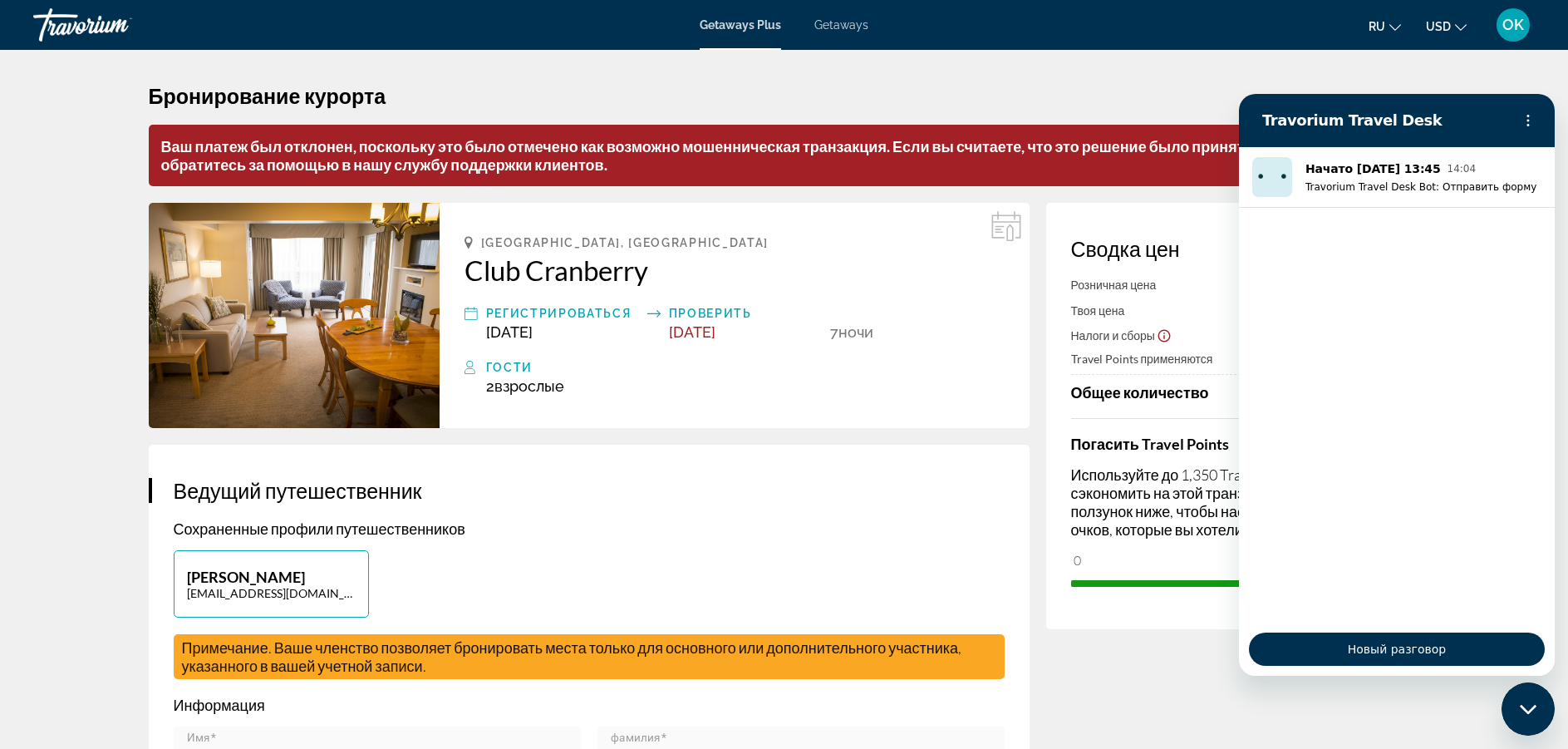
click at [1522, 118] on icon "Меню параметров" at bounding box center [1528, 121] width 14 height 14
click at [353, 642] on span "Примечание. Ваше членство позволяет бронировать места только для основного или …" at bounding box center [571, 656] width 780 height 37
click at [560, 639] on span "Примечание. Ваше членство позволяет бронировать места только для основного или …" at bounding box center [571, 656] width 780 height 37
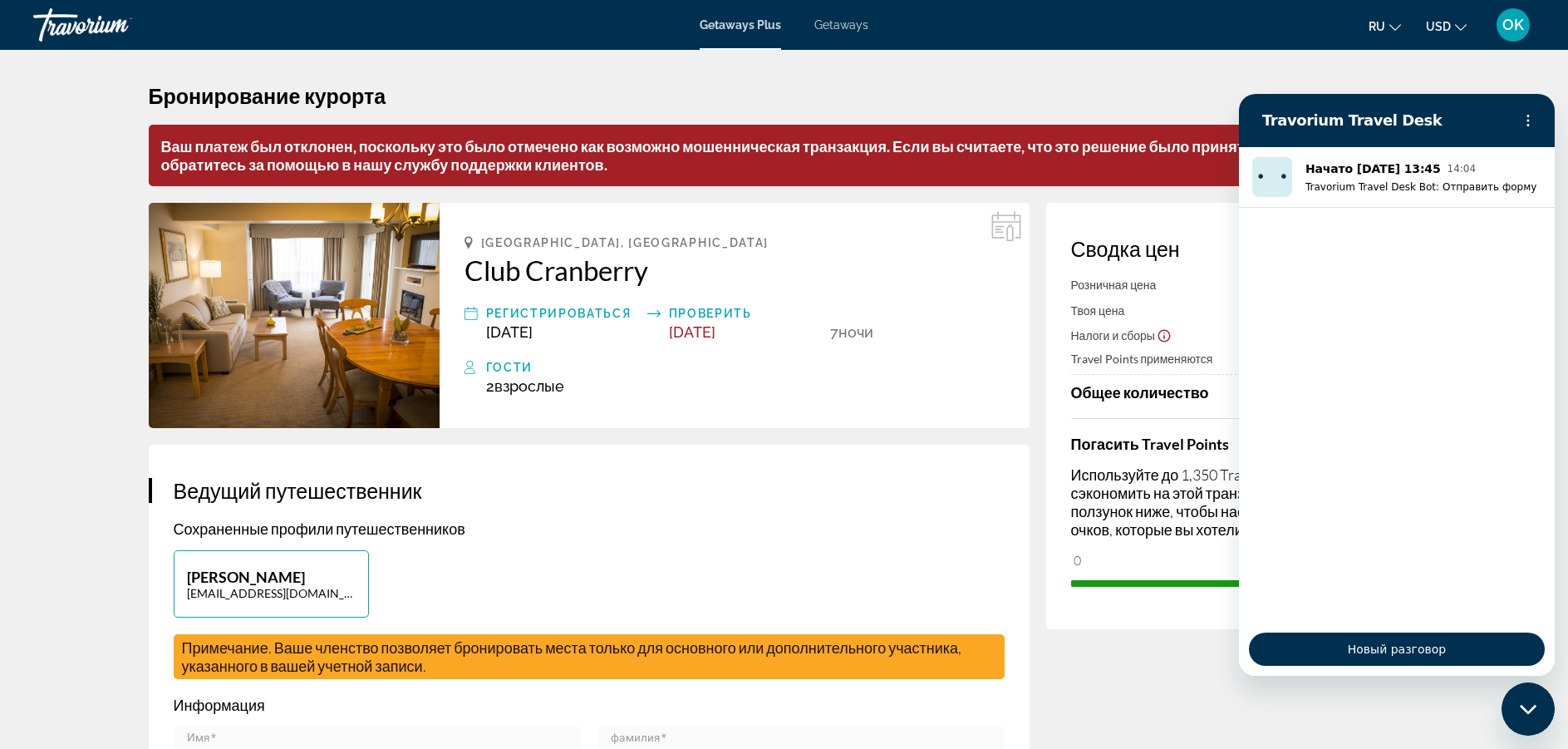
click at [411, 671] on span "Примечание. Ваше членство позволяет бронировать места только для основного или …" at bounding box center [571, 656] width 780 height 37
click at [443, 677] on div "Примечание. Ваше членство позволяет бронировать места только для основного или …" at bounding box center [590, 656] width 831 height 44
click at [631, 171] on p "Ваш платеж был отклонен, поскольку это было отмечено как возможно мошенническая…" at bounding box center [784, 156] width 1271 height 62
click at [1202, 163] on p "Ваш платеж был отклонен, поскольку это было отмечено как возможно мошенническая…" at bounding box center [784, 156] width 1271 height 62
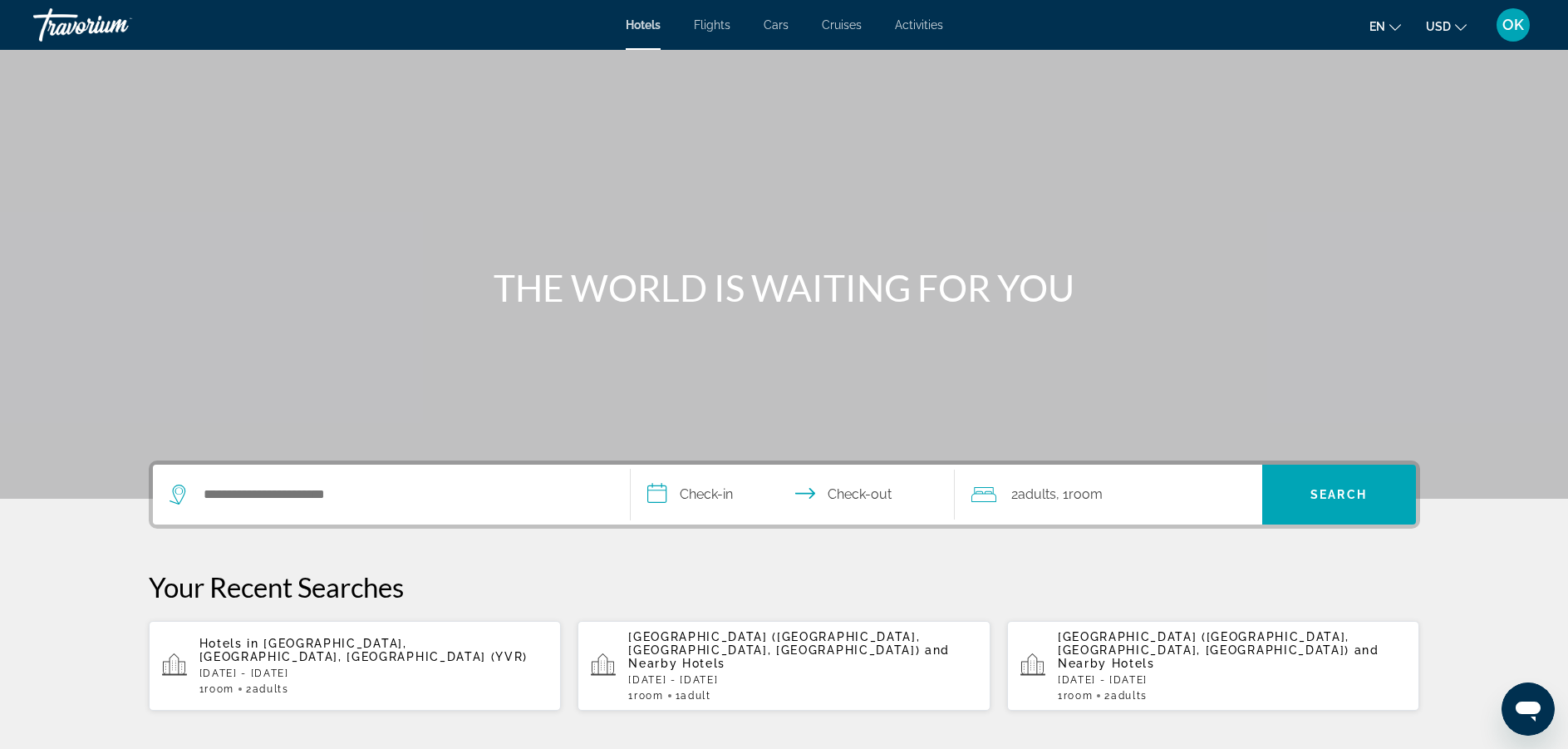
click at [359, 474] on div "Search widget" at bounding box center [391, 495] width 444 height 60
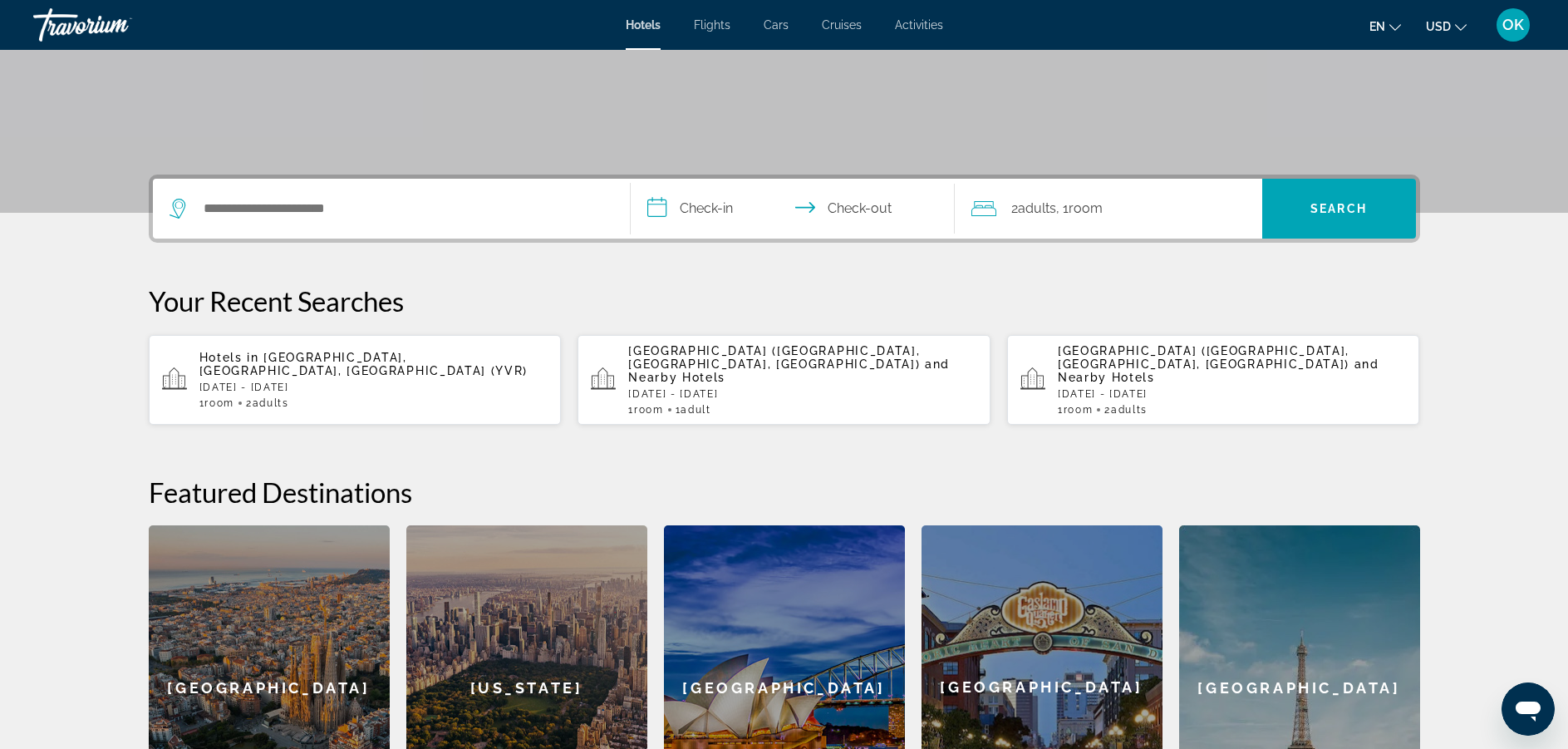
scroll to position [294, 0]
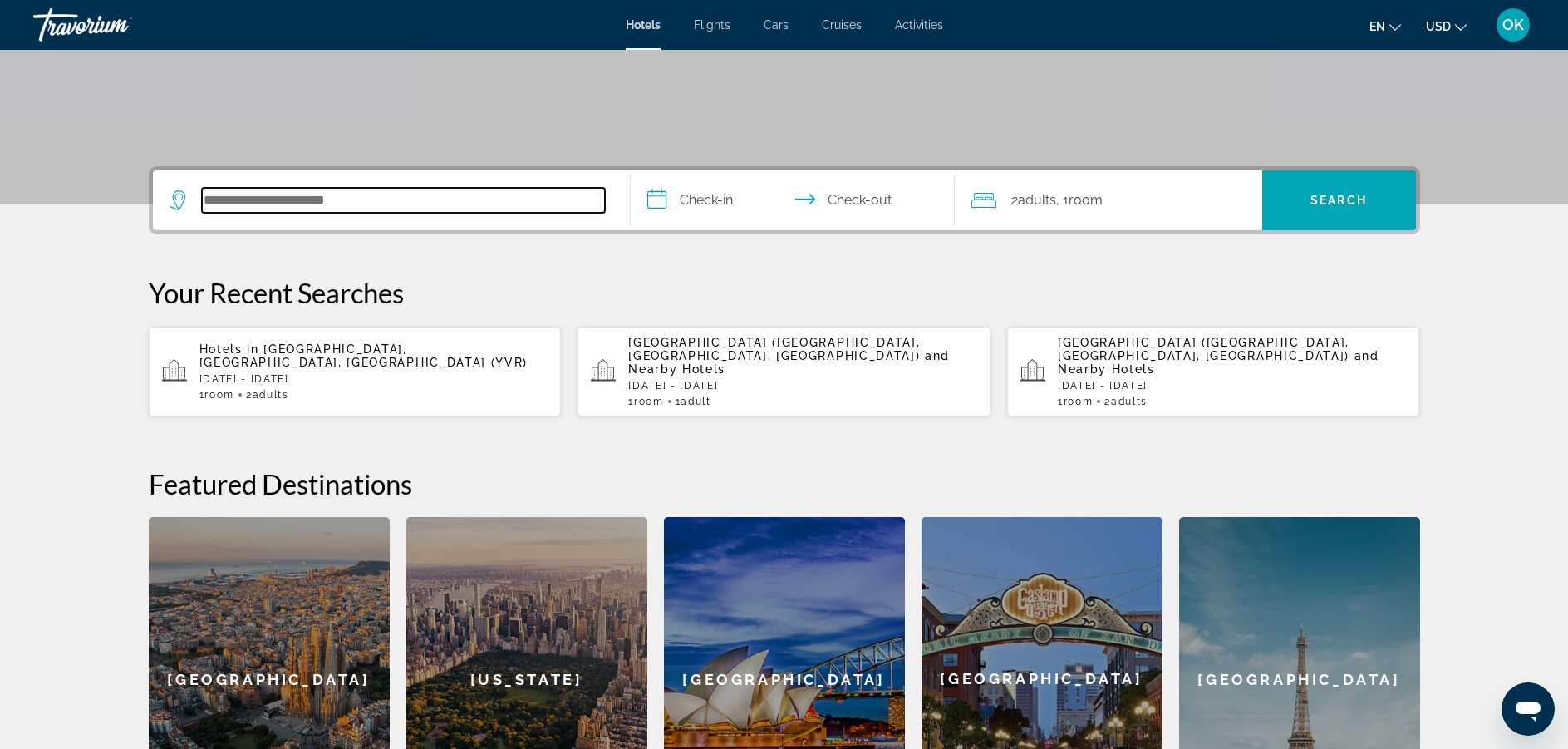
click at [290, 206] on input "Search hotel destination" at bounding box center [403, 200] width 403 height 25
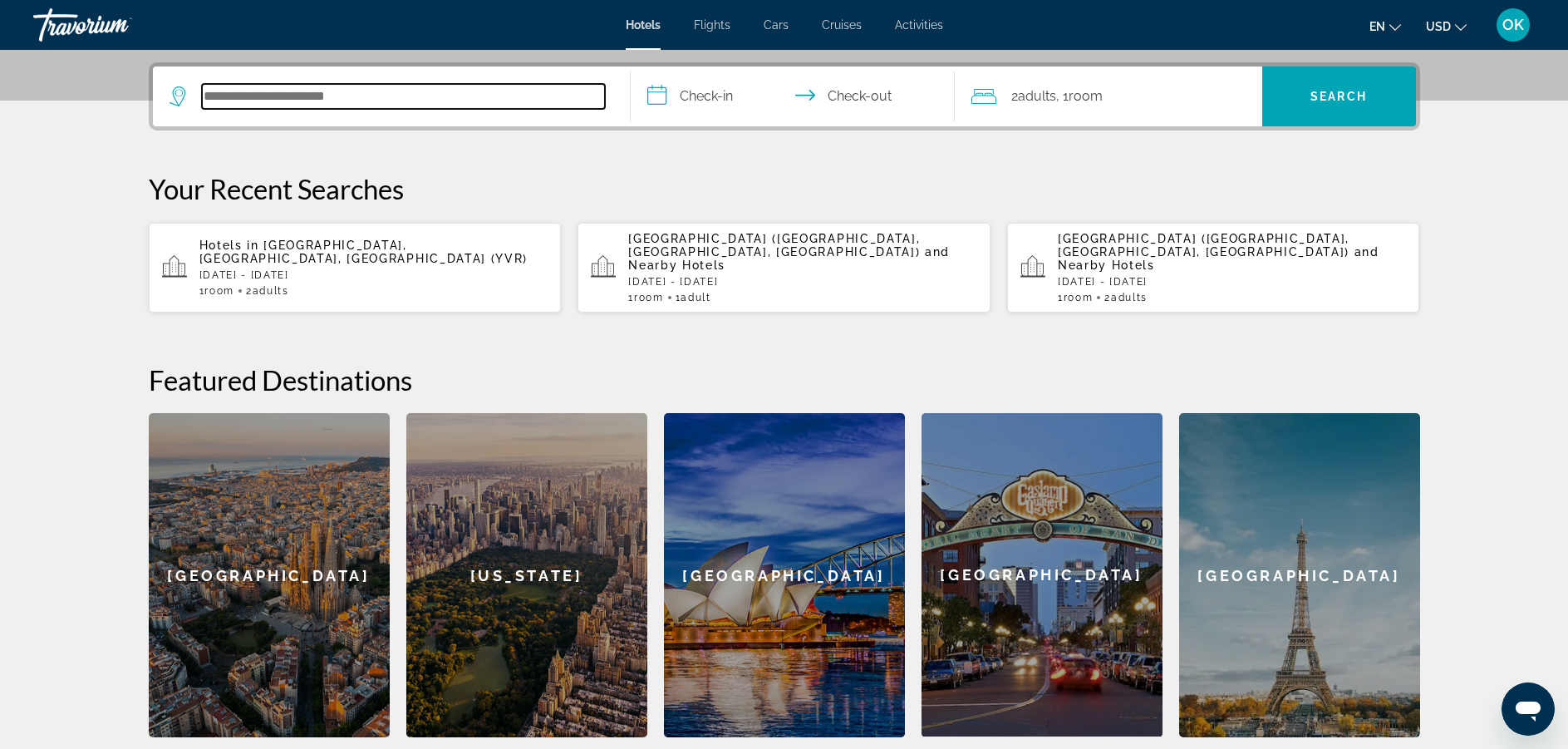
scroll to position [406, 0]
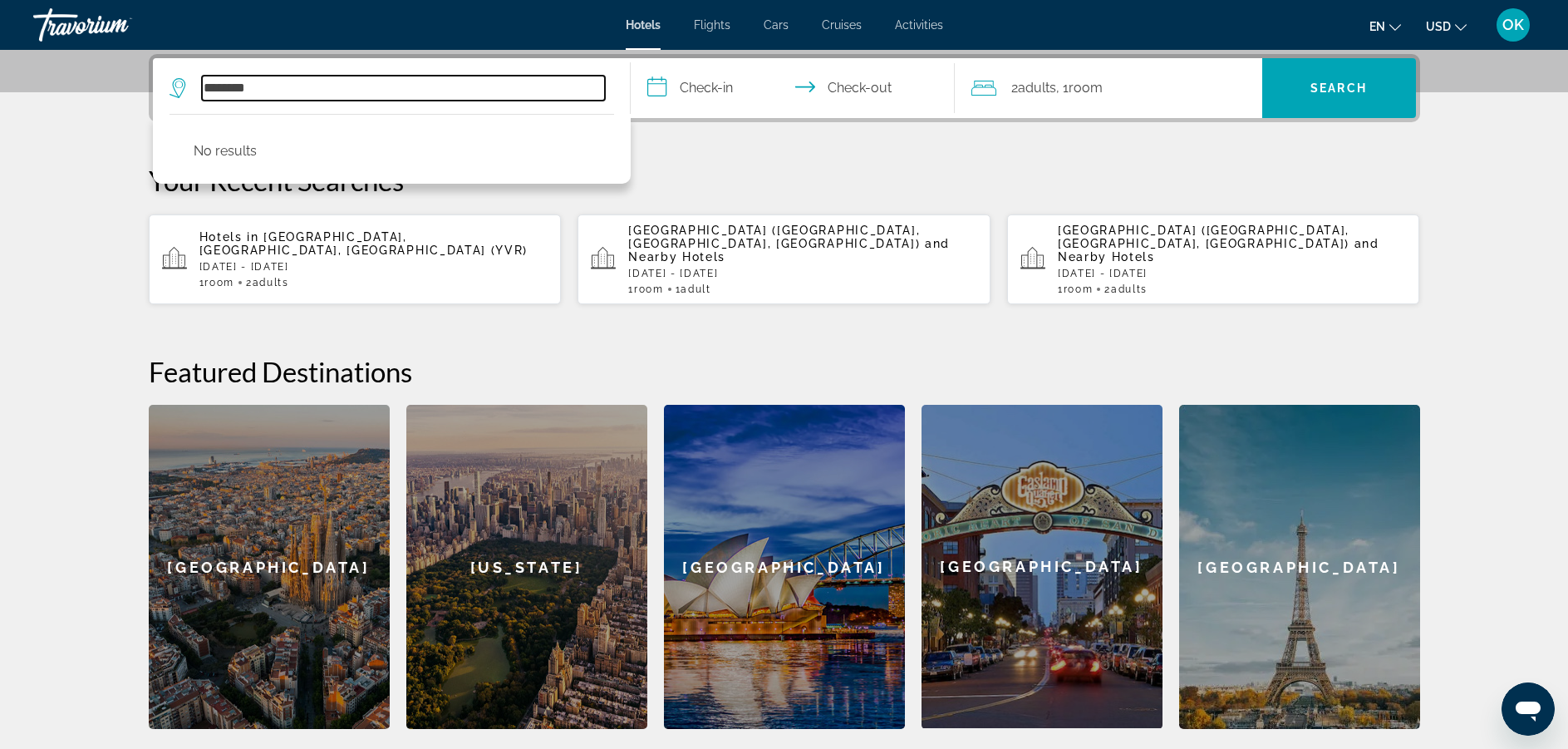
click at [305, 95] on input "********" at bounding box center [403, 88] width 403 height 25
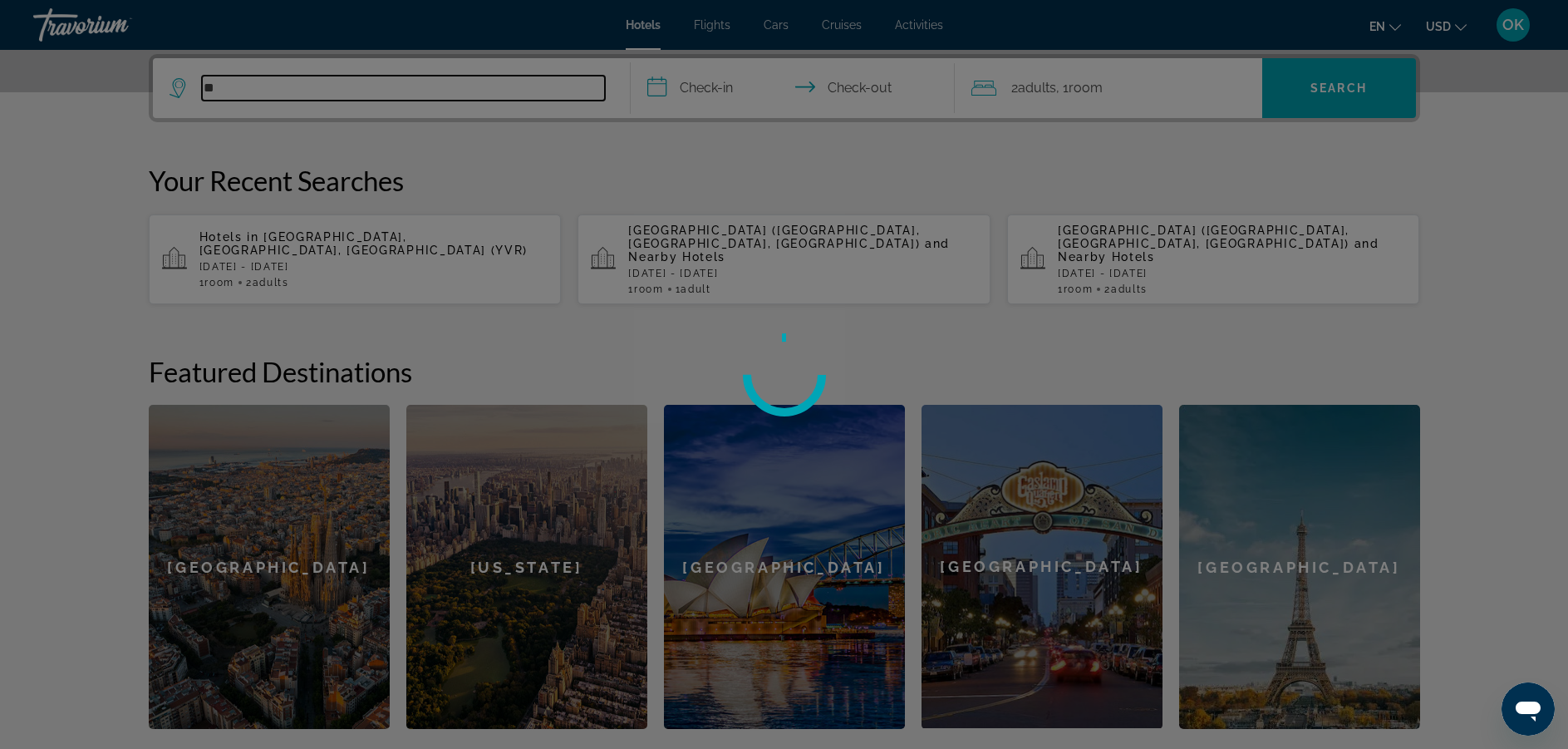
type input "*"
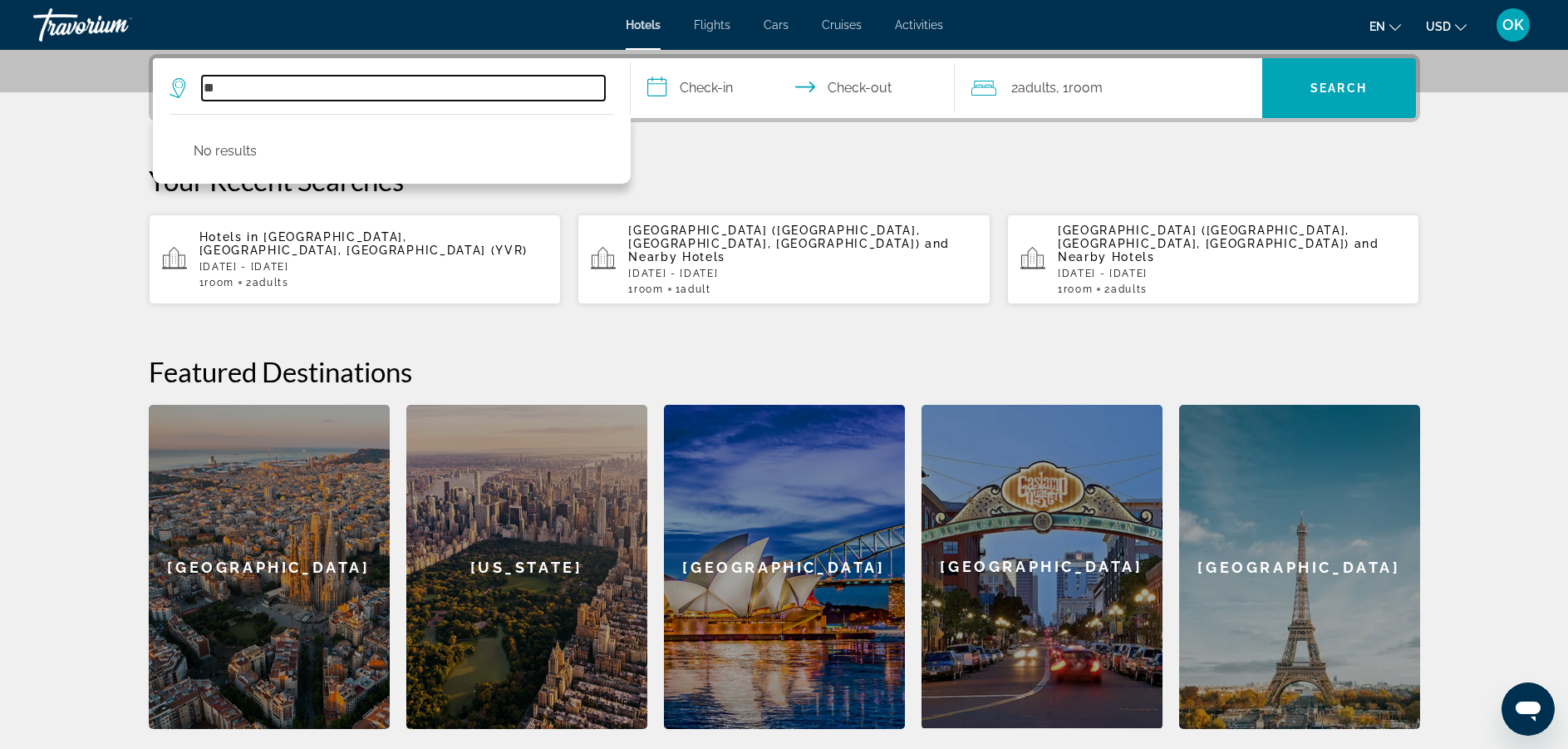
type input "*"
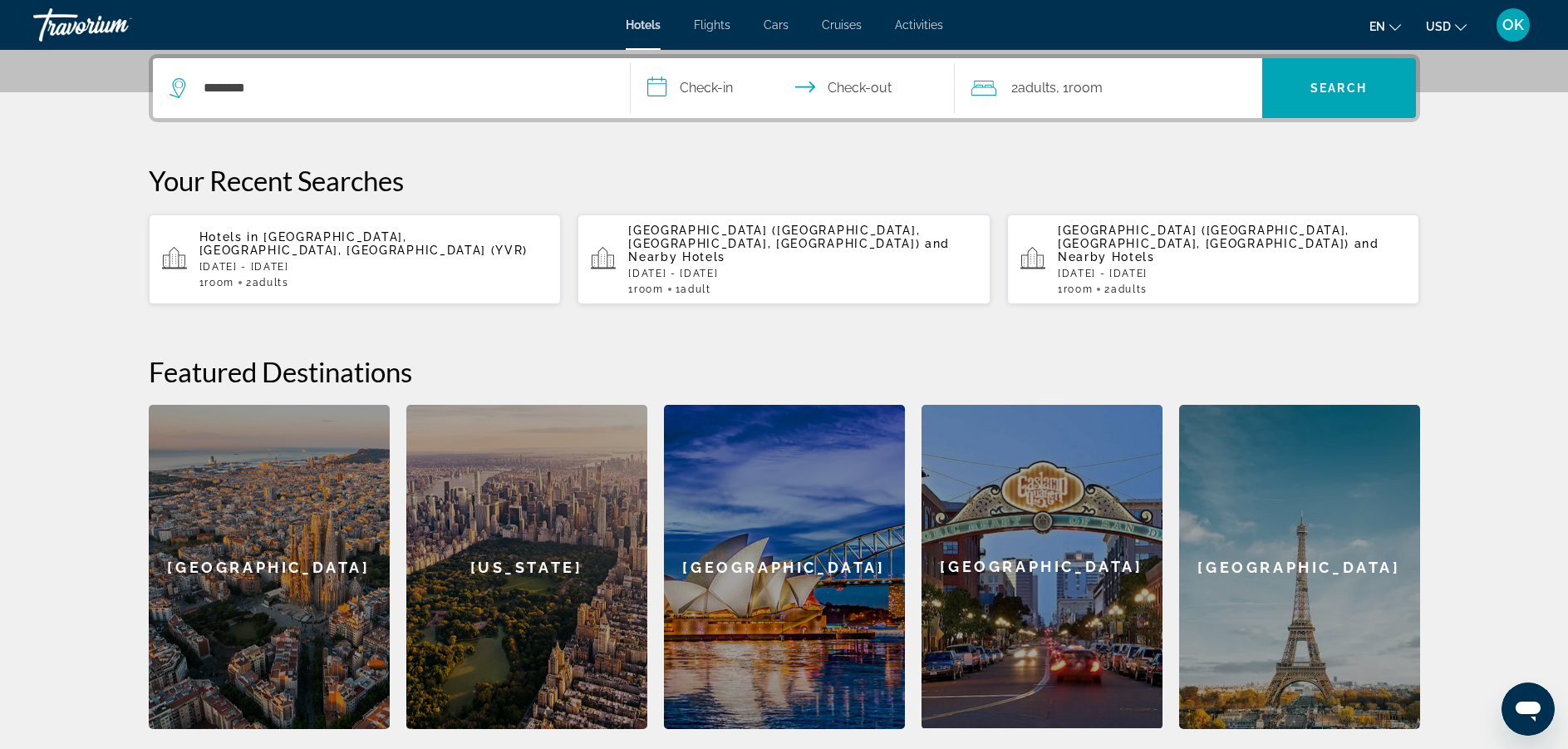
click at [335, 74] on div "********" at bounding box center [391, 88] width 444 height 60
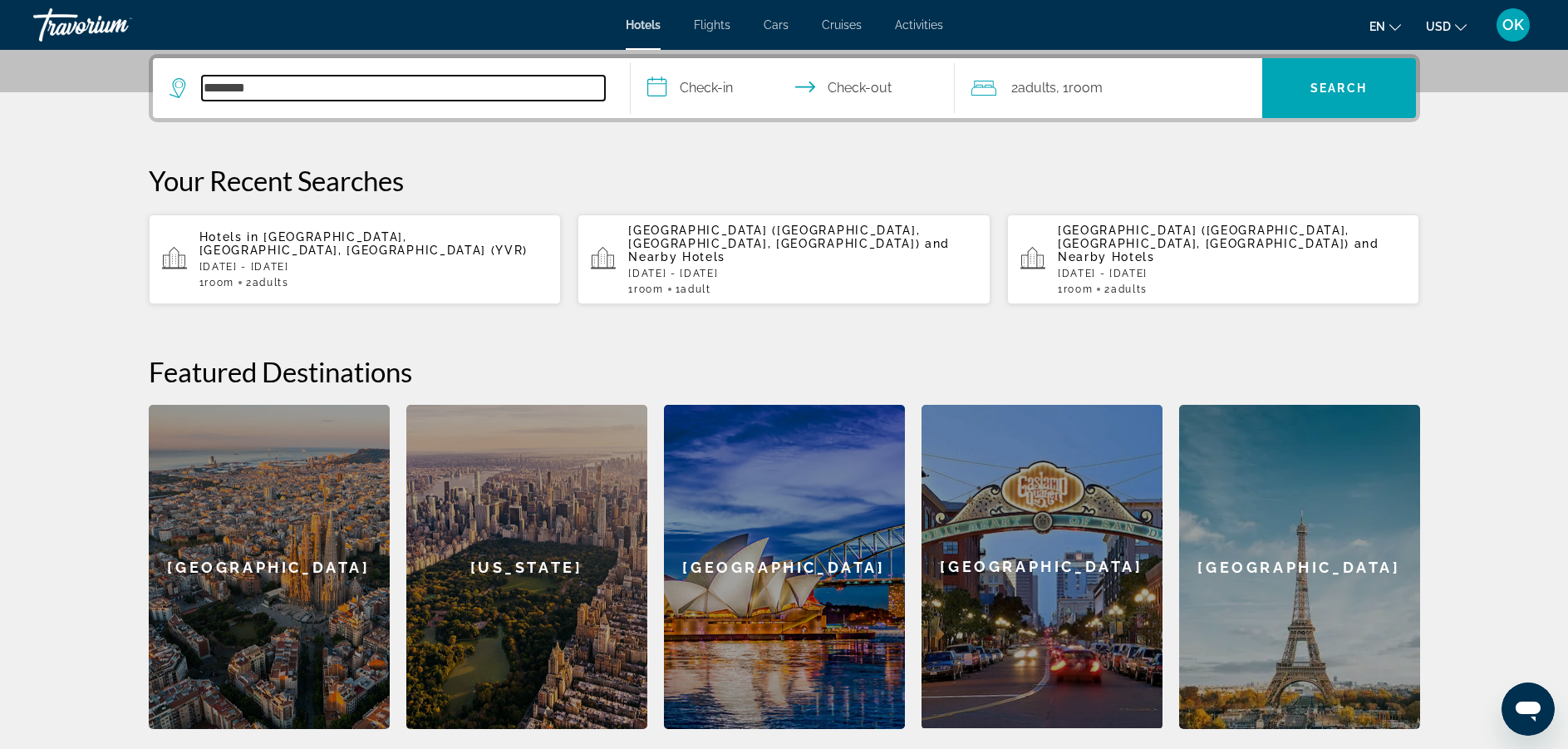
click at [305, 93] on input "********" at bounding box center [403, 88] width 403 height 25
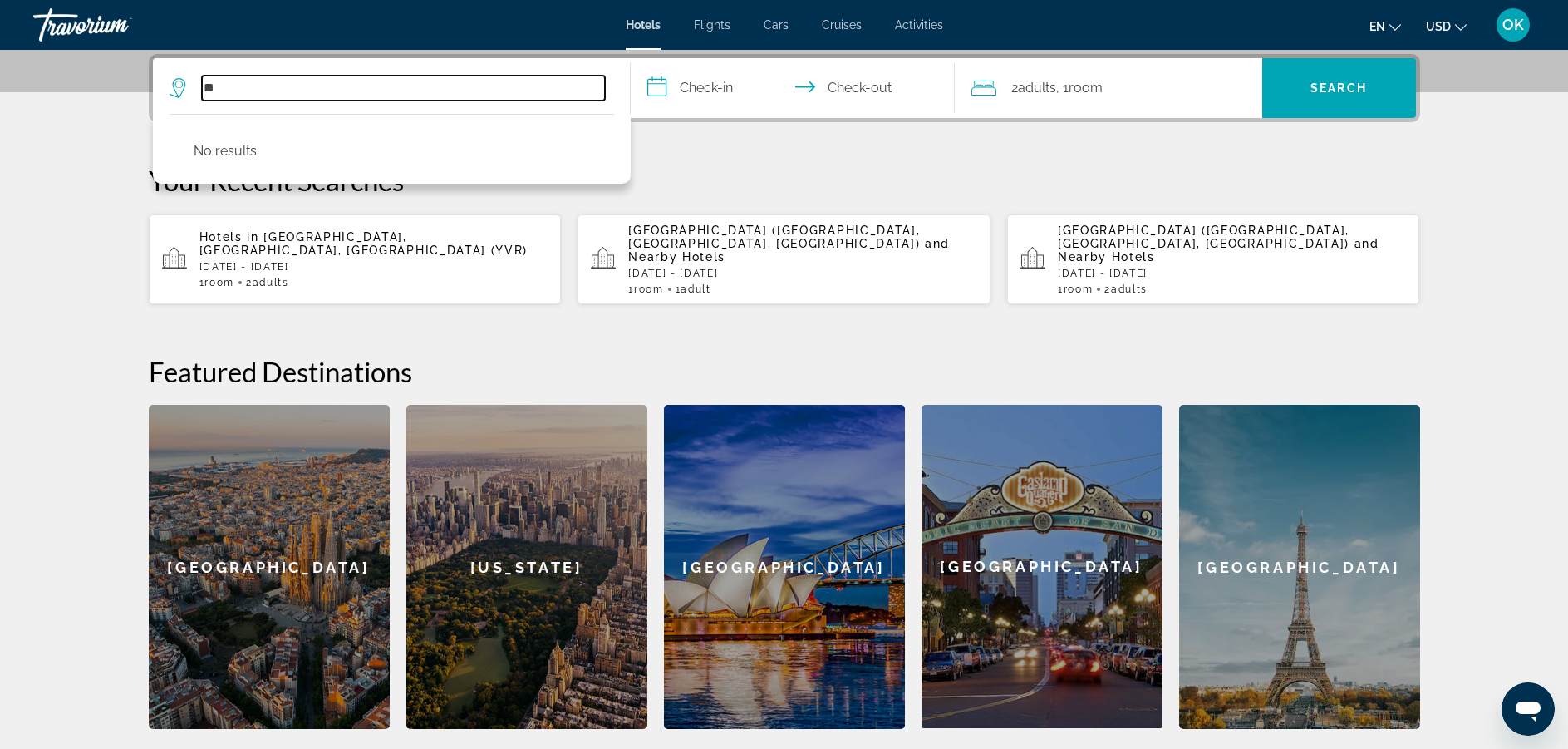
type input "*"
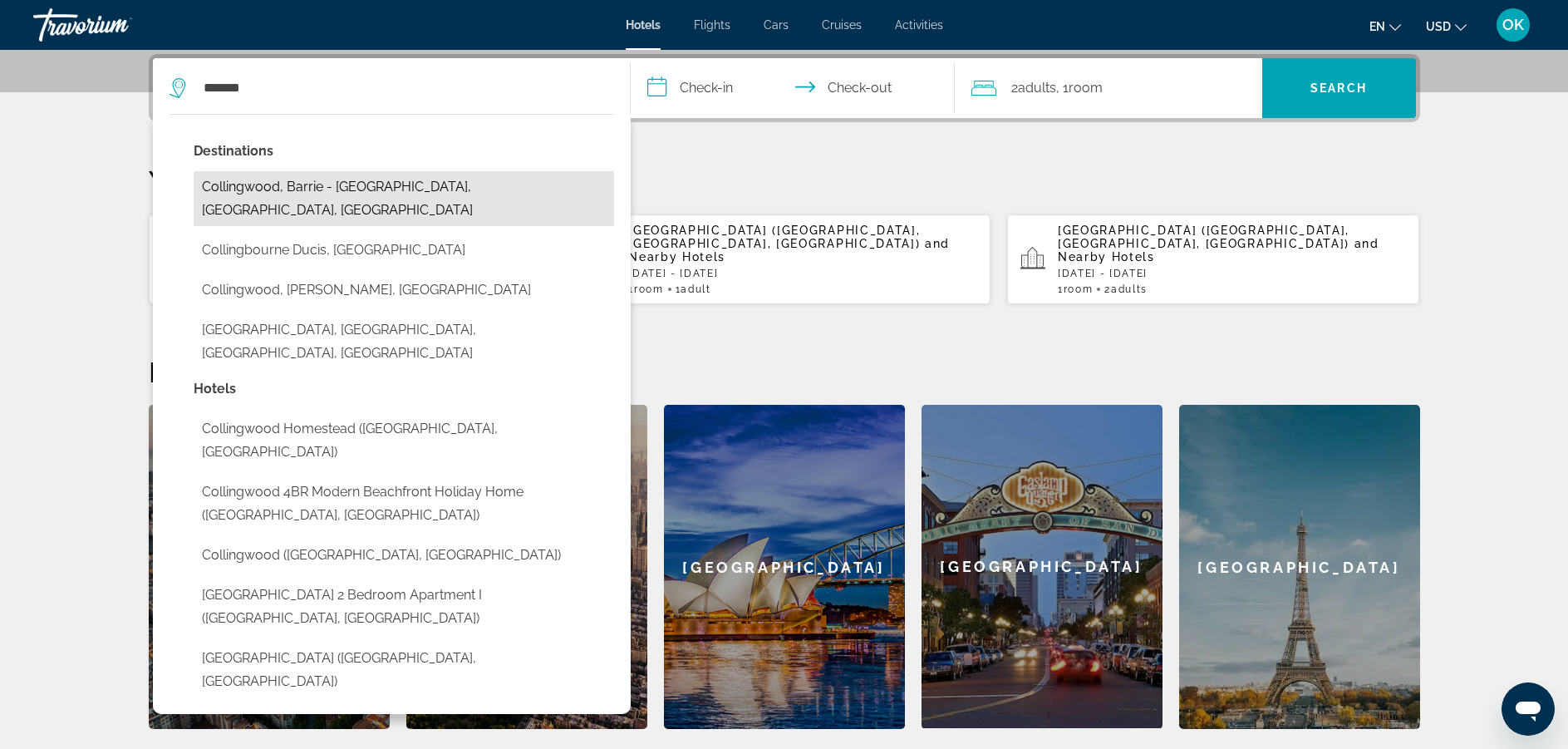
click at [309, 181] on button "Collingwood, Barrie - [GEOGRAPHIC_DATA], [GEOGRAPHIC_DATA], [GEOGRAPHIC_DATA]" at bounding box center [403, 198] width 421 height 55
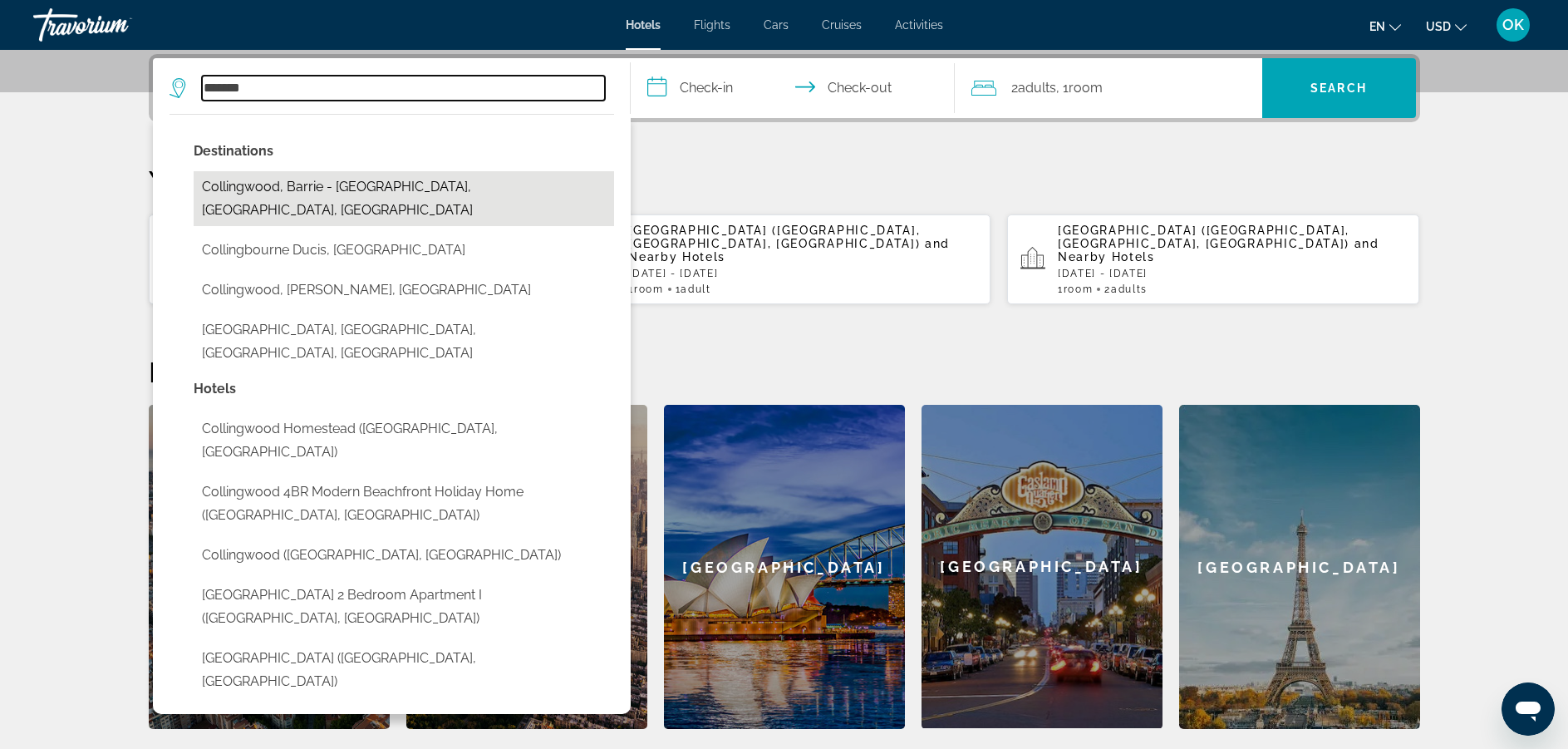
type input "**********"
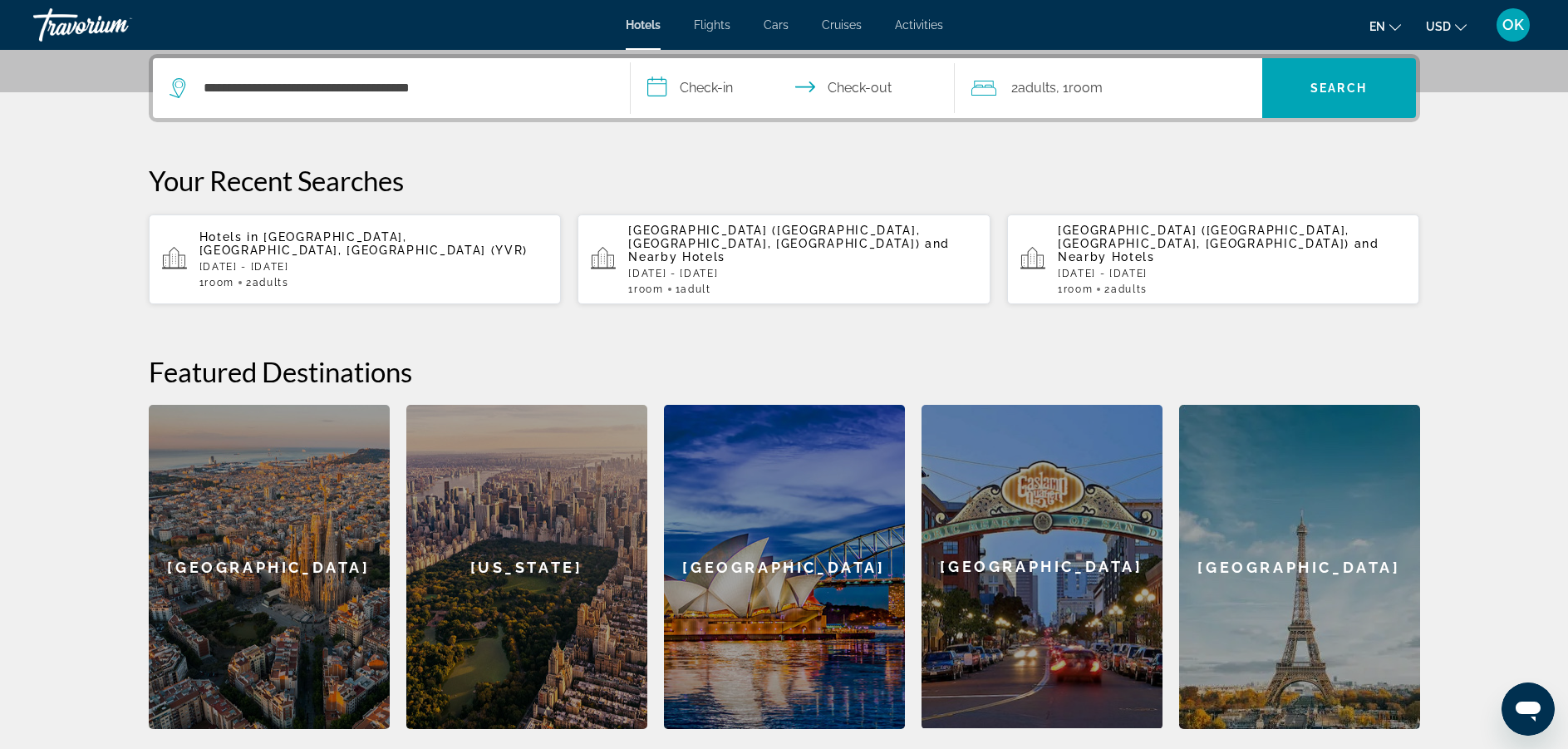
click at [694, 101] on input "**********" at bounding box center [796, 90] width 331 height 65
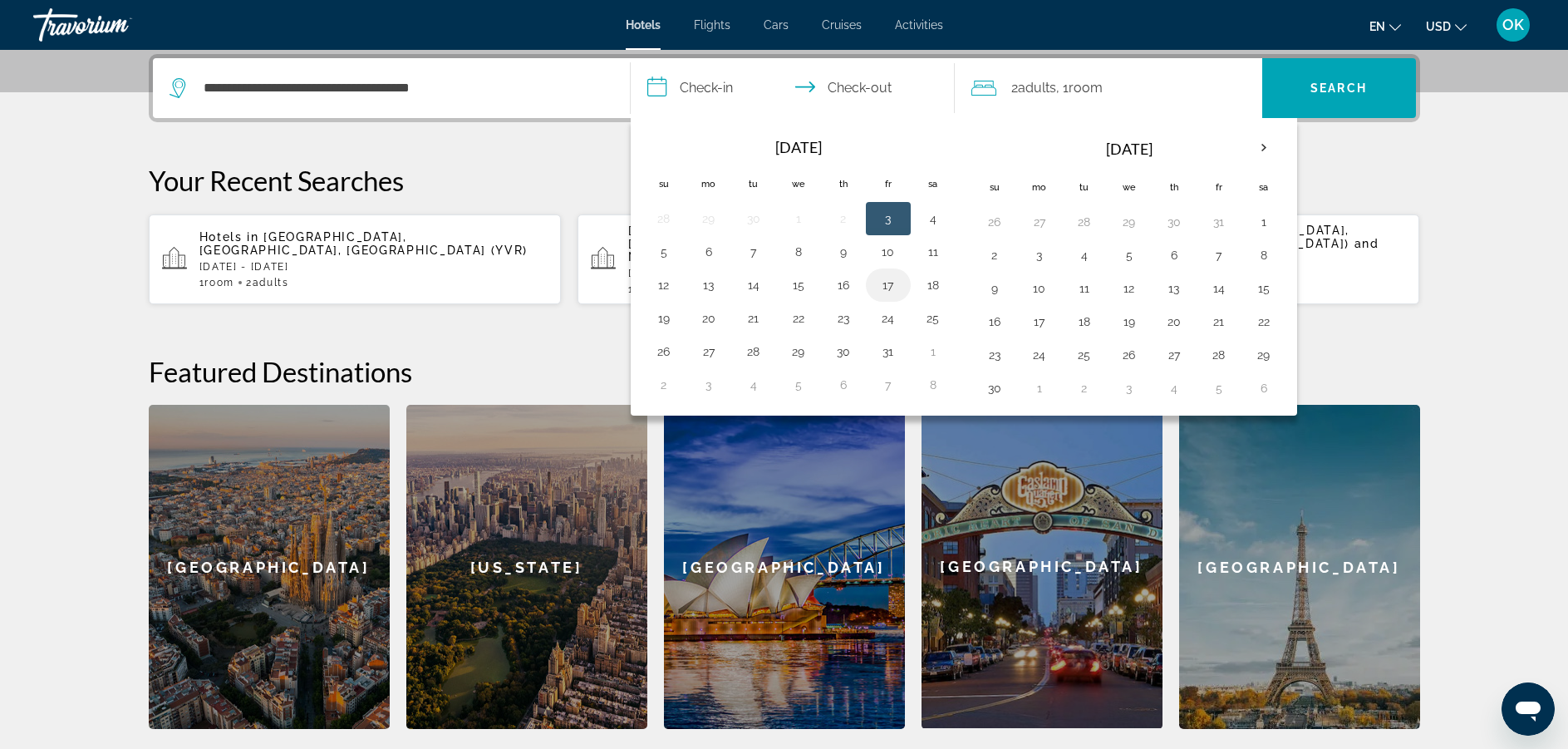
click at [888, 283] on button "17" at bounding box center [888, 285] width 27 height 23
click at [799, 317] on button "22" at bounding box center [799, 318] width 27 height 23
type input "**********"
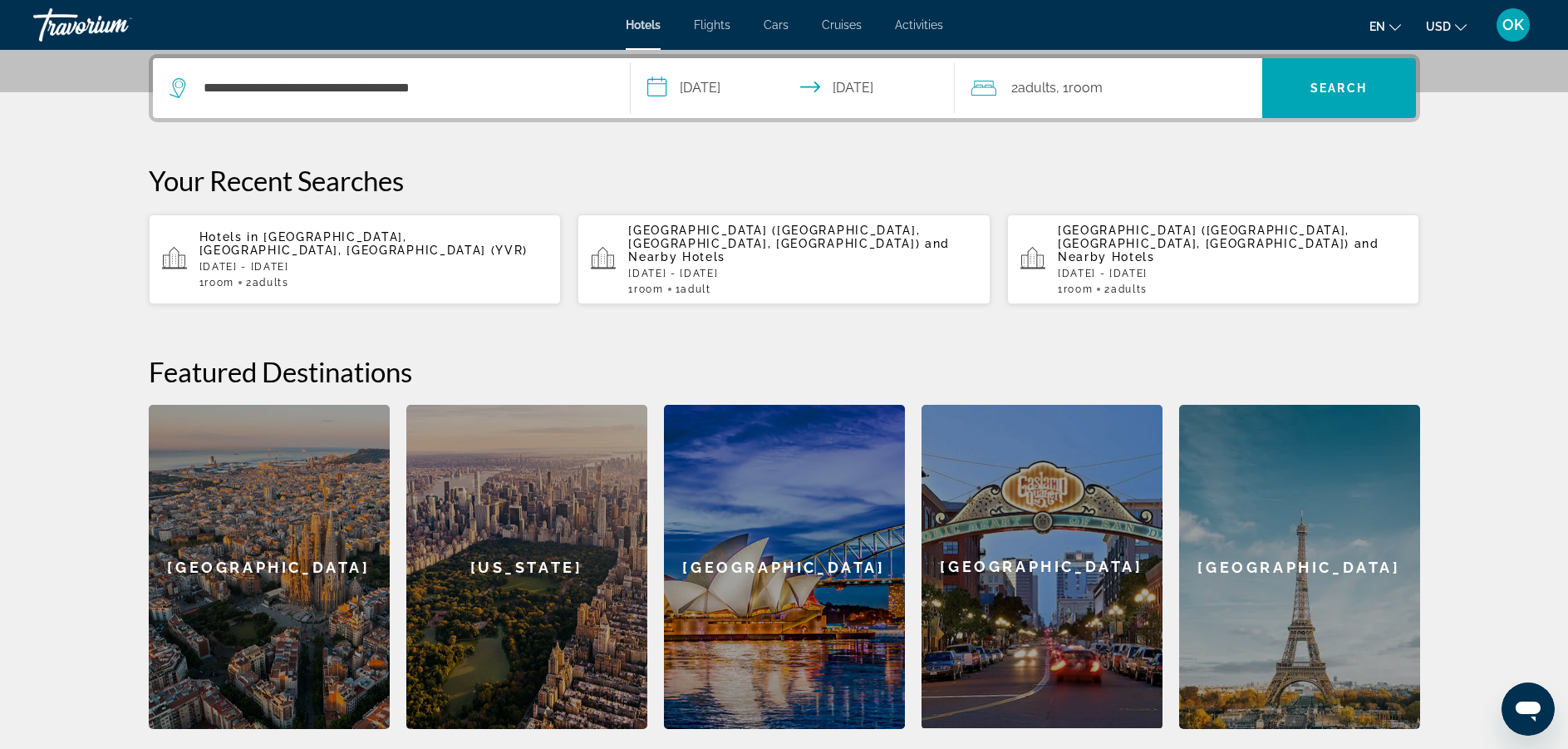
click at [1146, 81] on div "2 Adult Adults , 1 Room rooms" at bounding box center [1117, 88] width 291 height 23
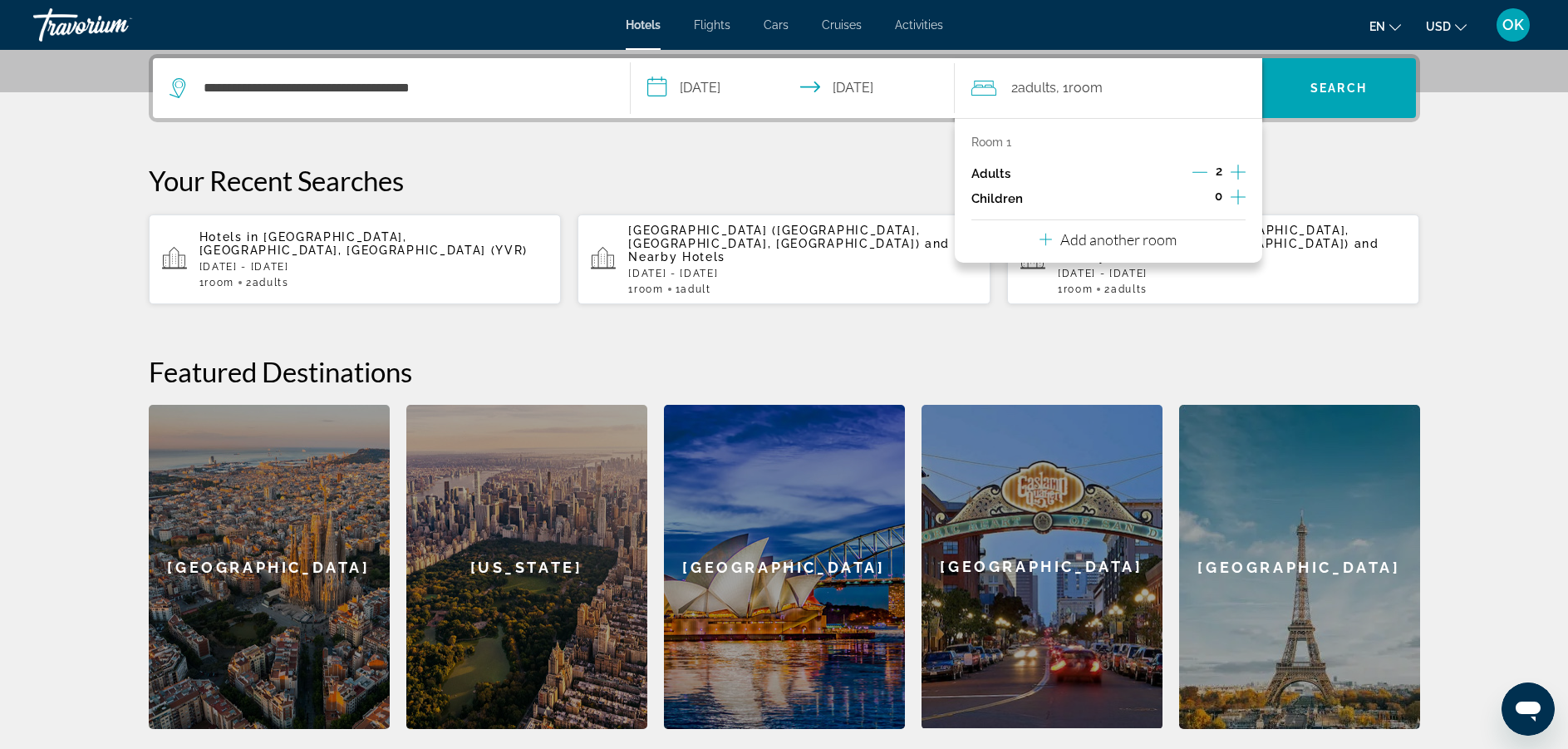
click at [1194, 169] on icon "Decrement adults" at bounding box center [1200, 171] width 15 height 14
click at [1335, 81] on span "Search" at bounding box center [1339, 88] width 56 height 14
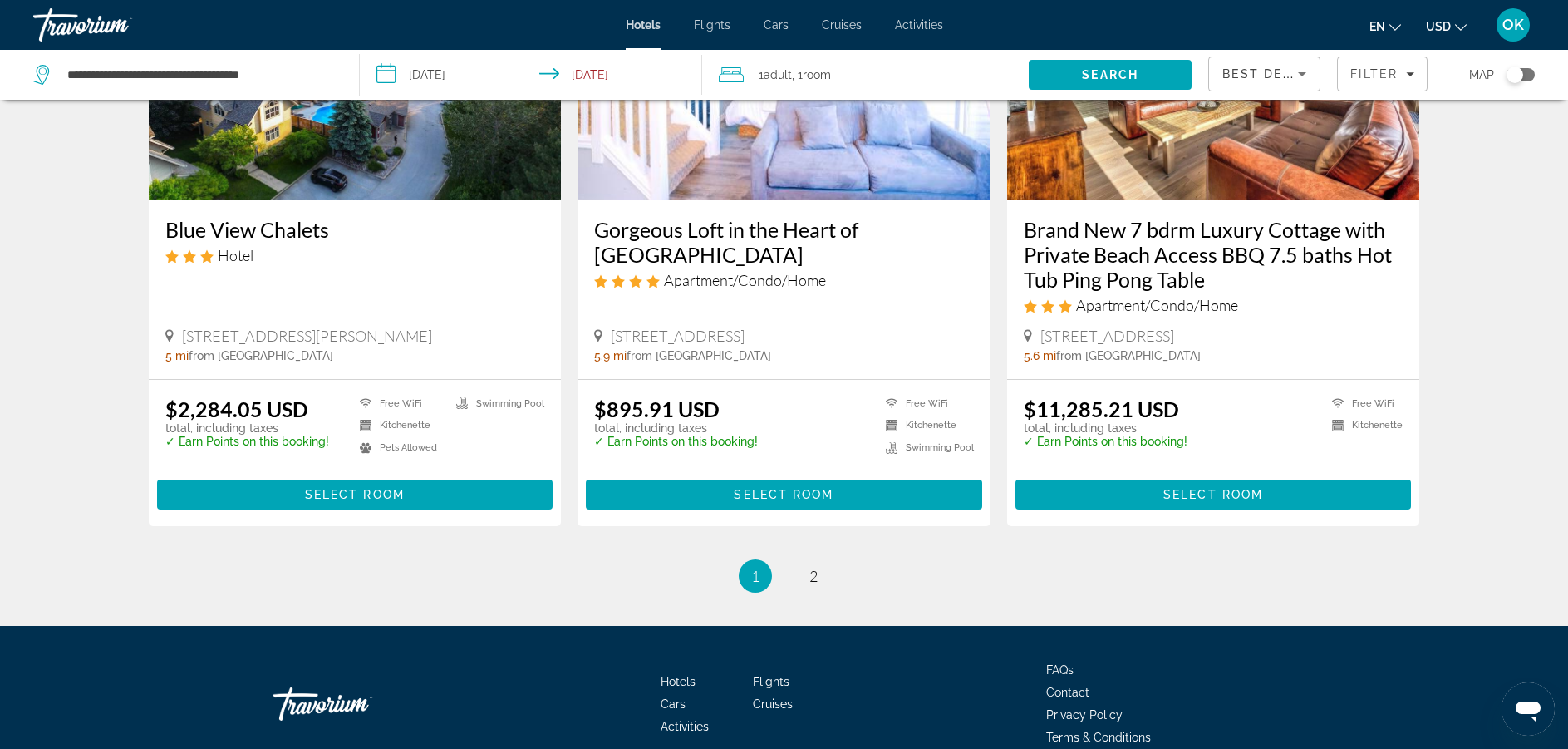
scroll to position [2187, 0]
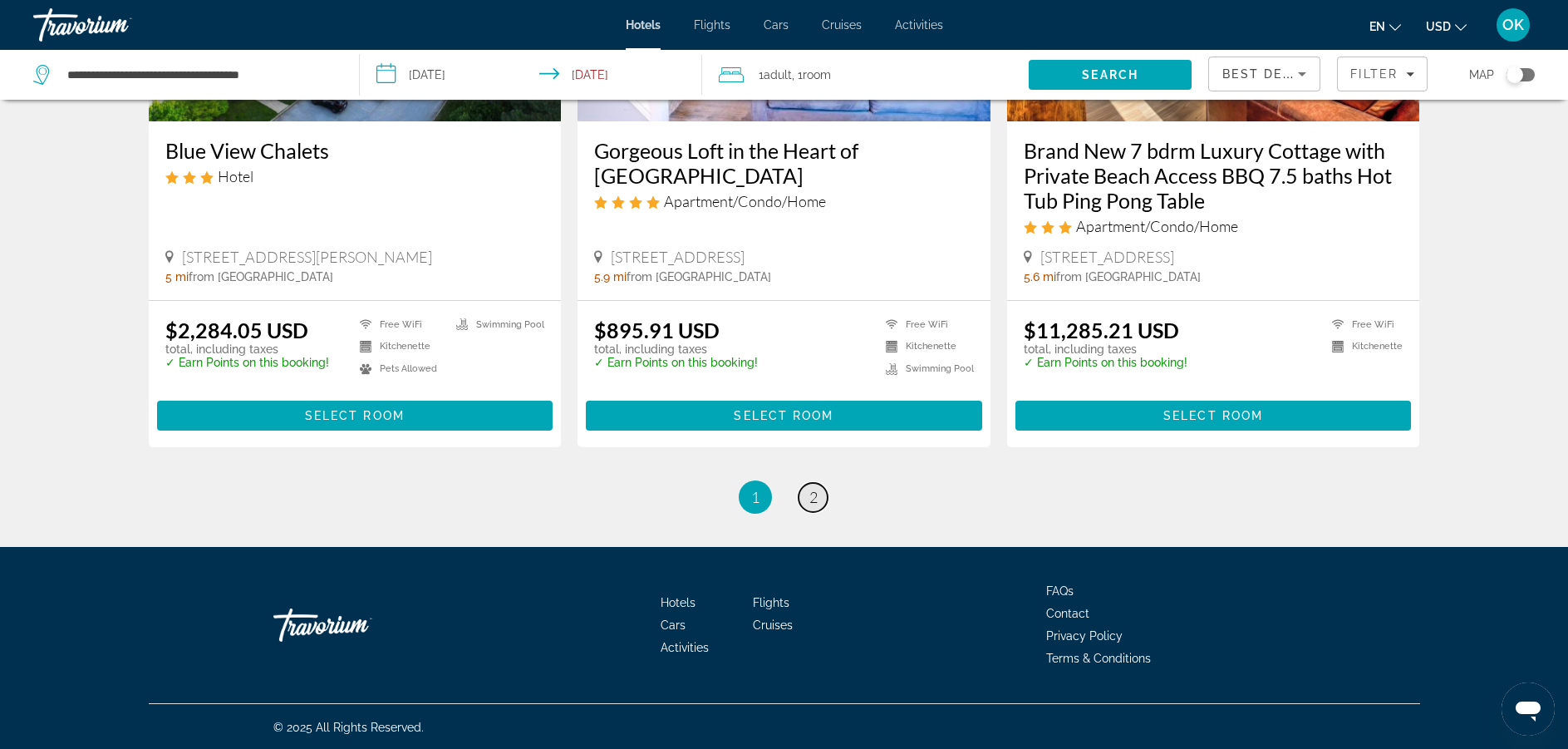
click at [806, 501] on link "page 2" at bounding box center [813, 497] width 29 height 29
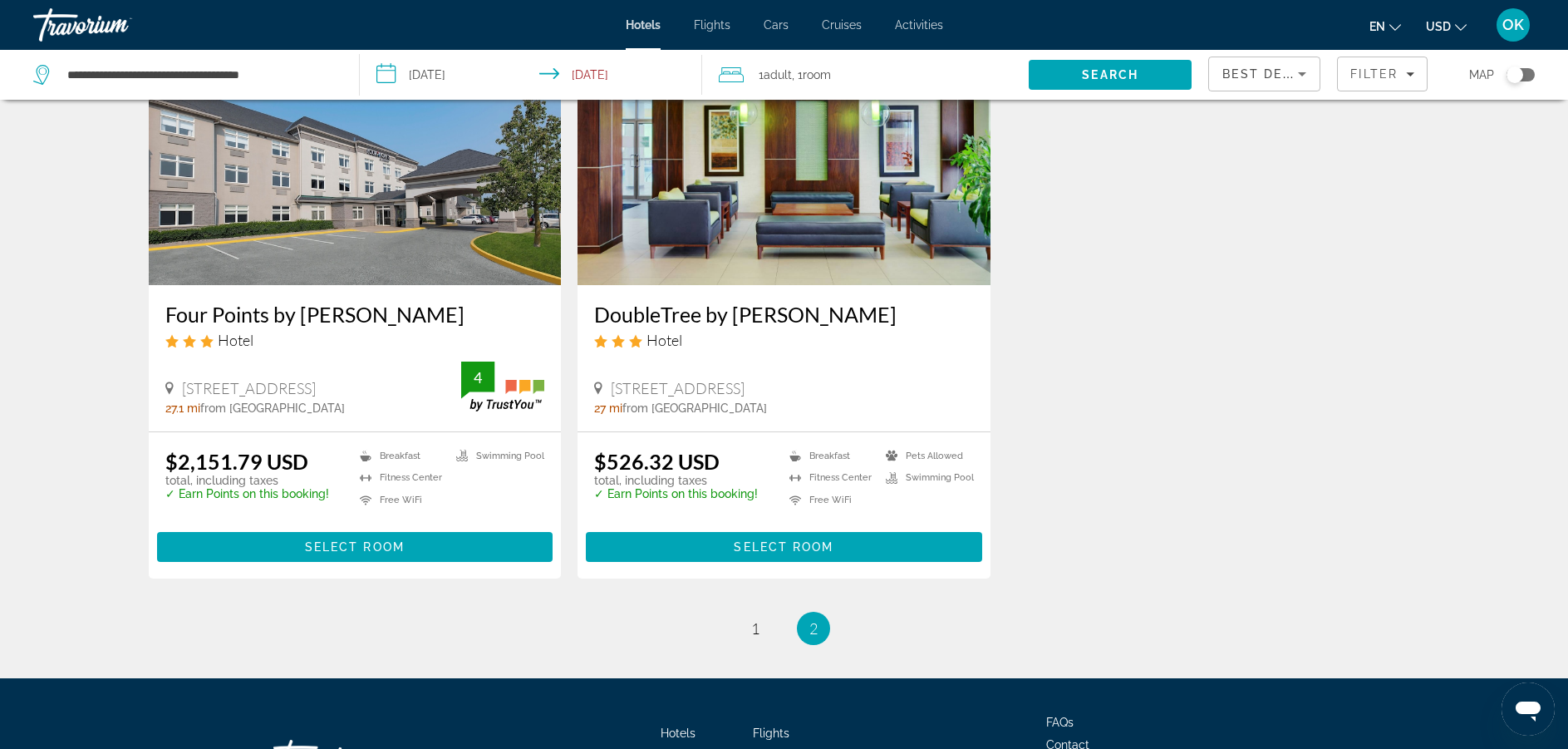
scroll to position [697, 0]
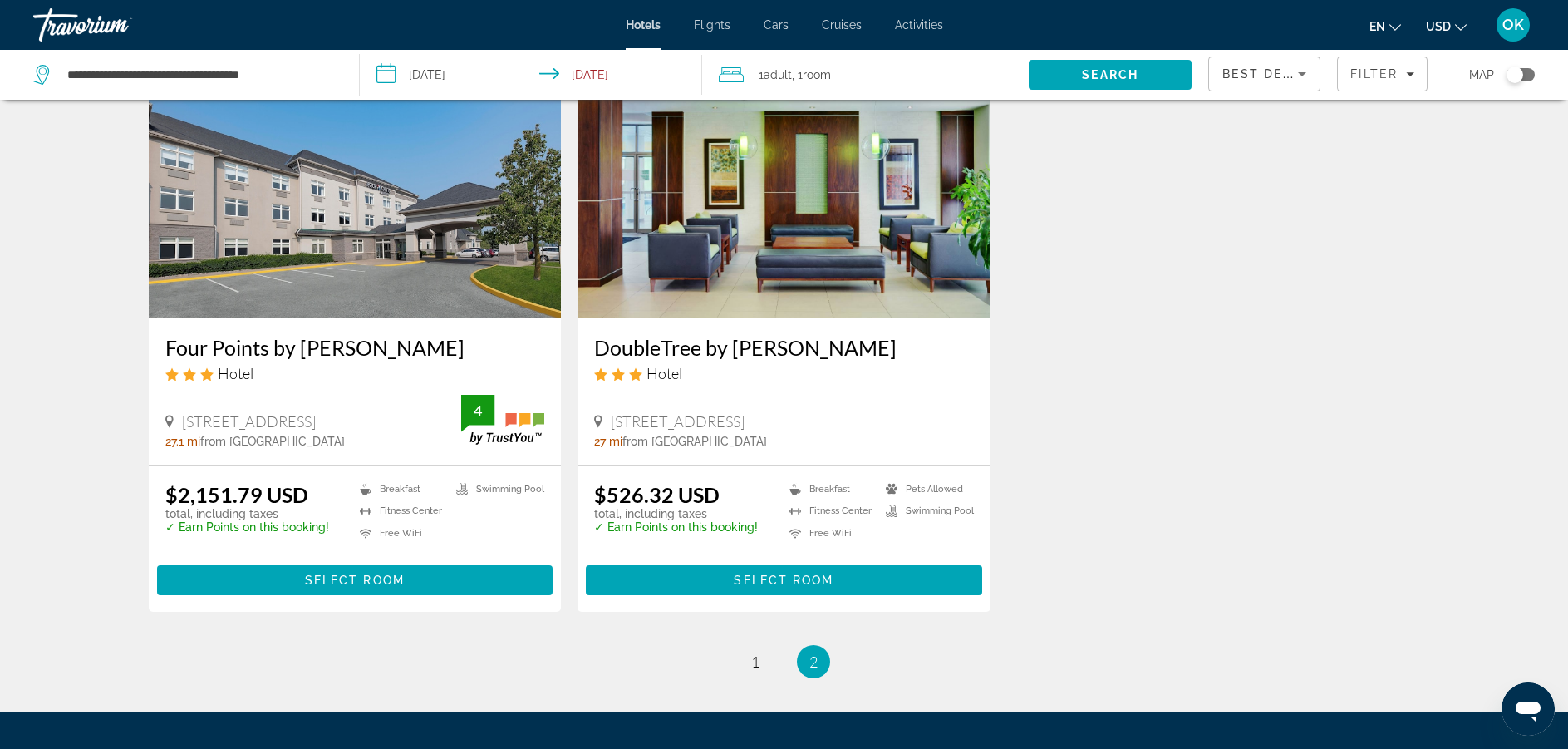
click at [770, 274] on img "Main content" at bounding box center [783, 185] width 413 height 266
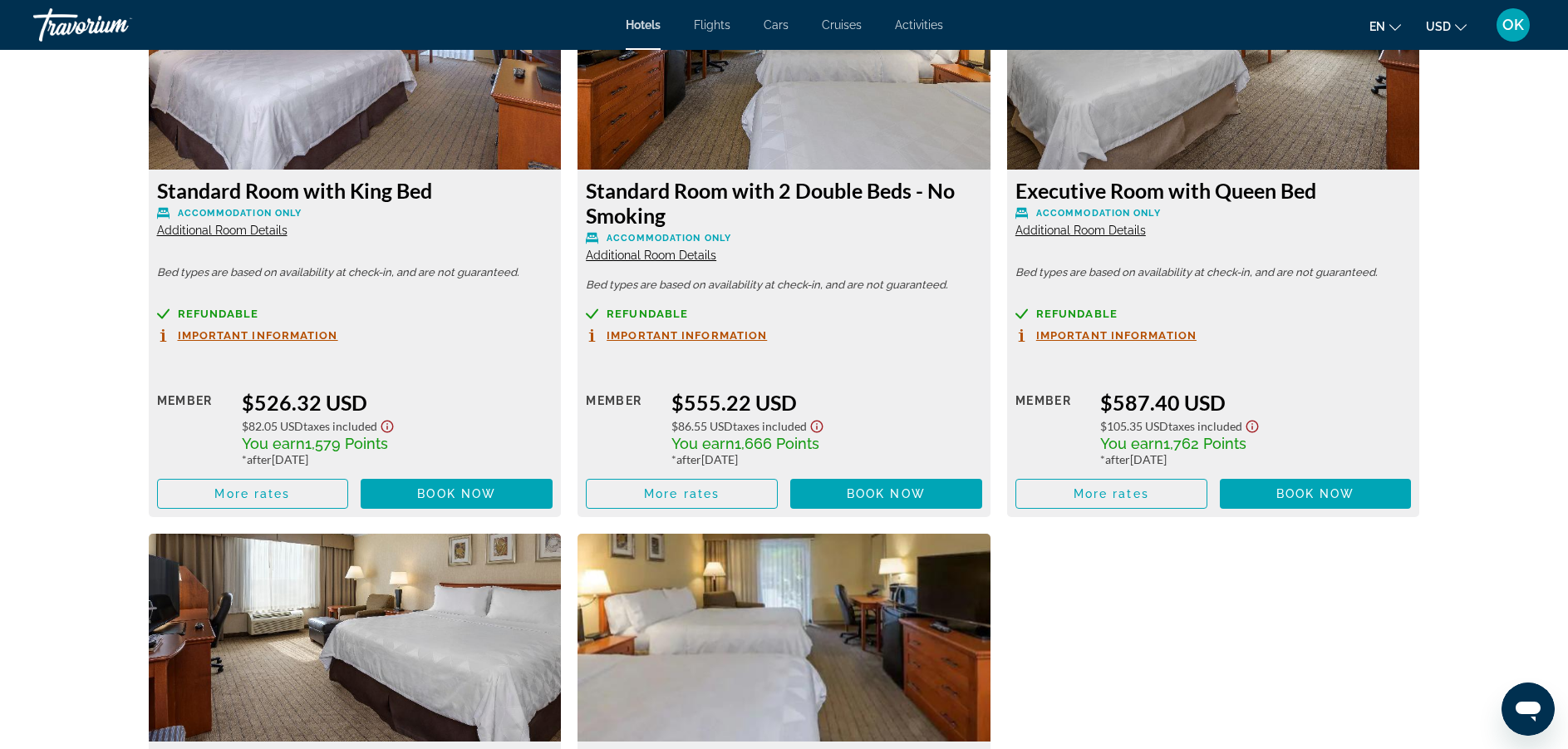
scroll to position [2359, 0]
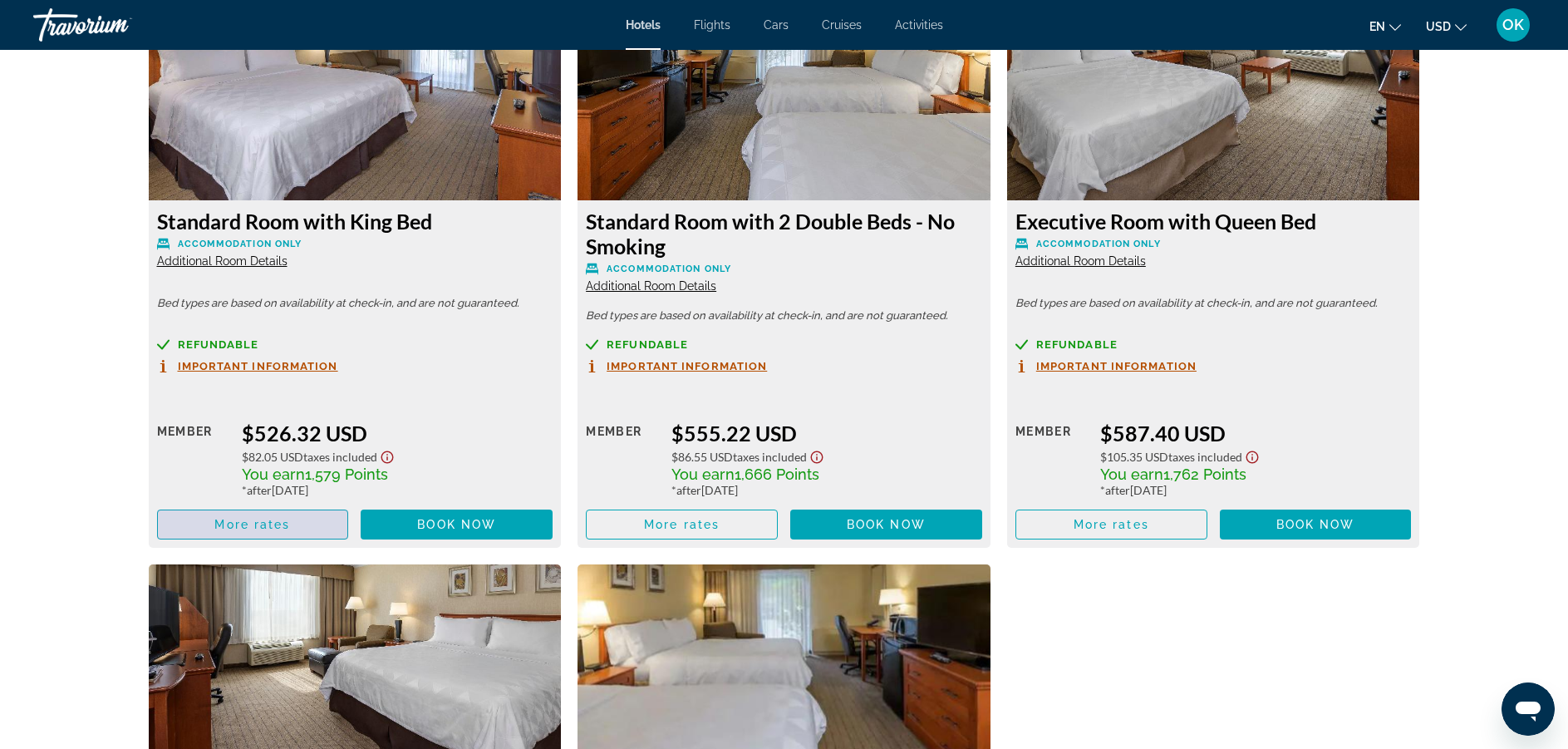
click at [257, 518] on span "More rates" at bounding box center [252, 525] width 75 height 14
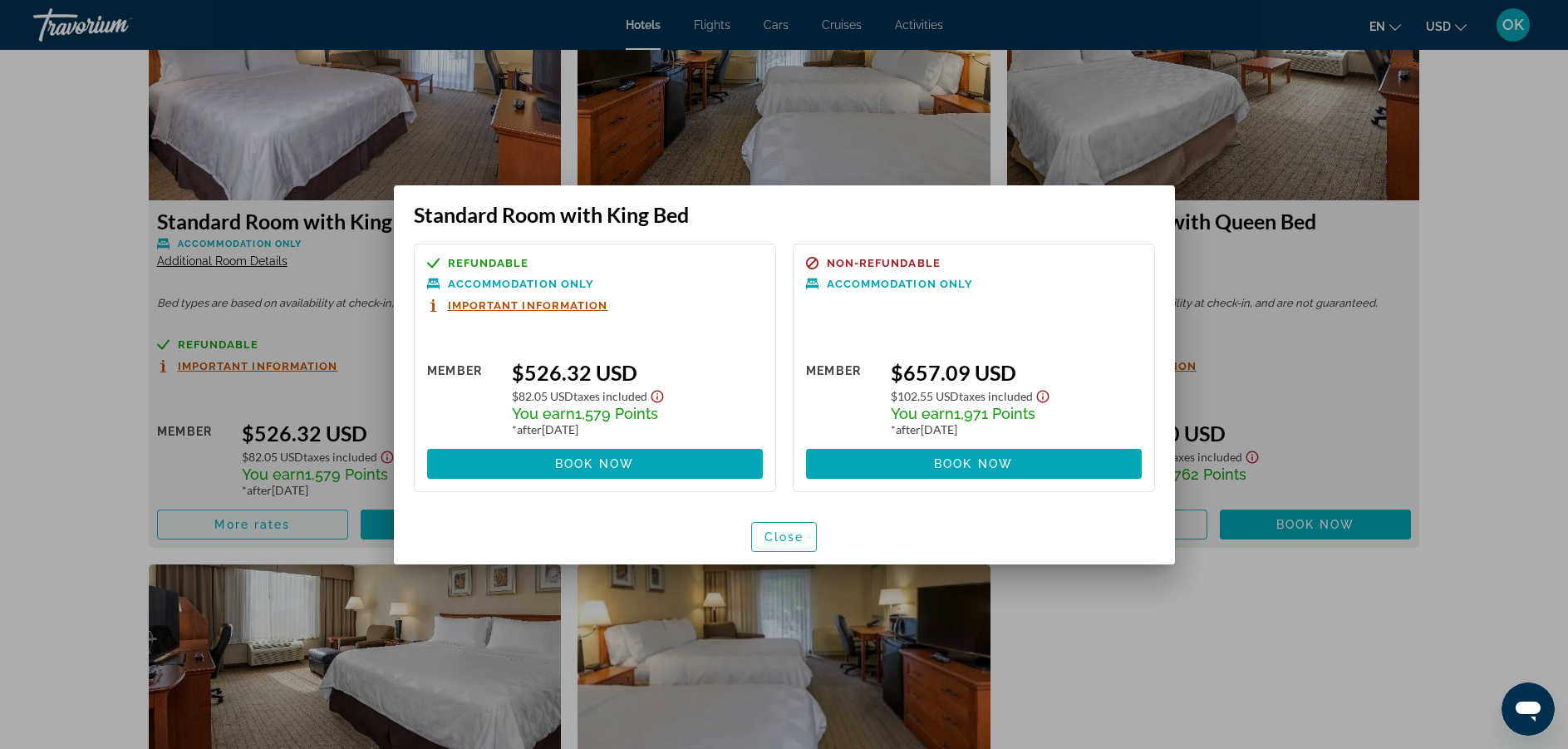
scroll to position [0, 0]
click at [579, 304] on span "Important Information" at bounding box center [528, 304] width 160 height 11
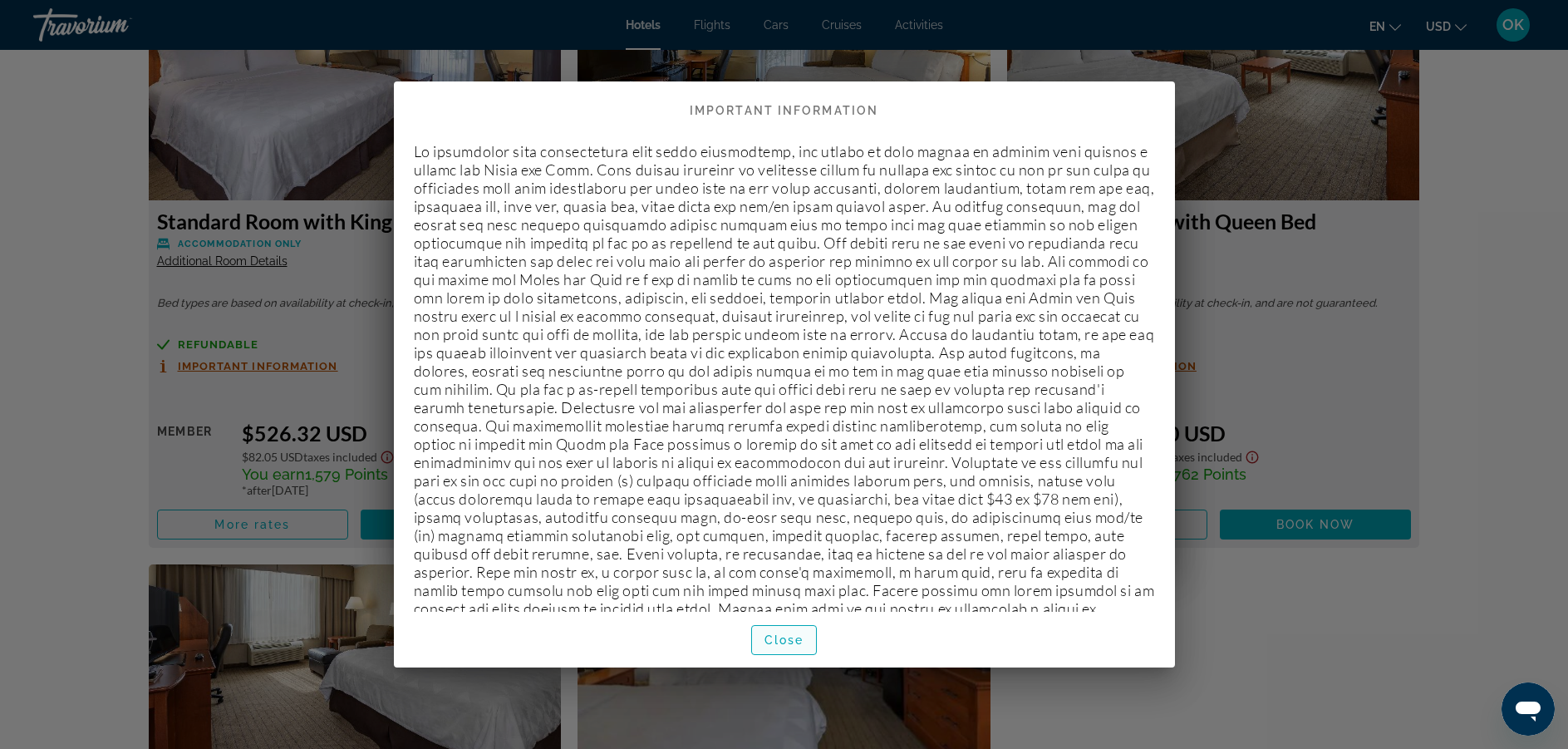
click at [798, 631] on span "button" at bounding box center [784, 639] width 65 height 40
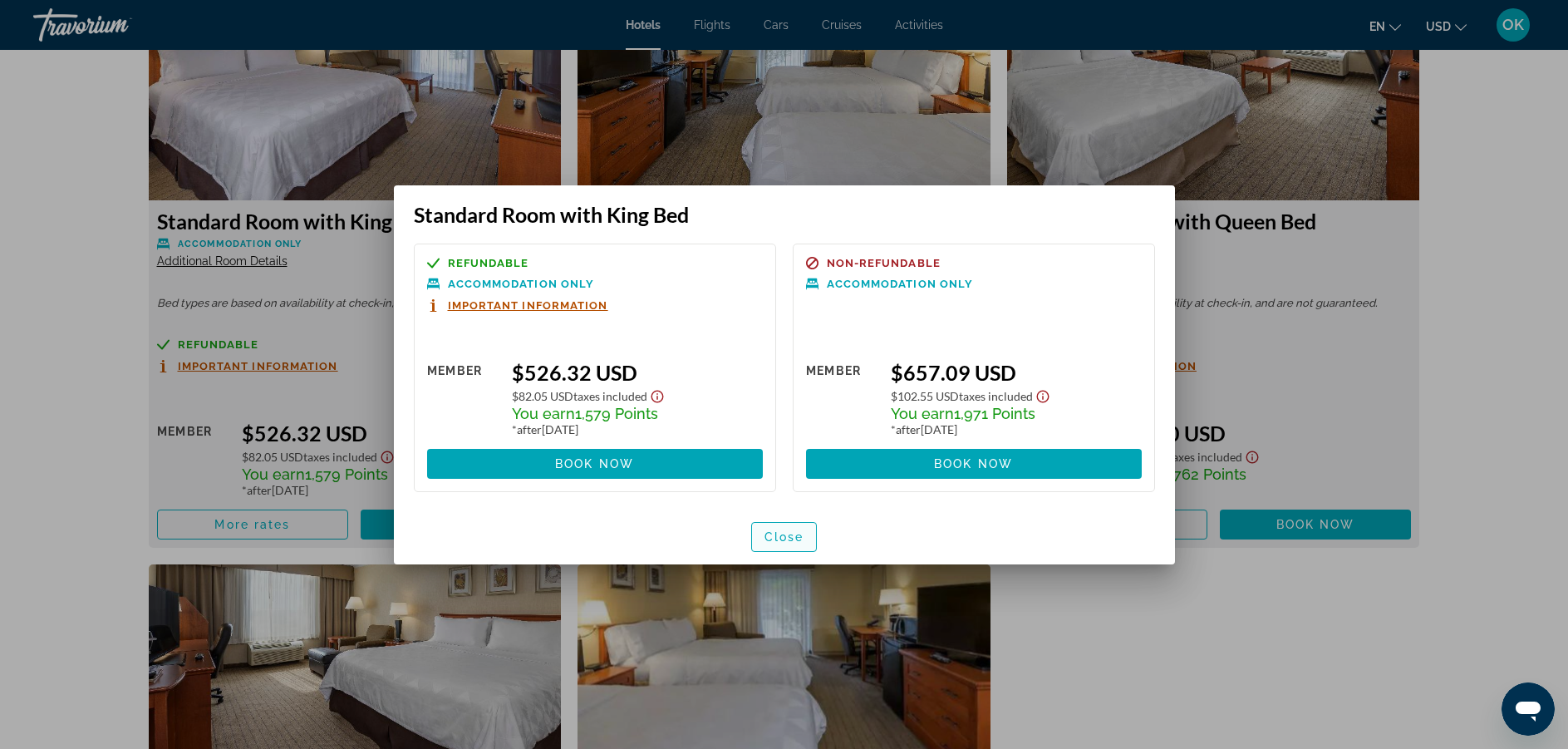
click at [757, 542] on span "button" at bounding box center [784, 536] width 65 height 40
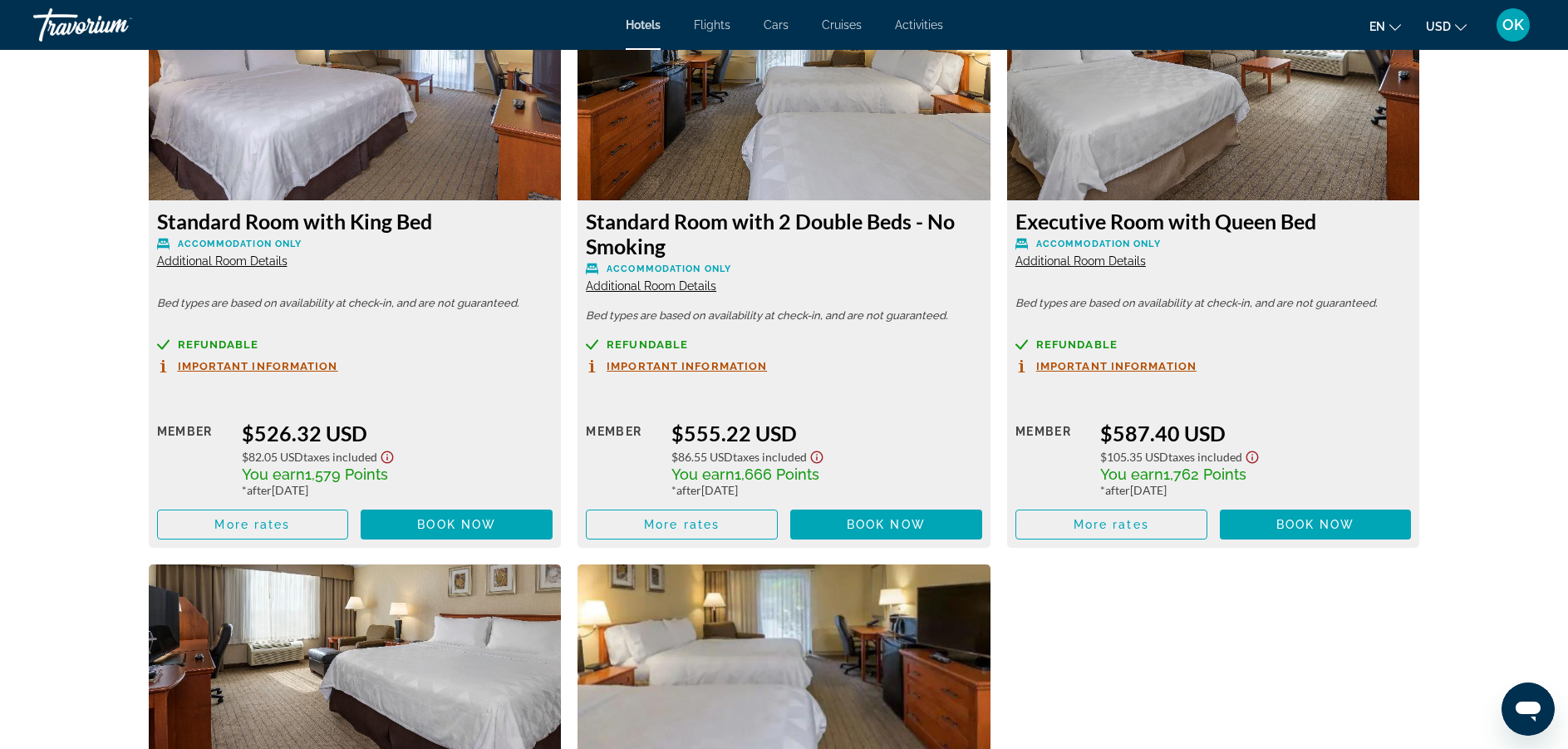
scroll to position [2359, 0]
